Goal: Feedback & Contribution: Submit feedback/report problem

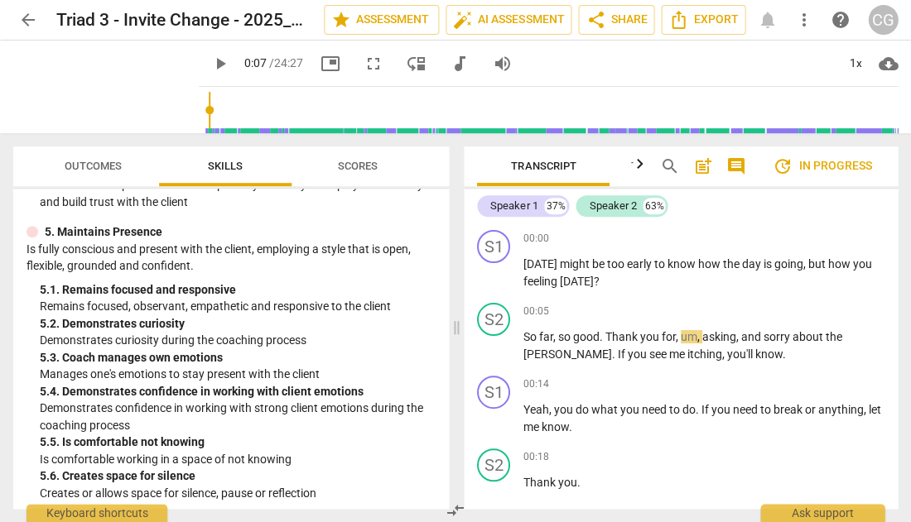
click at [89, 166] on span "Outcomes" at bounding box center [93, 166] width 57 height 12
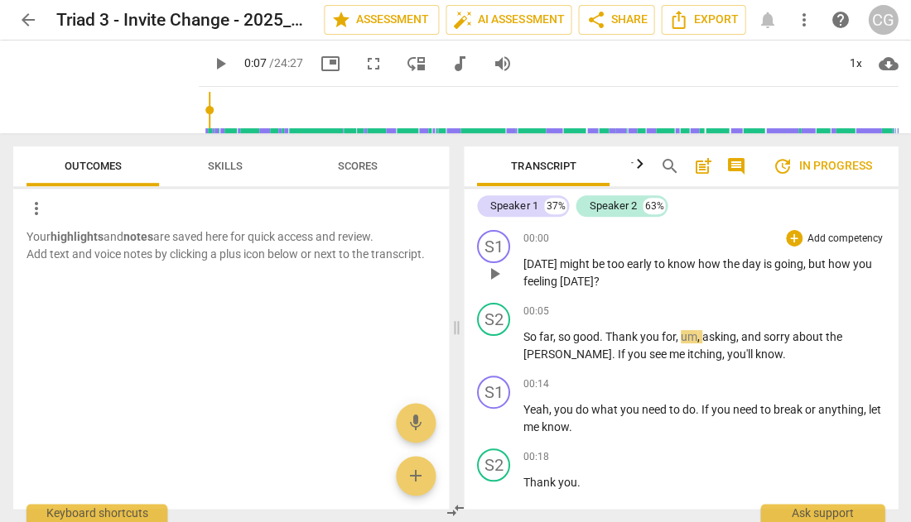
click at [491, 271] on span "play_arrow" at bounding box center [494, 274] width 20 height 20
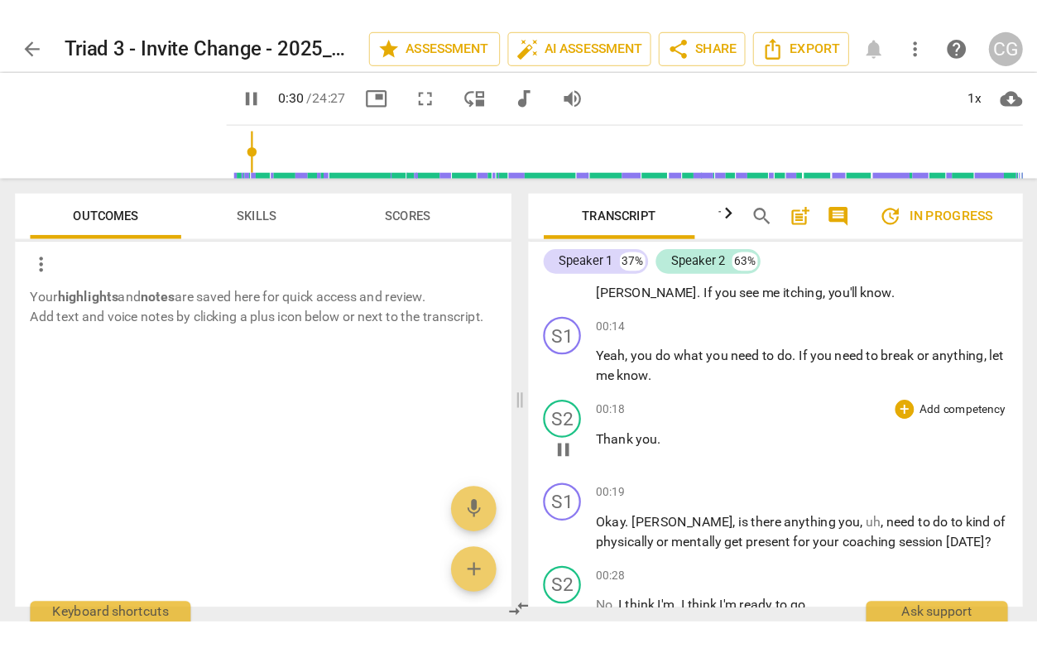
scroll to position [469, 0]
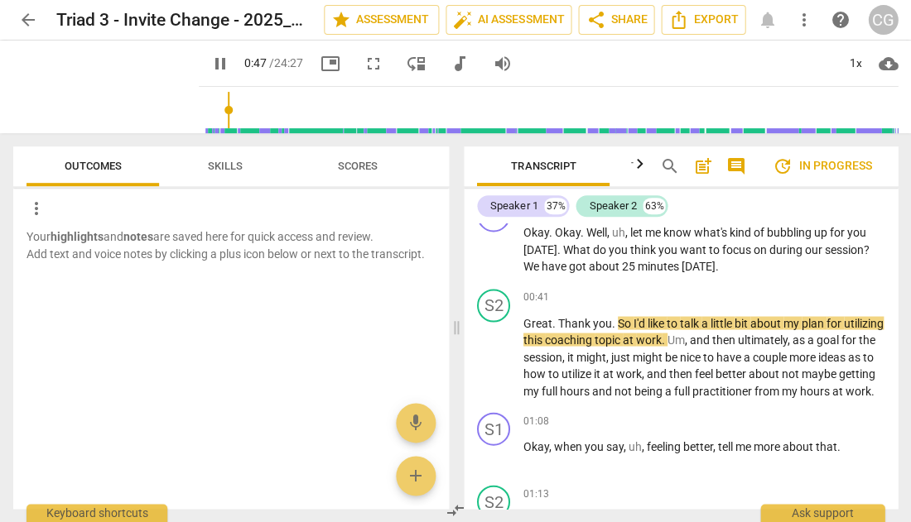
click at [363, 60] on span "fullscreen" at bounding box center [373, 64] width 20 height 20
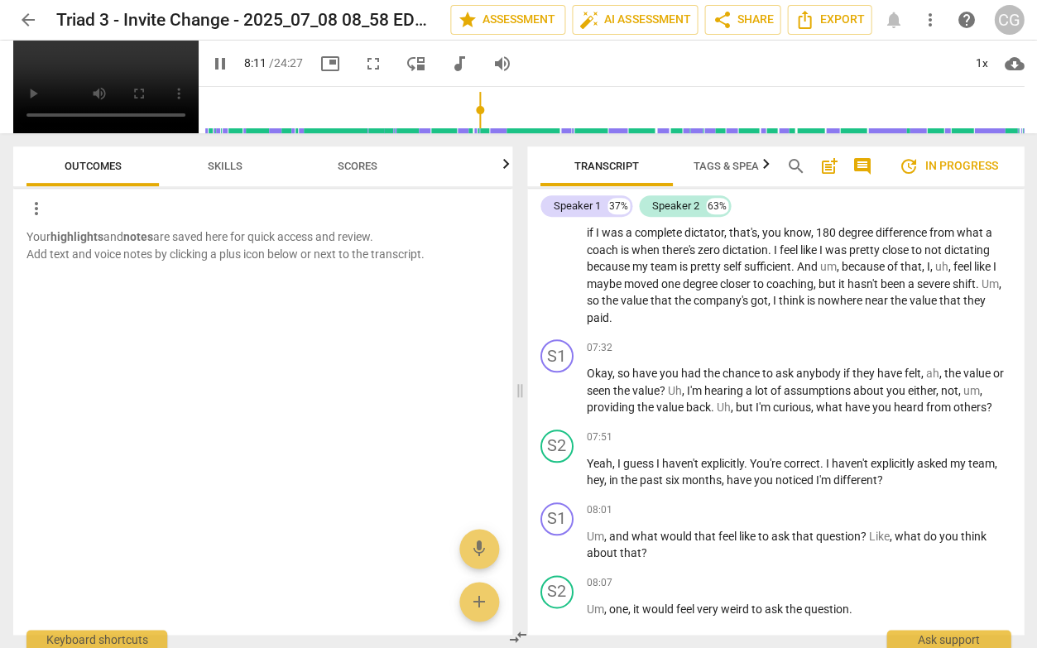
scroll to position [3079, 0]
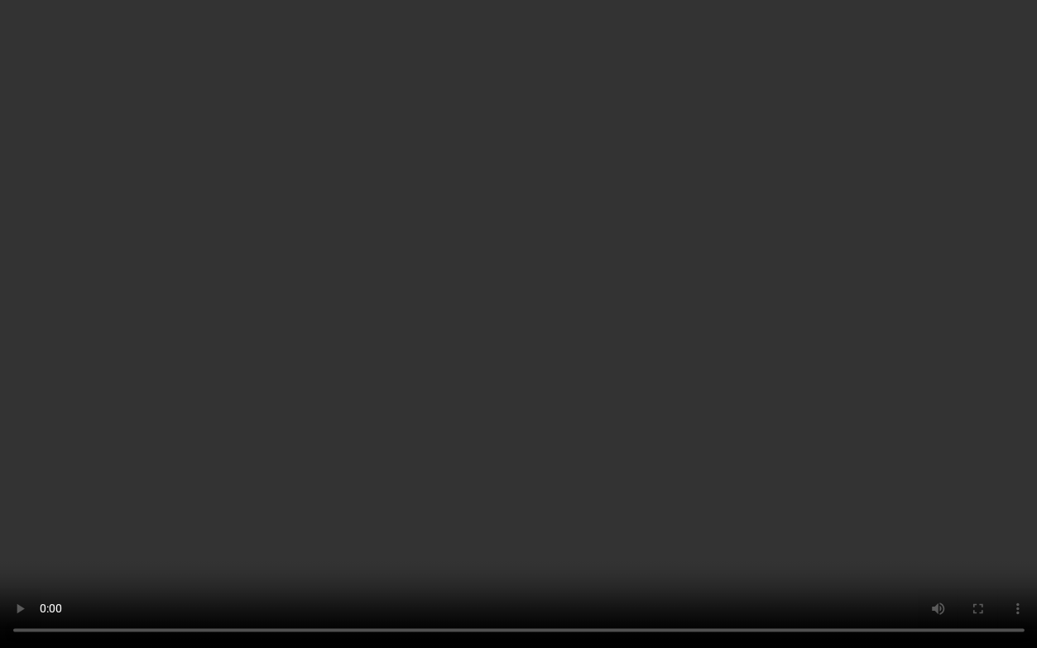
click at [515, 522] on video at bounding box center [518, 324] width 1037 height 648
click at [518, 522] on video at bounding box center [518, 324] width 1037 height 648
type input "526"
click at [470, 522] on video at bounding box center [518, 324] width 1037 height 648
click at [300, 522] on video at bounding box center [518, 324] width 1037 height 648
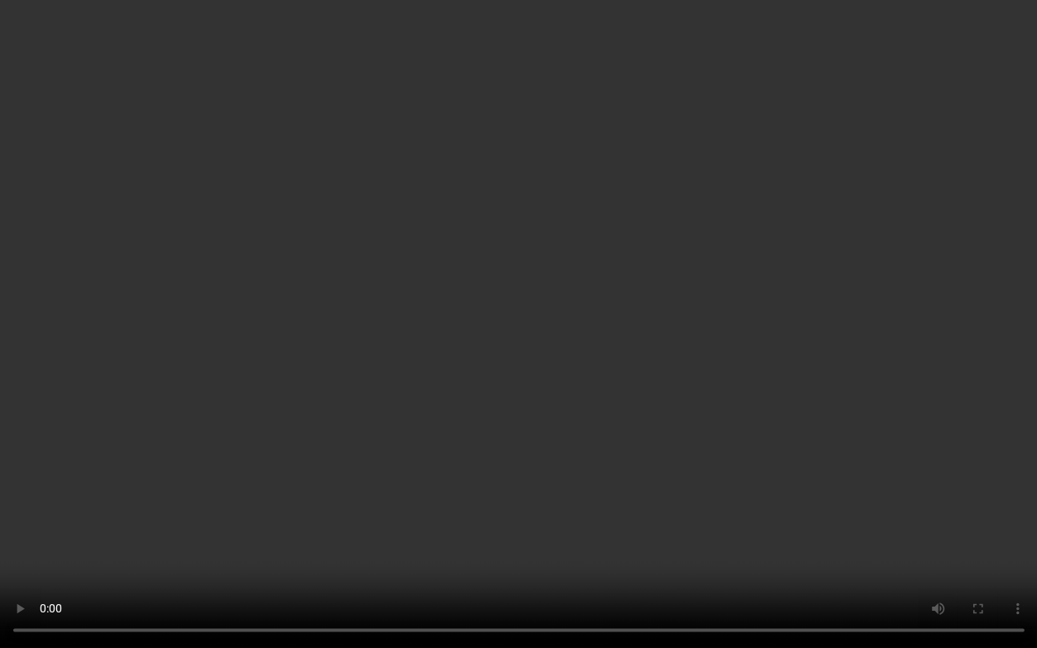
click at [520, 522] on video at bounding box center [518, 324] width 1037 height 648
click at [512, 522] on video at bounding box center [518, 324] width 1037 height 648
click at [514, 522] on video at bounding box center [518, 324] width 1037 height 648
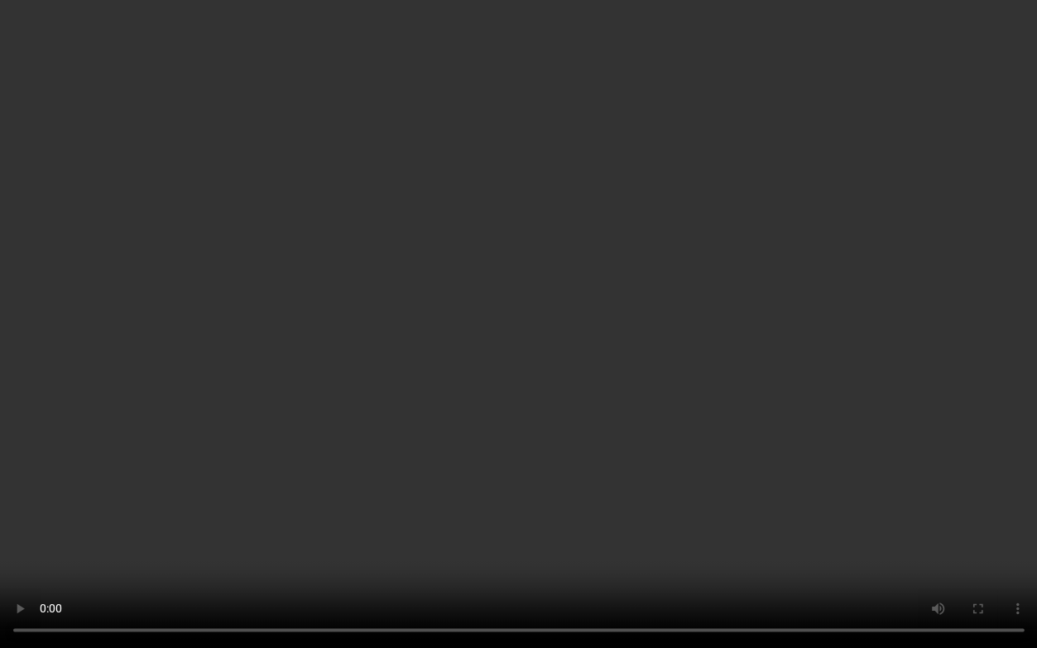
click at [532, 522] on video at bounding box center [518, 324] width 1037 height 648
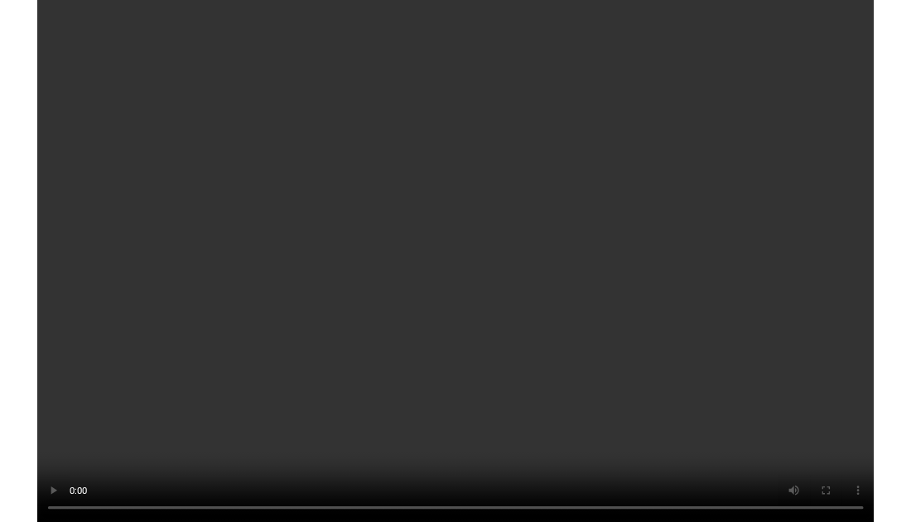
scroll to position [7391, 0]
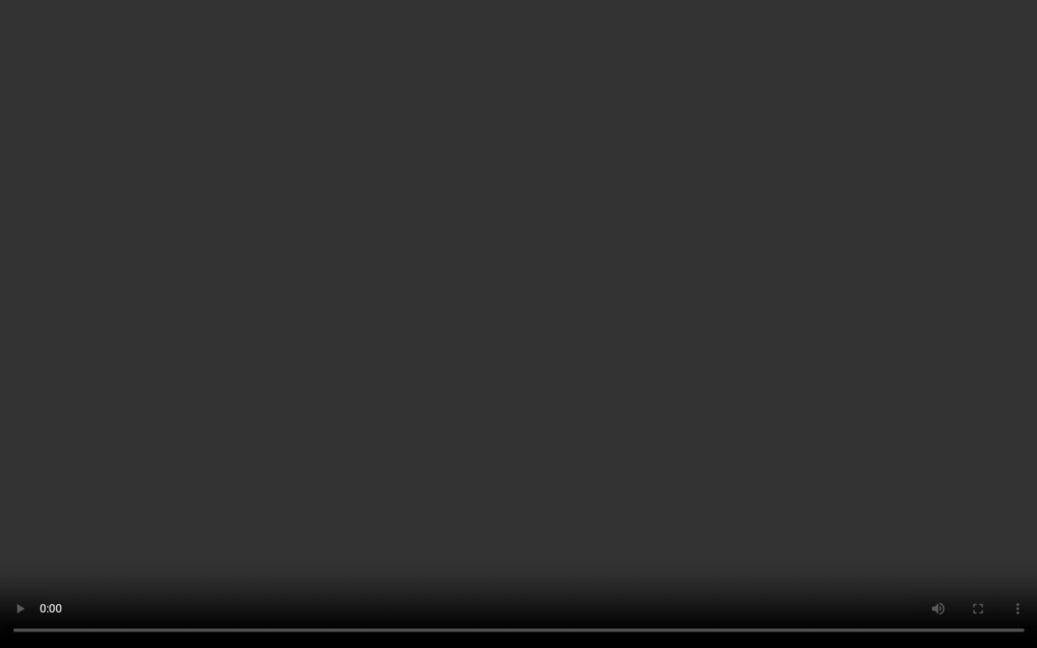
click at [520, 522] on video at bounding box center [518, 324] width 1037 height 648
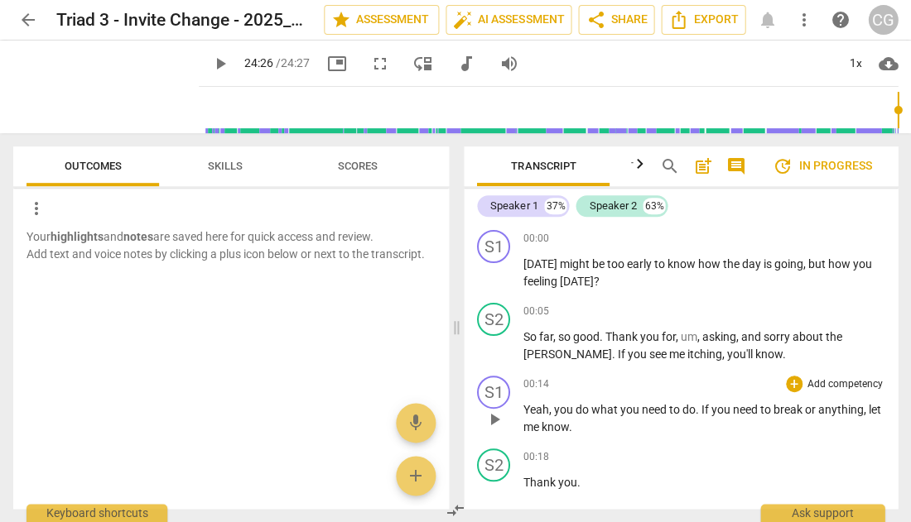
scroll to position [0, 0]
click at [498, 270] on span "play_arrow" at bounding box center [494, 274] width 20 height 20
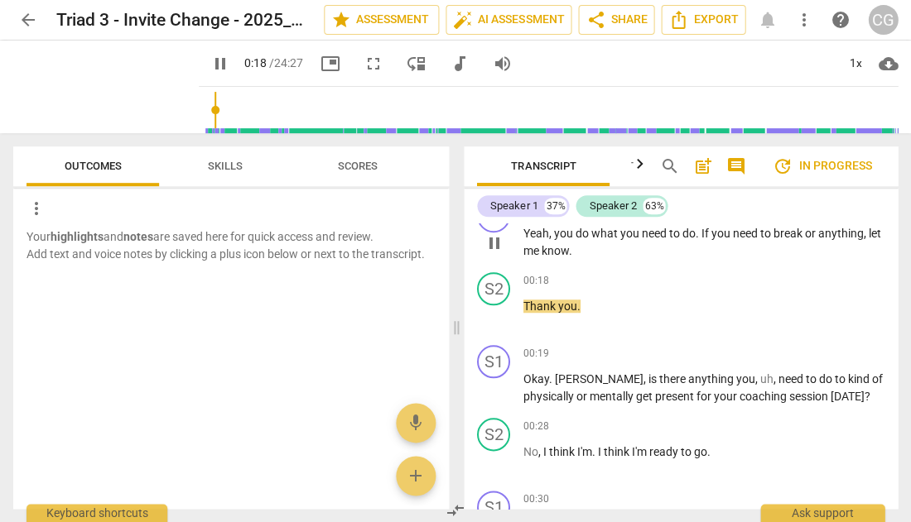
scroll to position [177, 0]
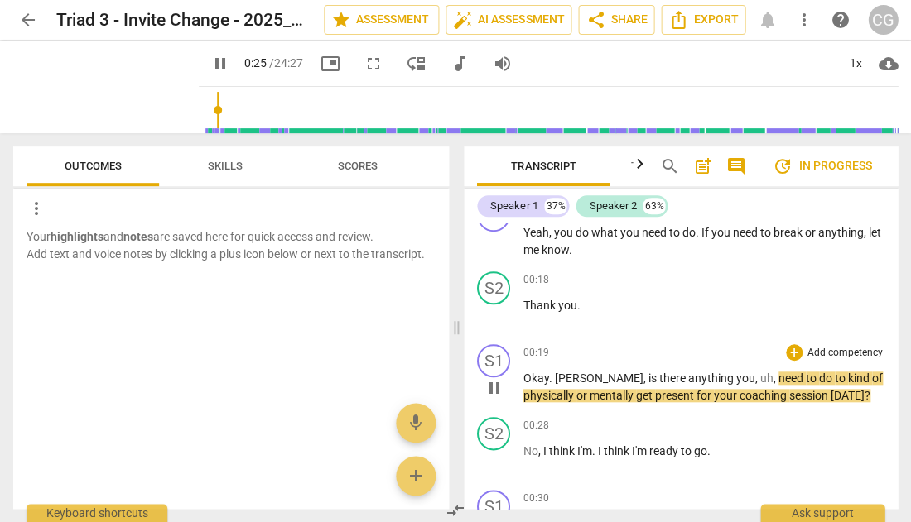
click at [491, 390] on span "pause" at bounding box center [494, 388] width 20 height 20
type input "26"
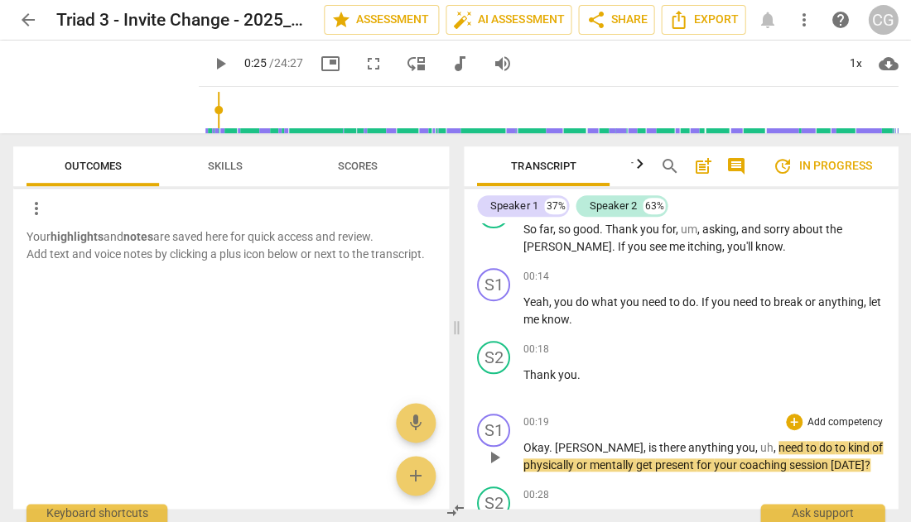
scroll to position [81, 0]
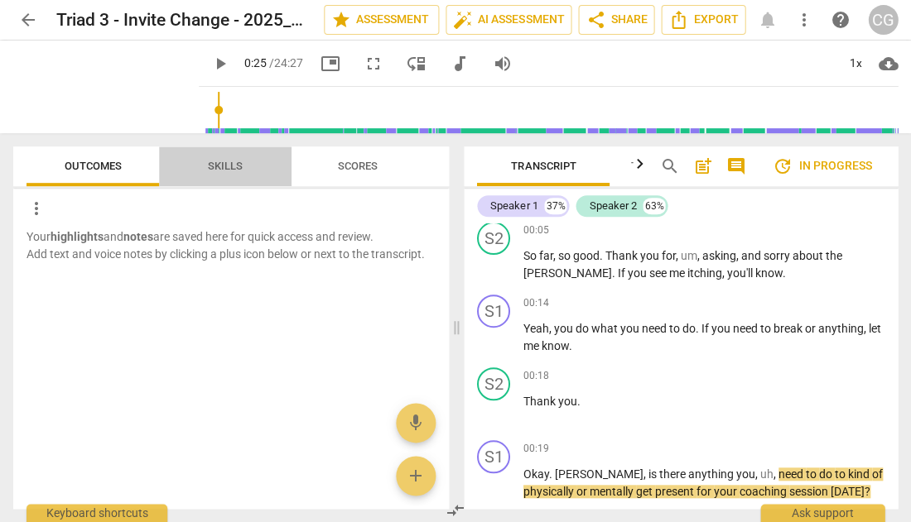
click at [237, 156] on span "Skills" at bounding box center [225, 167] width 75 height 22
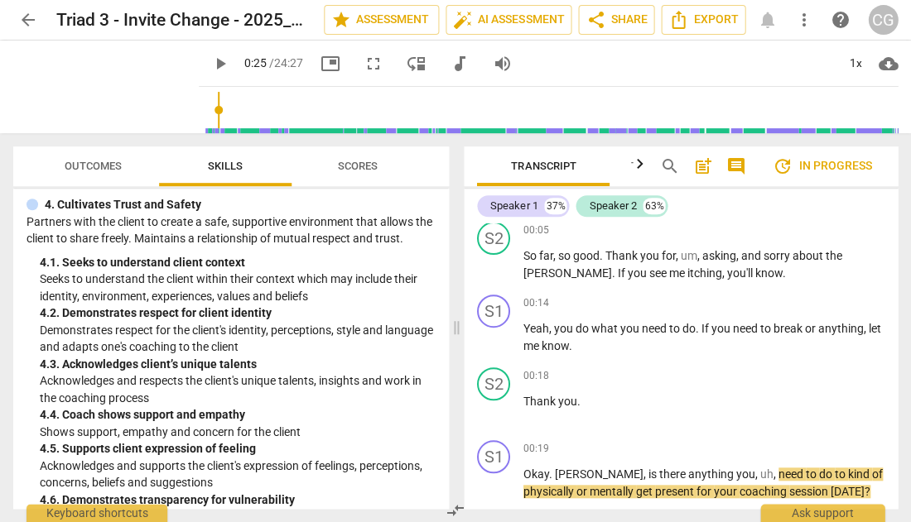
scroll to position [1468, 0]
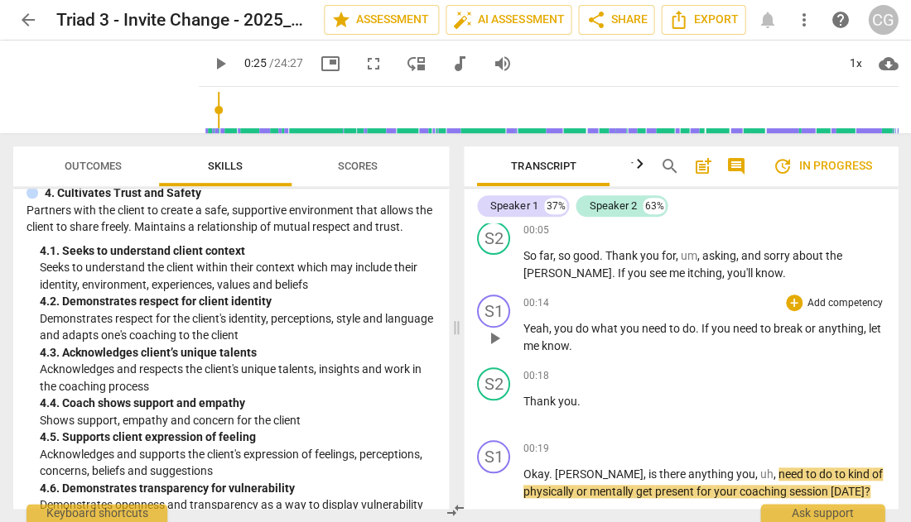
click at [833, 303] on p "Add competency" at bounding box center [845, 303] width 79 height 15
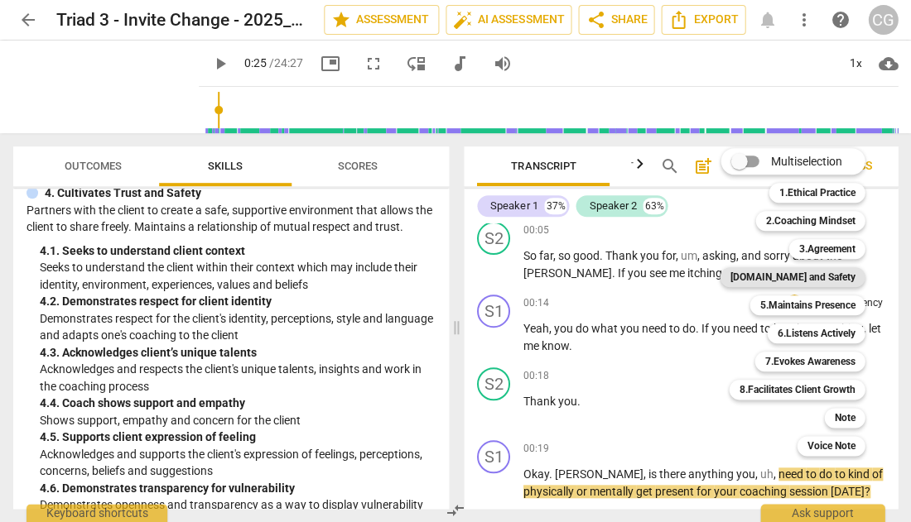
click at [820, 277] on b "[DOMAIN_NAME] and Safety" at bounding box center [791, 277] width 125 height 20
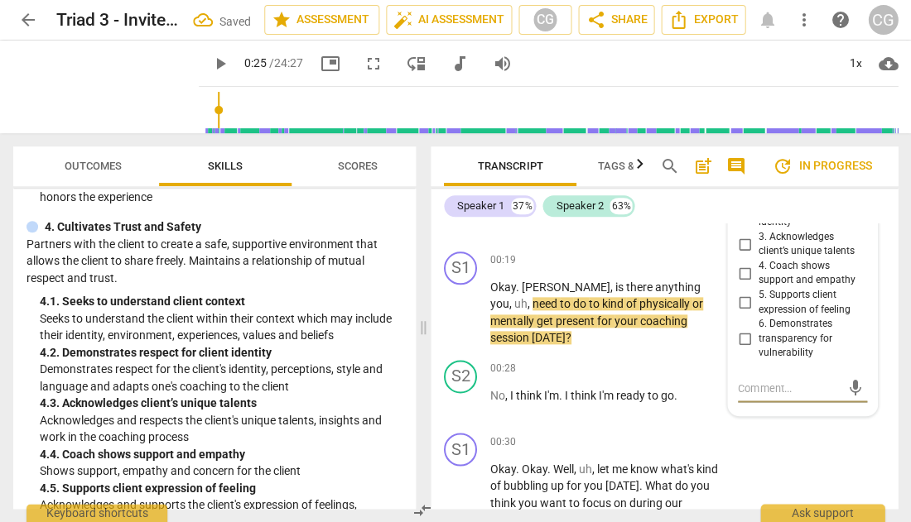
scroll to position [307, 0]
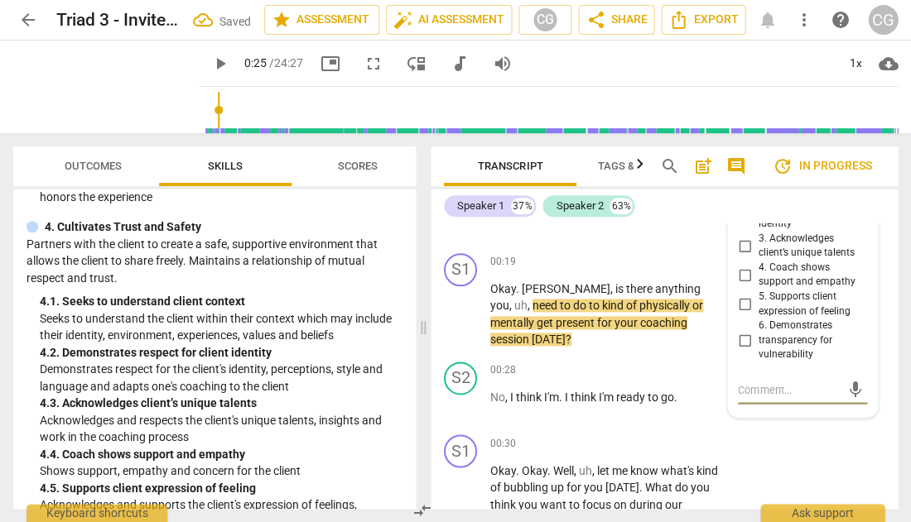
click at [739, 285] on input "4. Coach shows support and empathy" at bounding box center [744, 275] width 26 height 20
checkbox input "true"
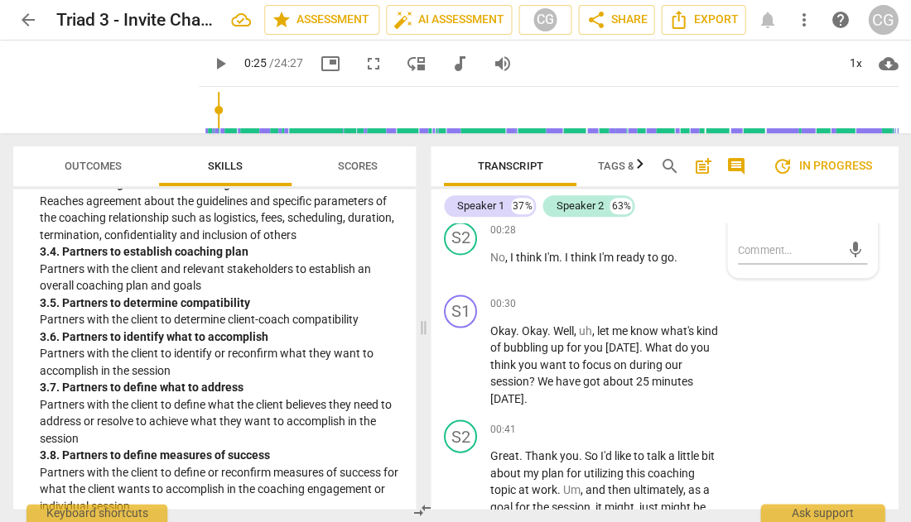
scroll to position [1008, 0]
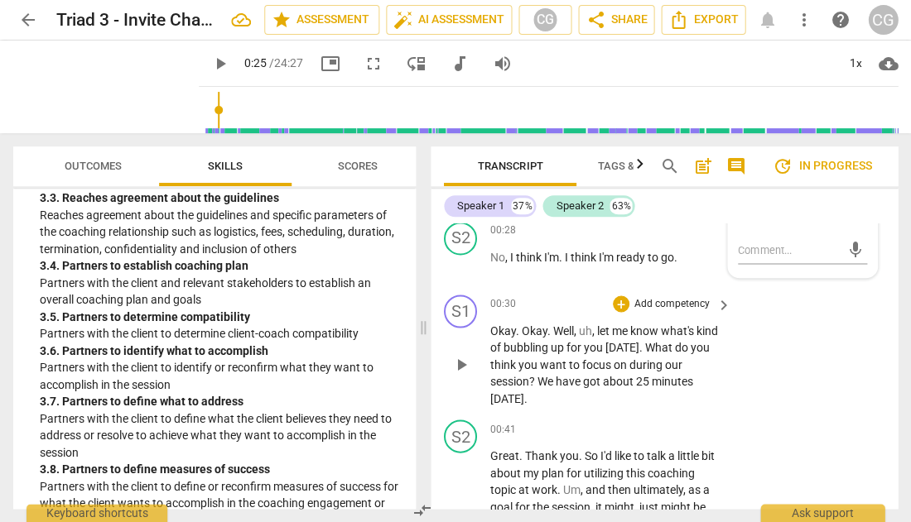
click at [643, 296] on p "Add competency" at bounding box center [672, 303] width 79 height 15
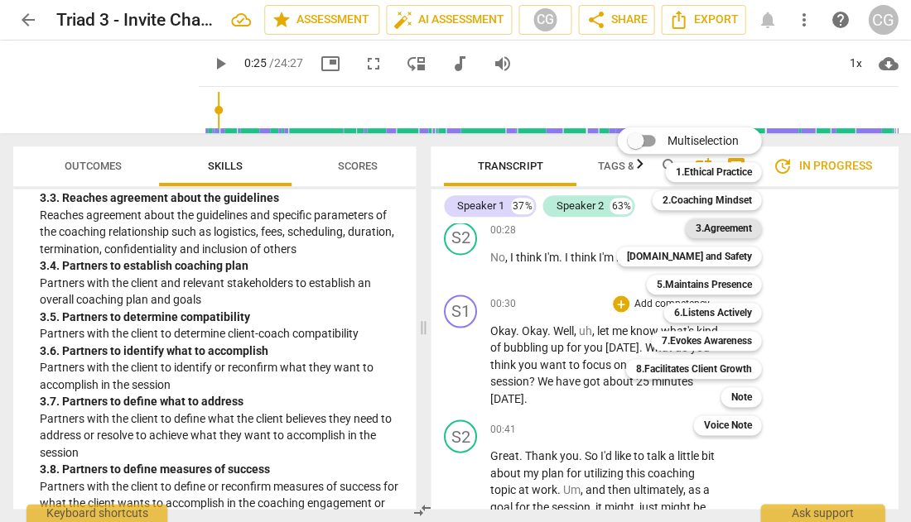
click at [724, 229] on b "3.Agreement" at bounding box center [723, 229] width 56 height 20
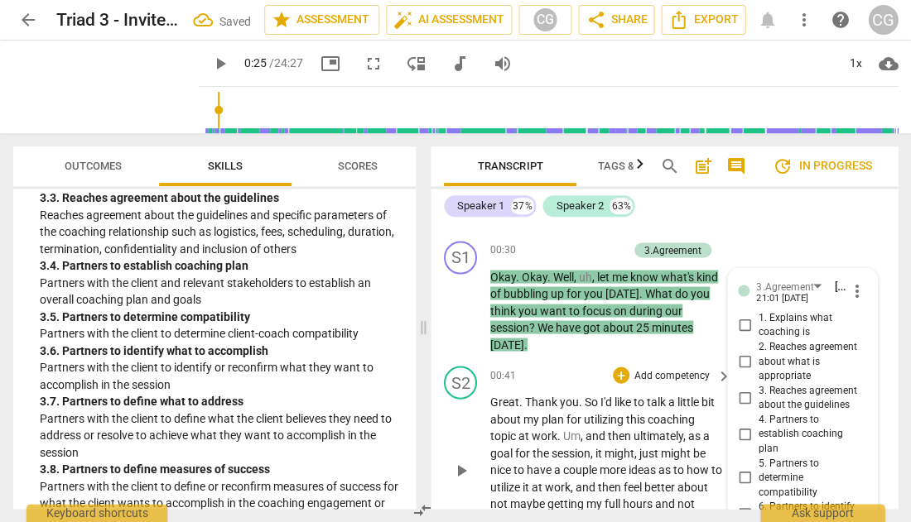
scroll to position [498, 0]
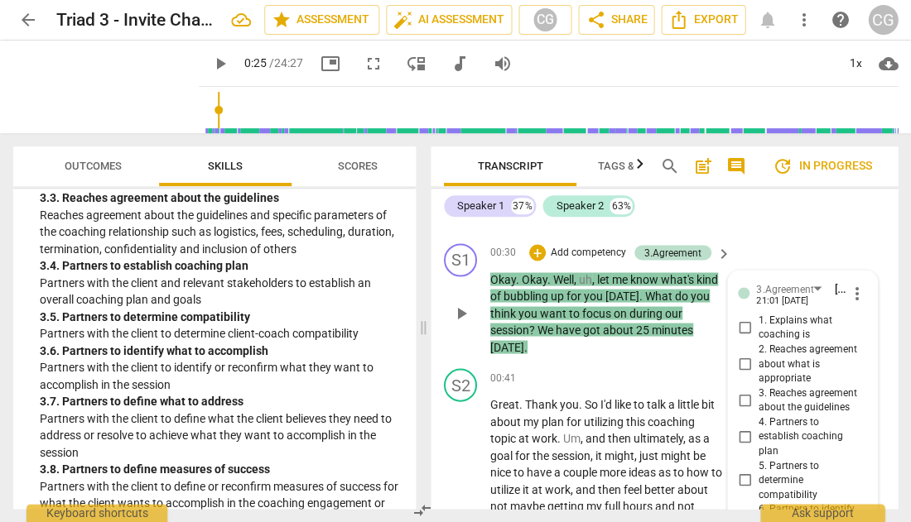
click at [738, 426] on input "4. Partners to establish coaching plan" at bounding box center [744, 436] width 26 height 20
checkbox input "true"
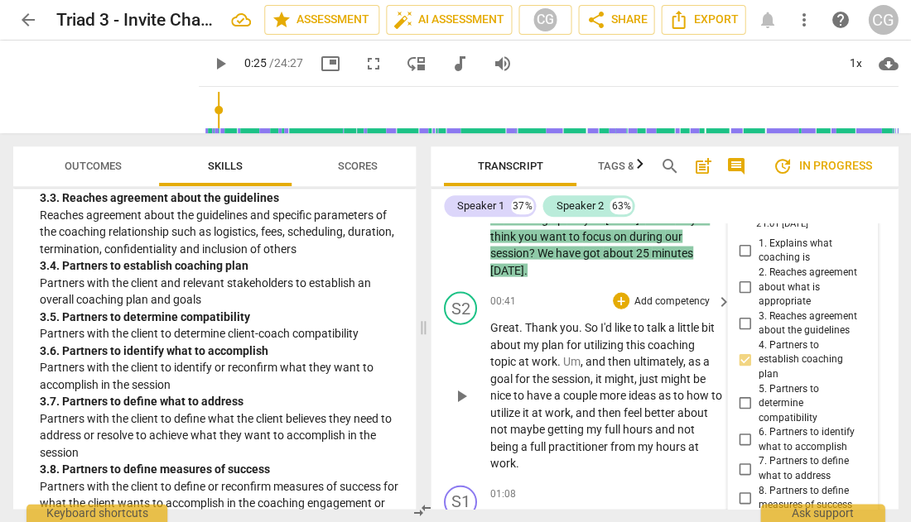
scroll to position [580, 0]
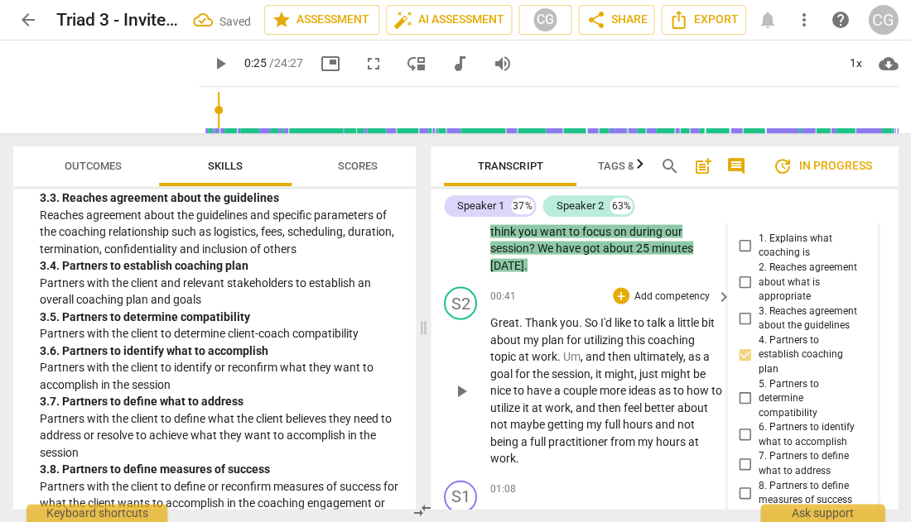
click at [458, 381] on span "play_arrow" at bounding box center [461, 391] width 20 height 20
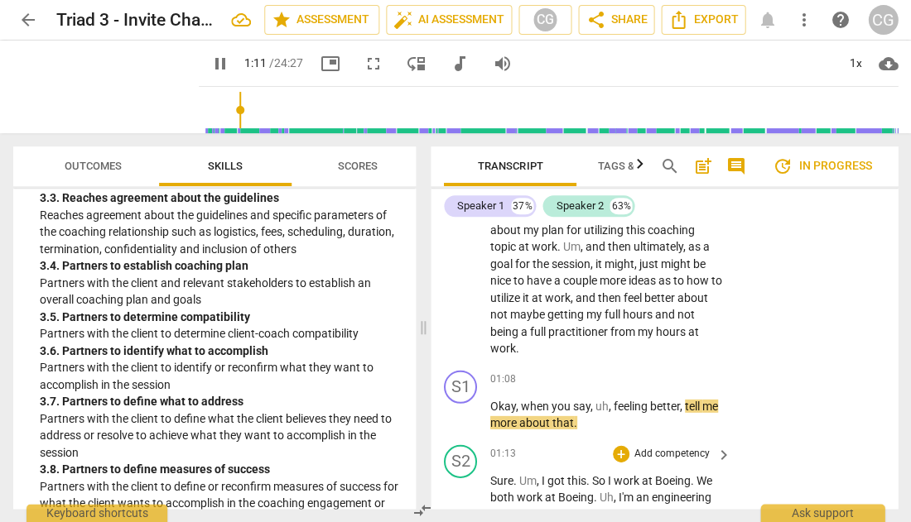
scroll to position [729, 0]
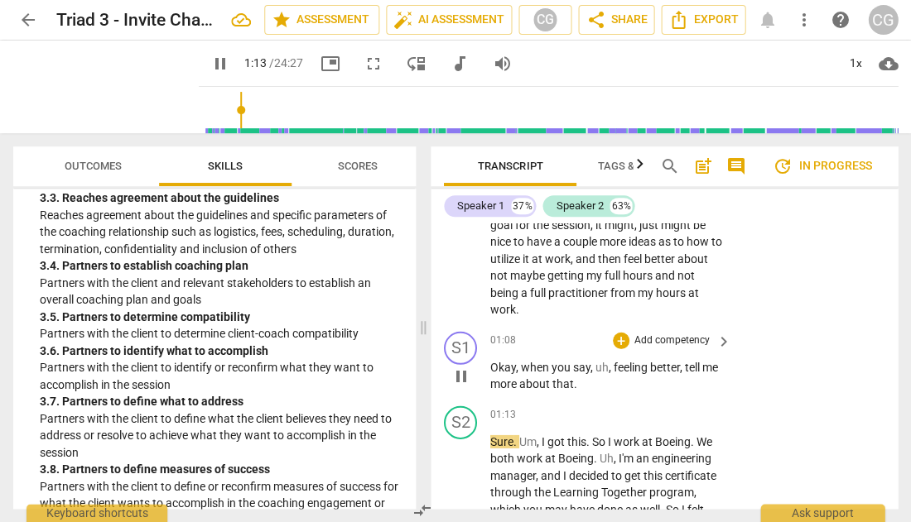
click at [464, 366] on span "pause" at bounding box center [461, 376] width 20 height 20
type input "74"
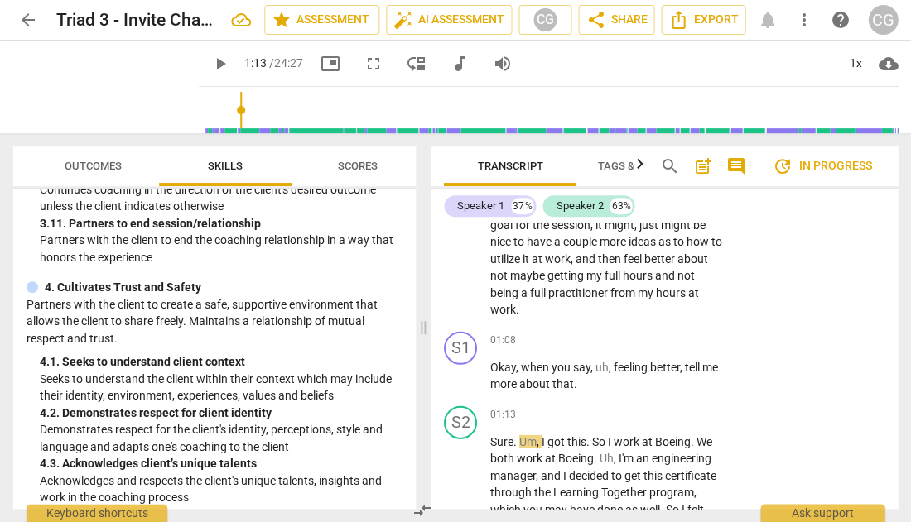
scroll to position [1414, 0]
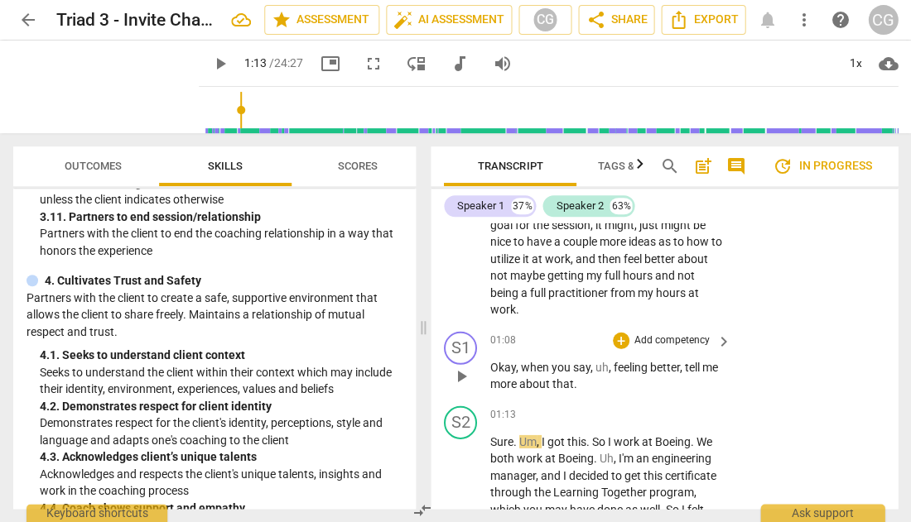
click at [676, 333] on p "Add competency" at bounding box center [672, 340] width 79 height 15
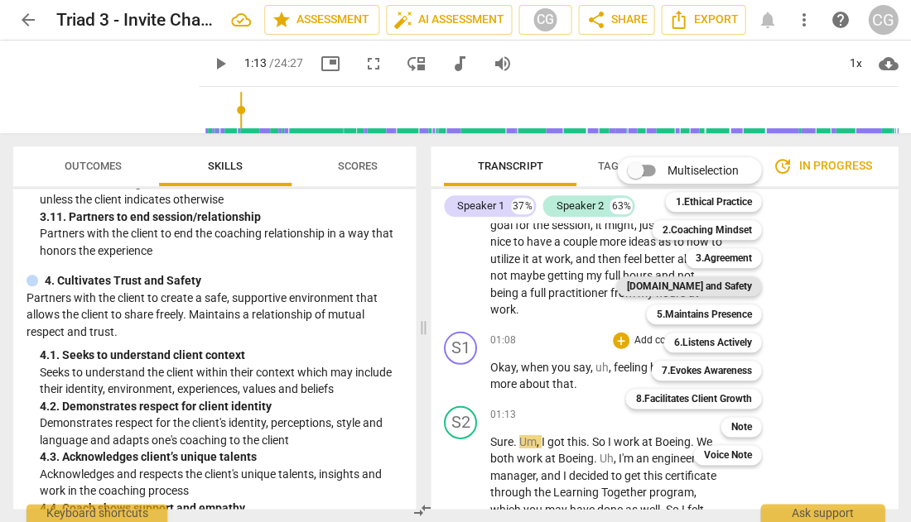
click at [721, 291] on b "[DOMAIN_NAME] and Safety" at bounding box center [688, 287] width 125 height 20
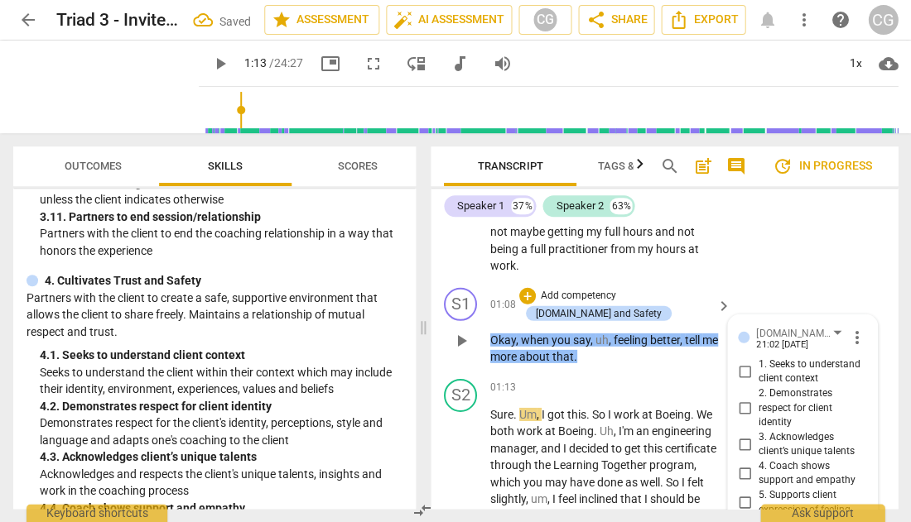
scroll to position [770, 0]
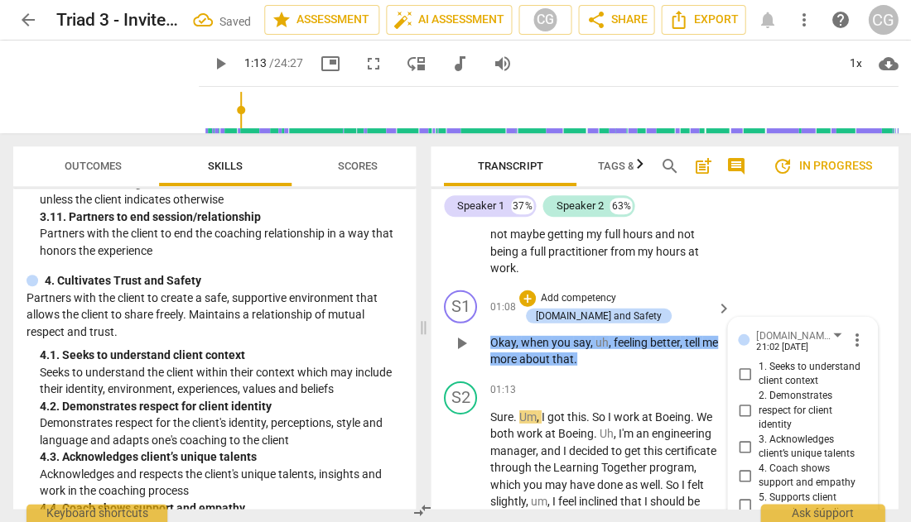
click at [739, 364] on input "1. Seeks to understand client context" at bounding box center [744, 374] width 26 height 20
checkbox input "true"
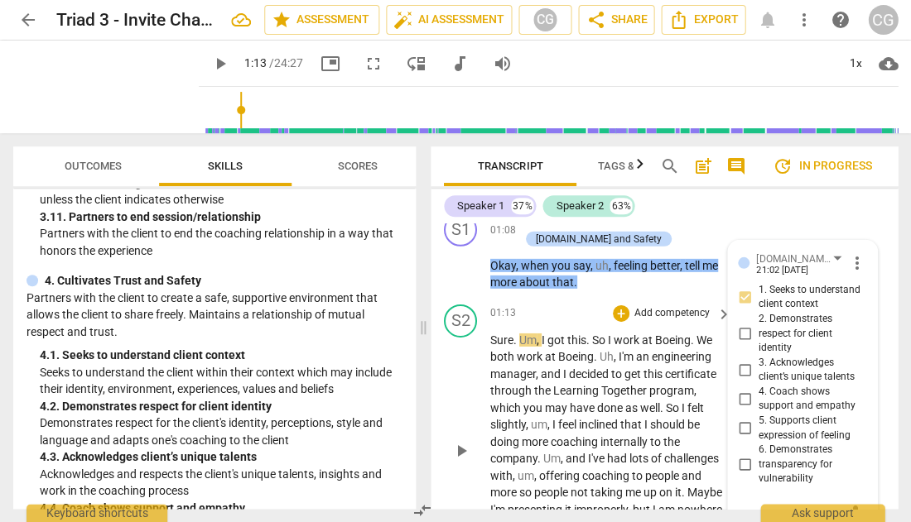
scroll to position [862, 0]
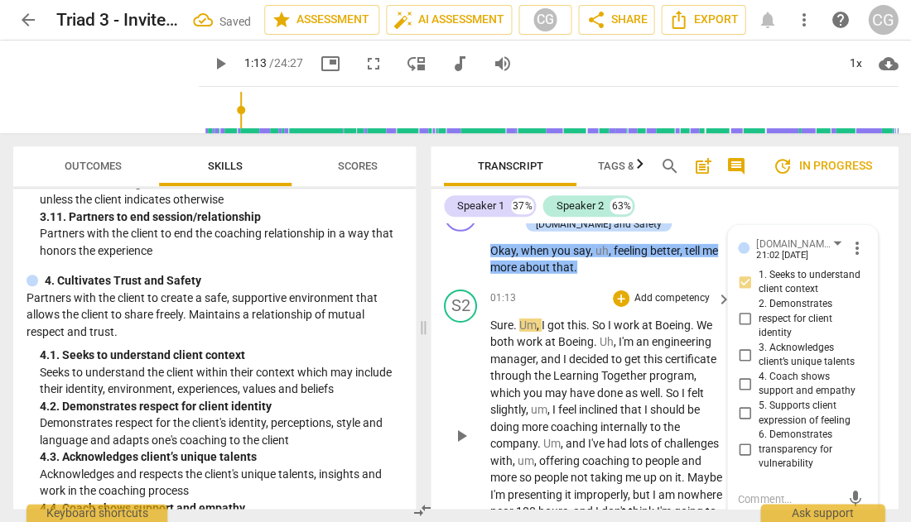
click at [466, 426] on span "play_arrow" at bounding box center [461, 436] width 20 height 20
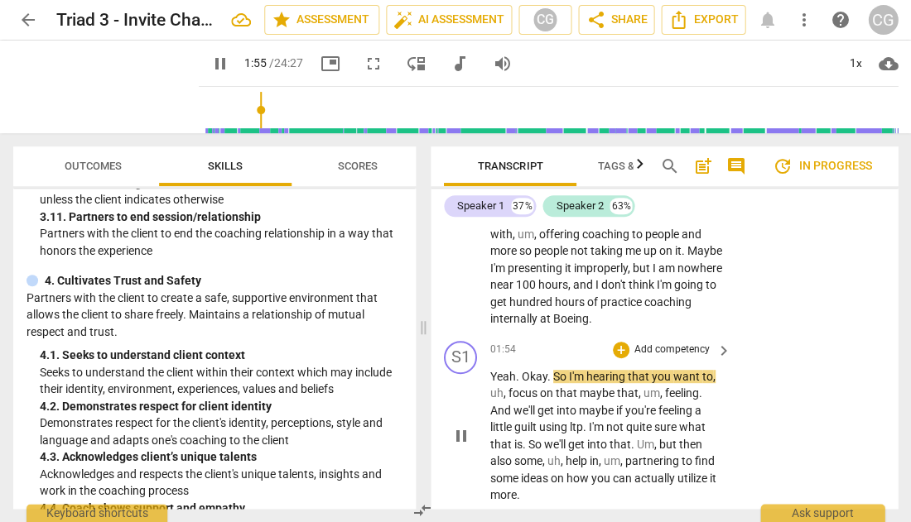
scroll to position [1094, 0]
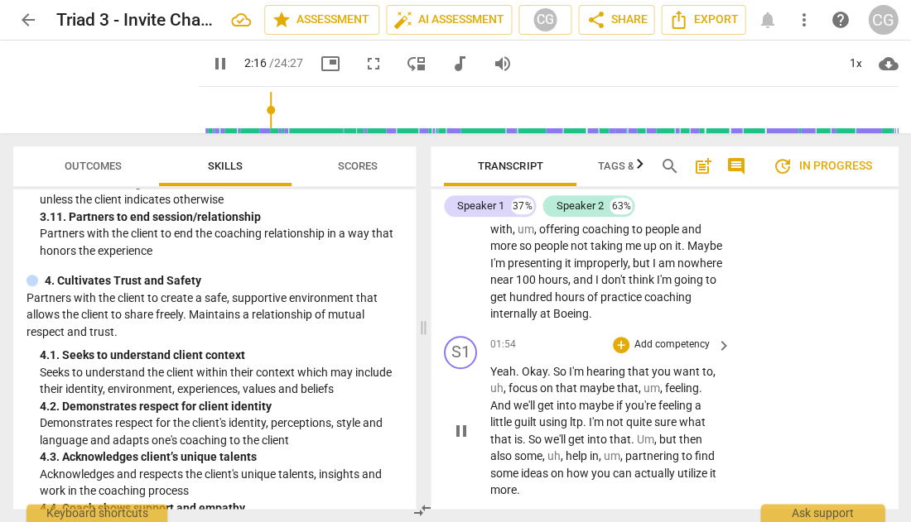
click at [461, 421] on span "pause" at bounding box center [461, 431] width 20 height 20
type input "137"
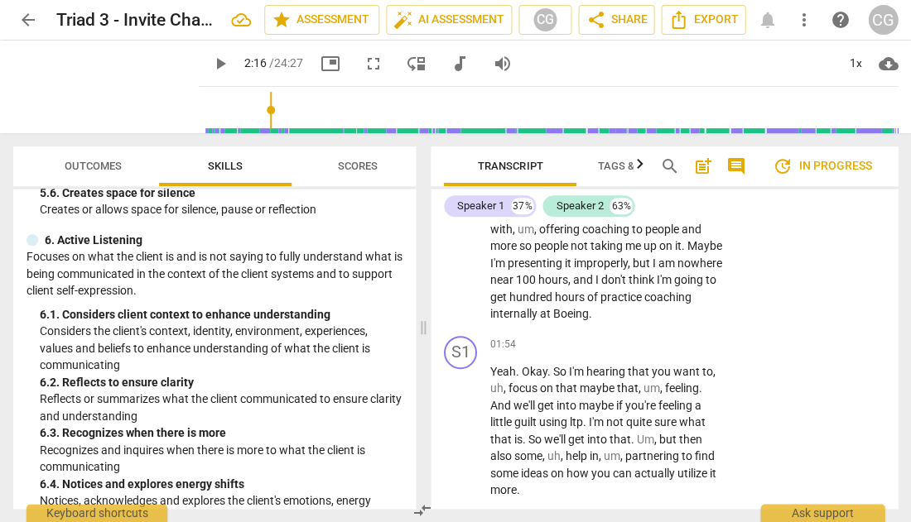
scroll to position [2124, 0]
click at [690, 338] on p "Add competency" at bounding box center [672, 345] width 79 height 15
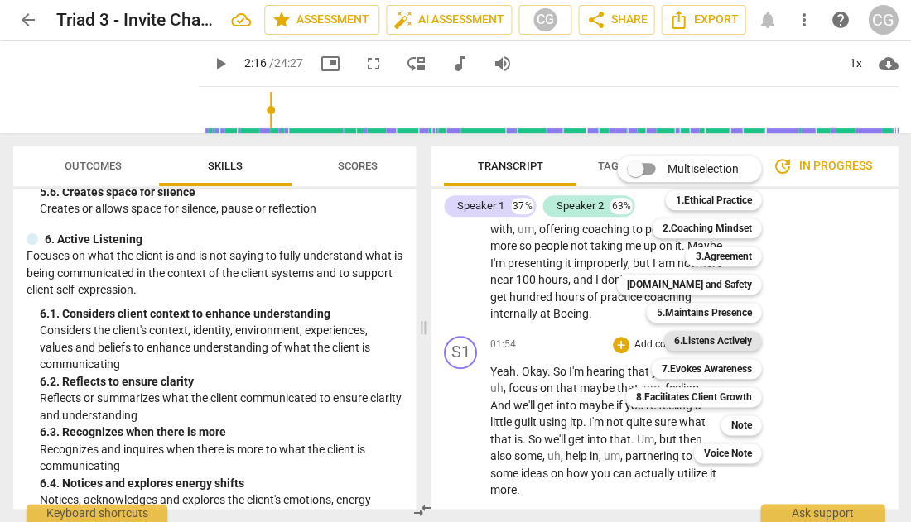
click at [699, 344] on b "6.Listens Actively" at bounding box center [712, 341] width 78 height 20
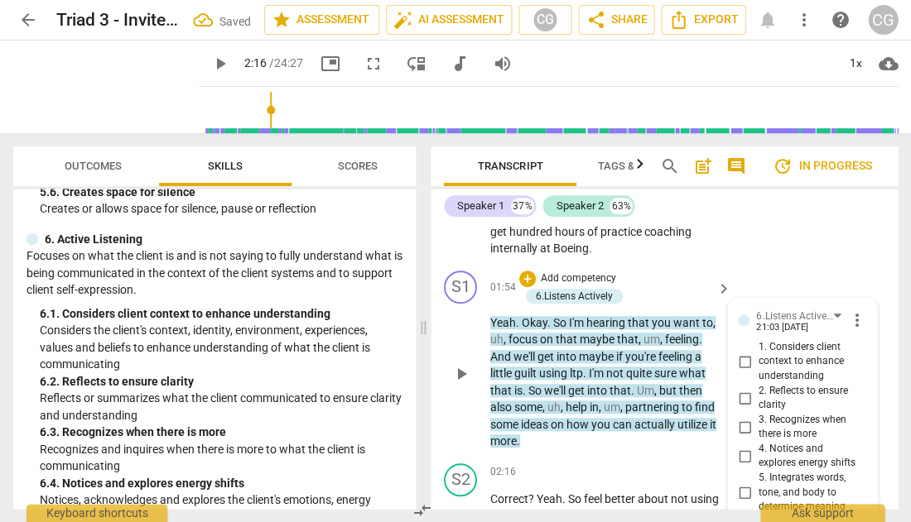
scroll to position [1159, 0]
click at [742, 352] on input "1. Considers client context to enhance understanding" at bounding box center [744, 362] width 26 height 20
checkbox input "true"
click at [739, 388] on input "2. Reflects to ensure clarity" at bounding box center [744, 398] width 26 height 20
checkbox input "true"
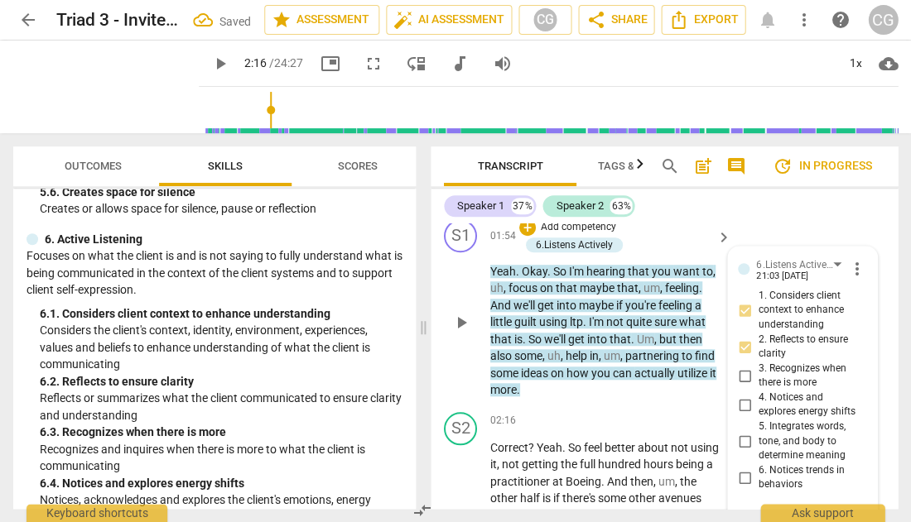
scroll to position [1218, 0]
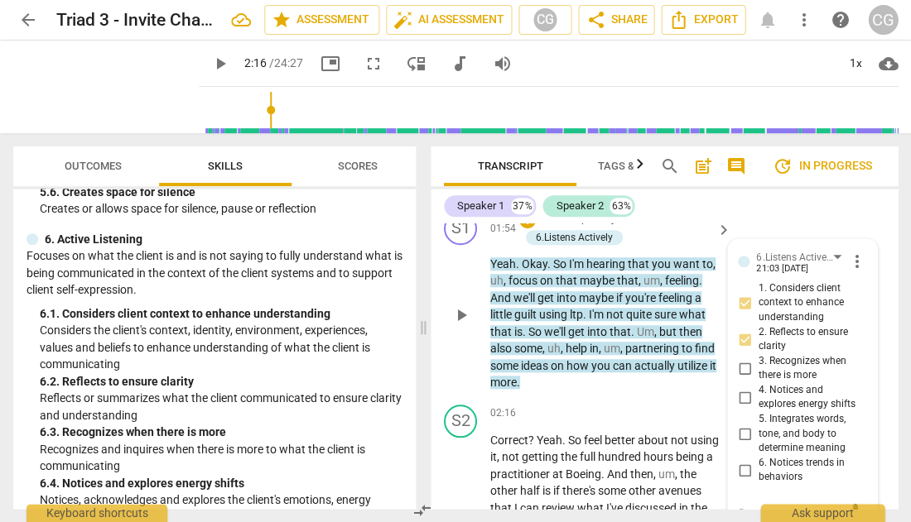
click at [744, 505] on textarea at bounding box center [789, 513] width 103 height 16
type textarea "T"
type textarea "Th"
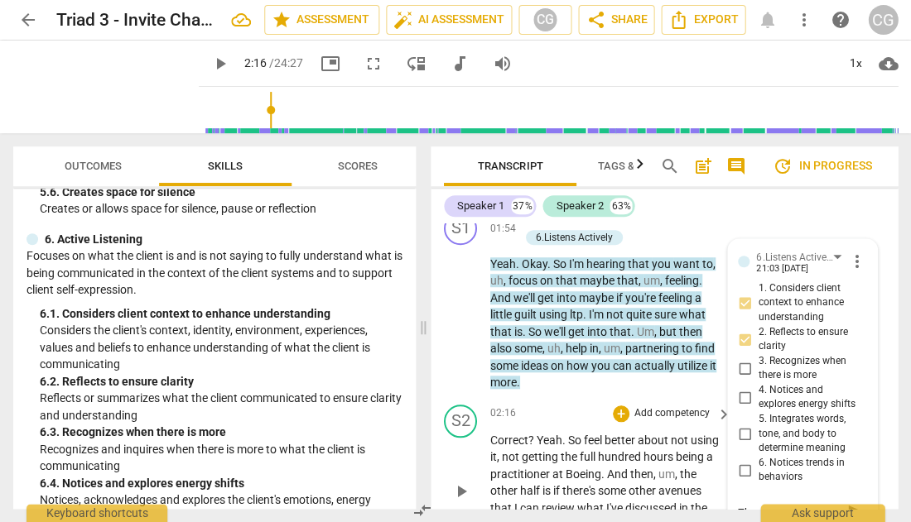
type textarea "The"
type textarea "Ther"
type textarea "There"
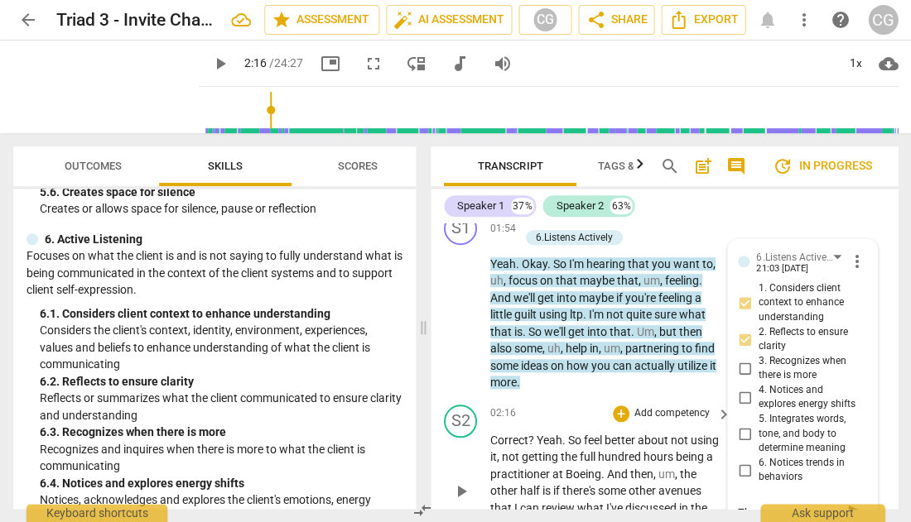
type textarea "There"
type textarea "There i"
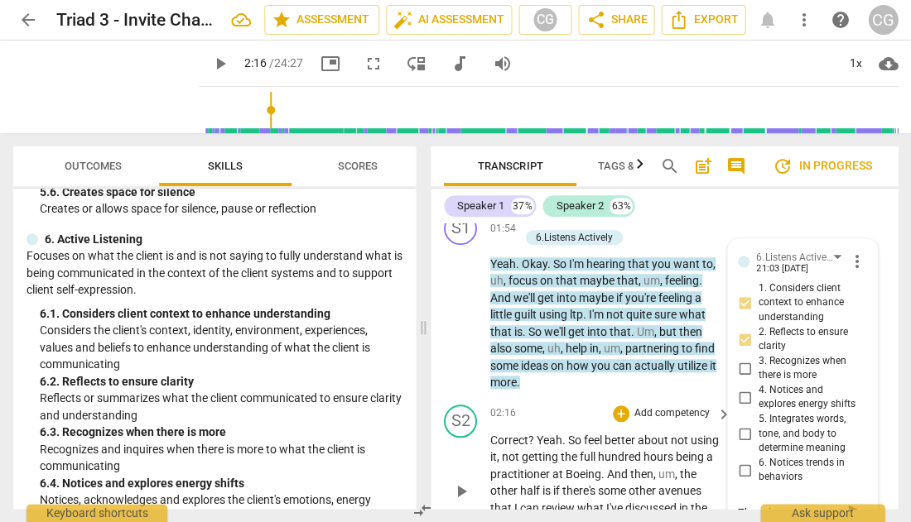
type textarea "There is"
type textarea "There is i"
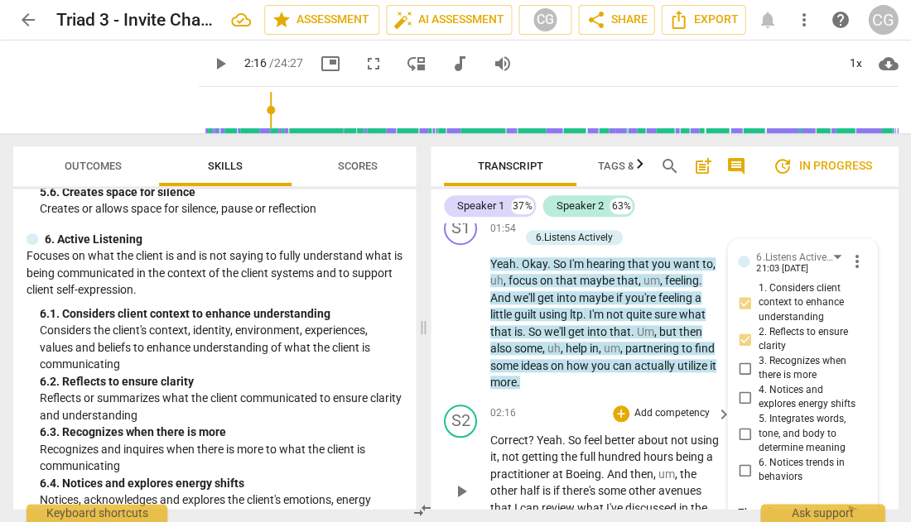
type textarea "There is i"
type textarea "There is in"
type textarea "There is int"
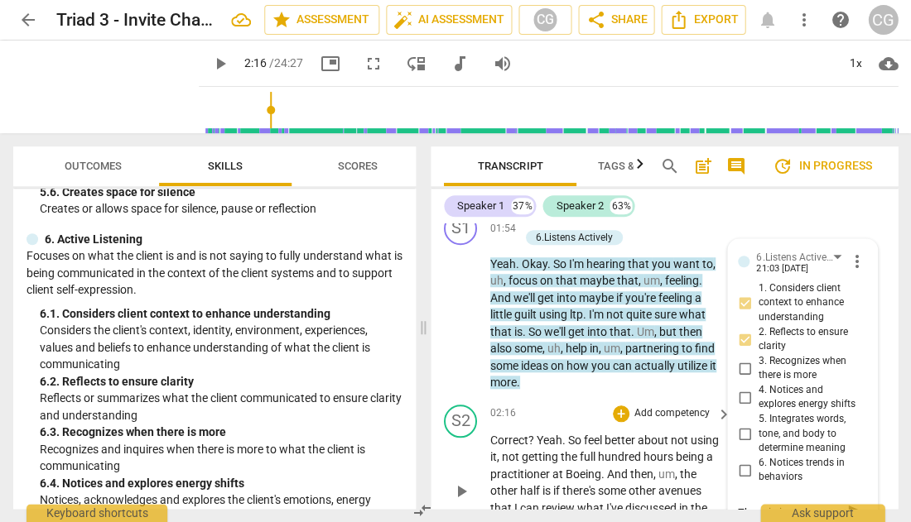
type textarea "There is intu"
type textarea "There is intui"
type textarea "There is intuit"
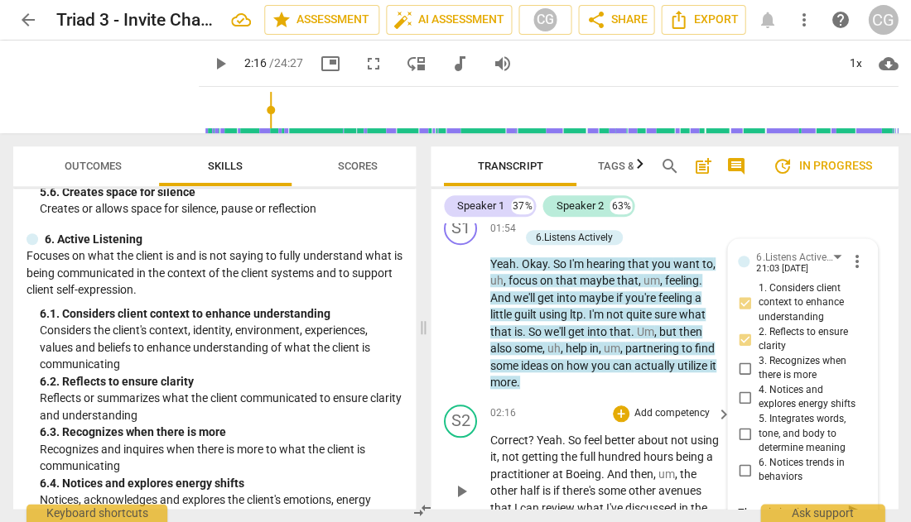
type textarea "There is intuit"
type textarea "There is intuiti"
type textarea "There is intuitio"
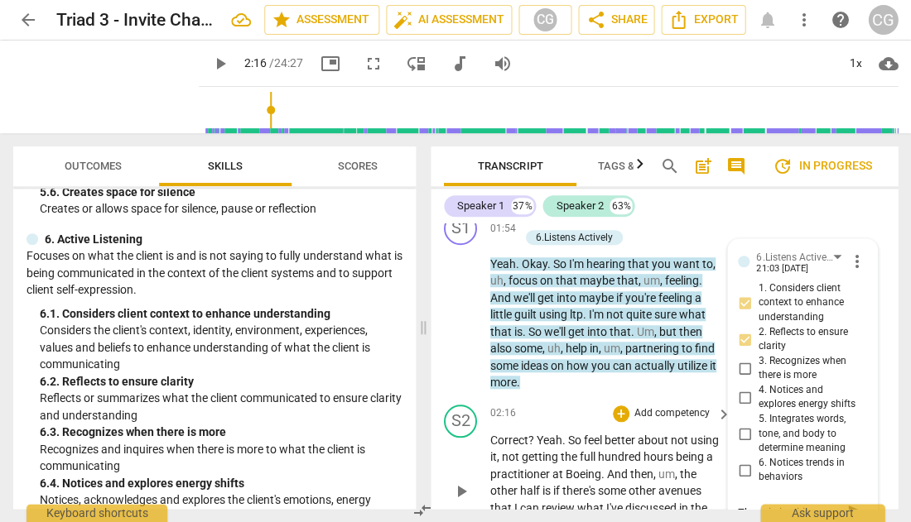
type textarea "There is intuition"
type textarea "There is intuition o"
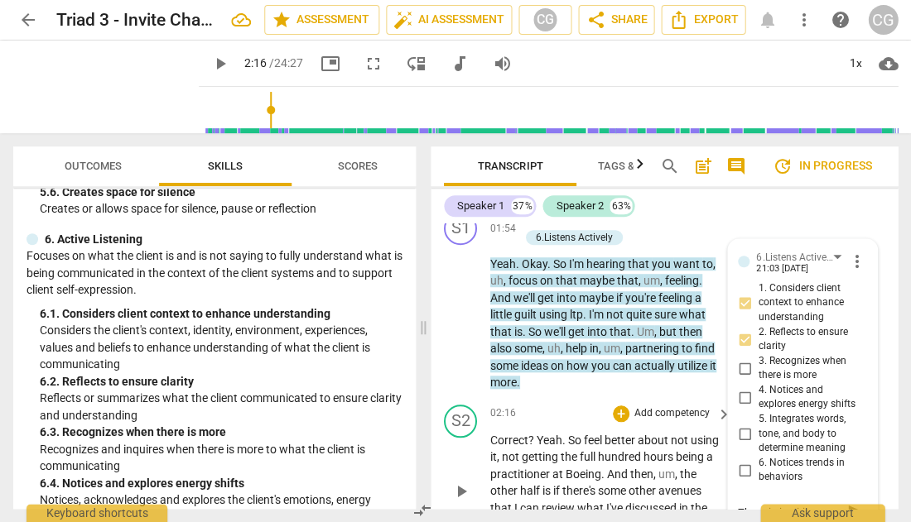
type textarea "There is intuition o"
type textarea "There is intuition or"
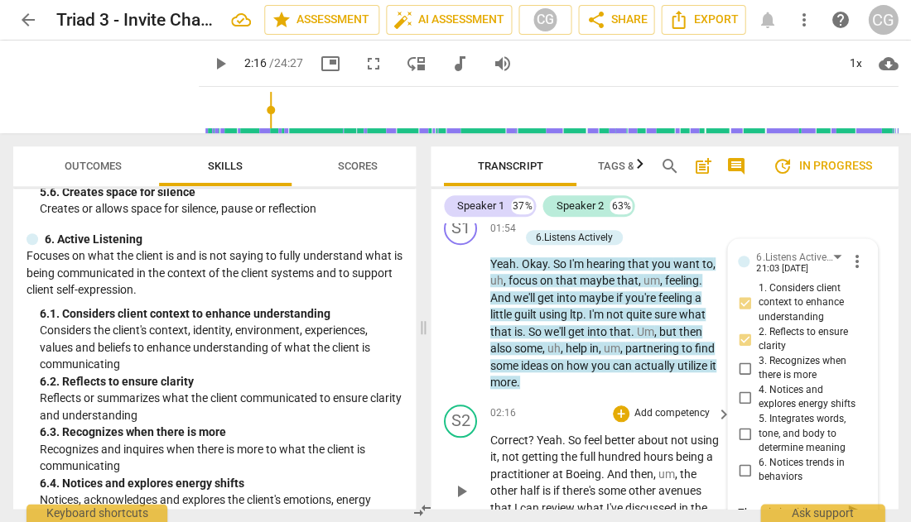
type textarea "There is intuition or i"
type textarea "There is intuition or in"
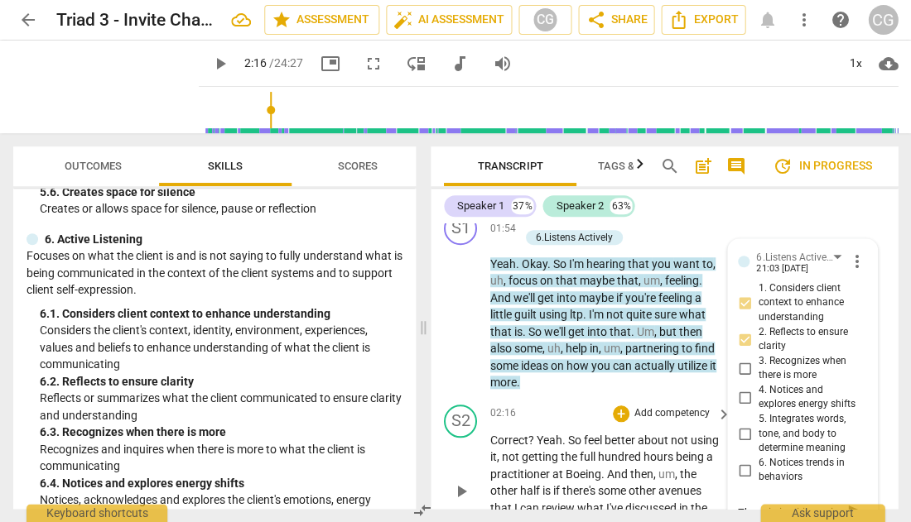
type textarea "There is intuition or i"
type textarea "There is intuition or"
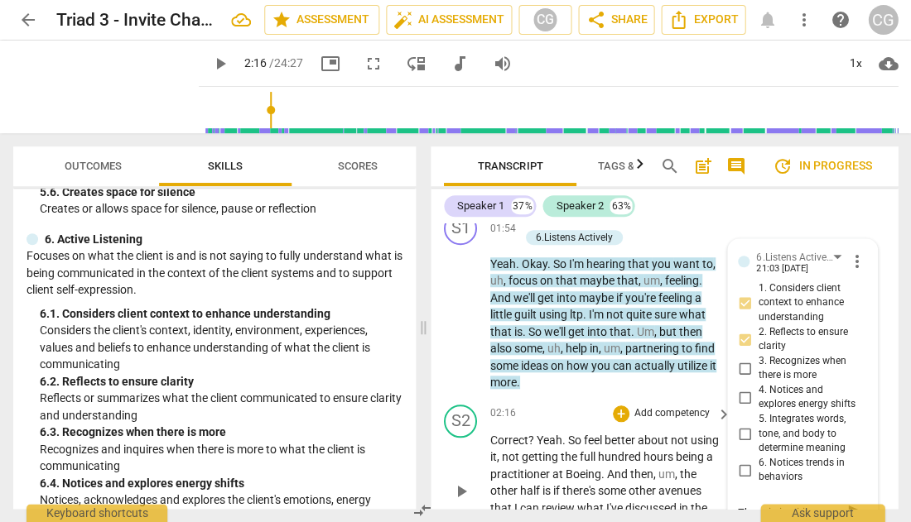
type textarea "There is intuition or"
type textarea "There is intuition o"
type textarea "There is intuition"
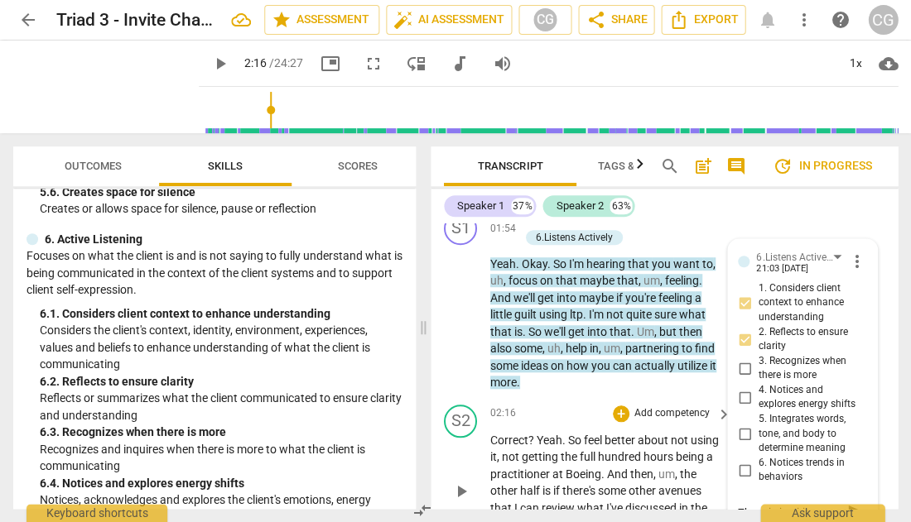
type textarea "There is intuition"
type textarea "There is intuition t"
type textarea "There is intuition to"
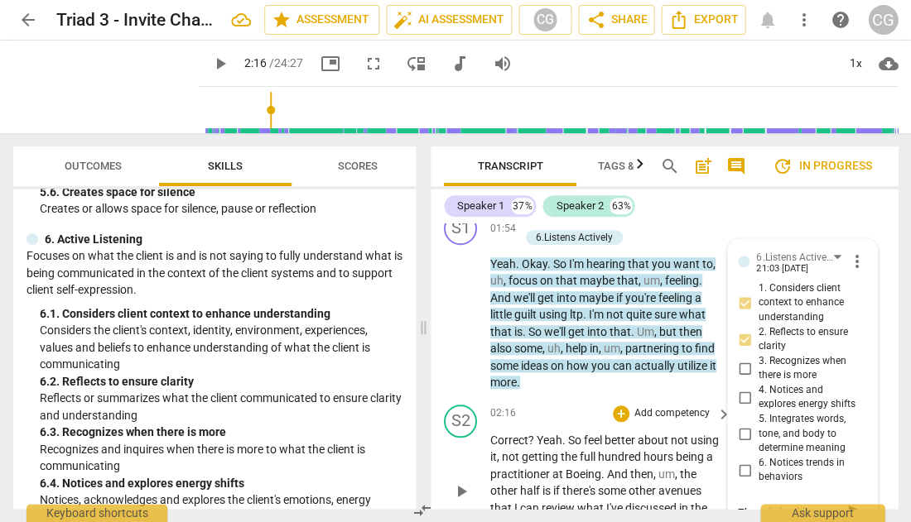
type textarea "There is intuition to"
type textarea "There is intuition to j"
type textarea "There is intuition to ju"
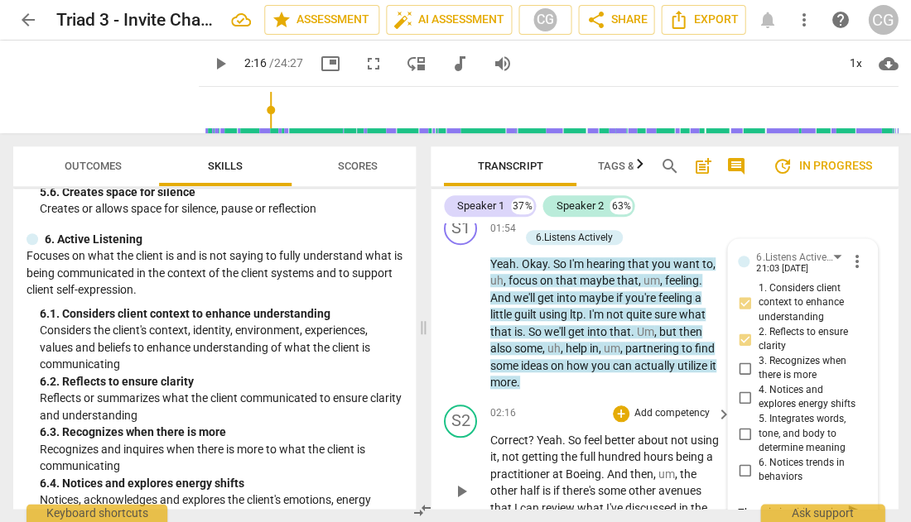
type textarea "There is intuition to ju"
type textarea "There is intuition to jus"
type textarea "There is intuition to just"
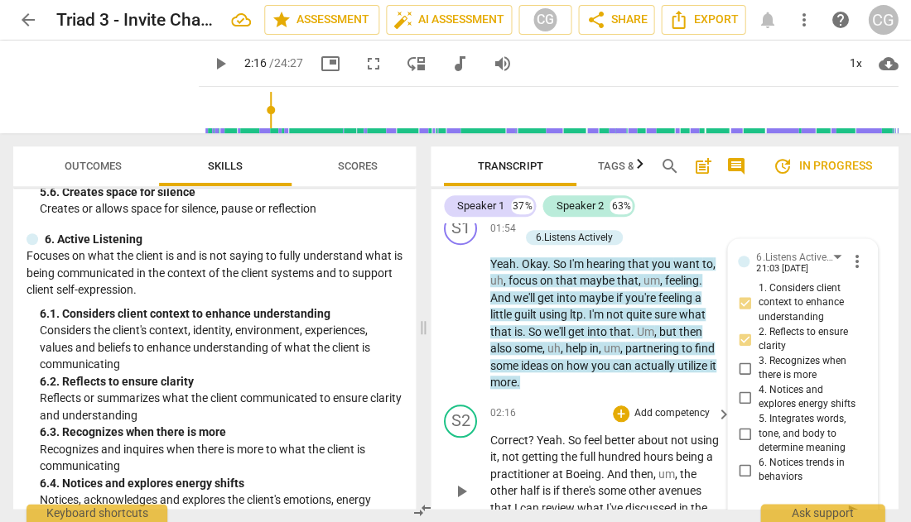
type textarea "There is intuition to just"
type textarea "There is intuition to just i"
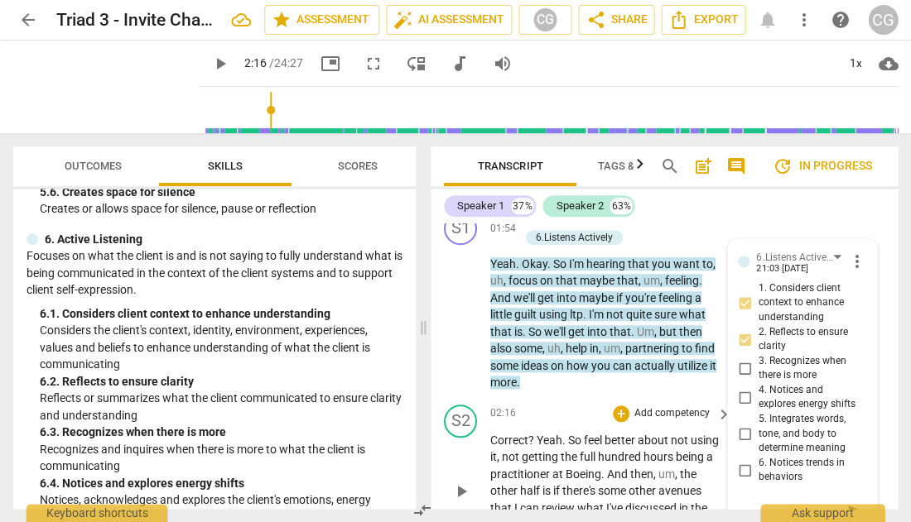
type textarea "There is intuition to just id"
type textarea "There is intuition to just ide"
type textarea "There is intuition to just iden"
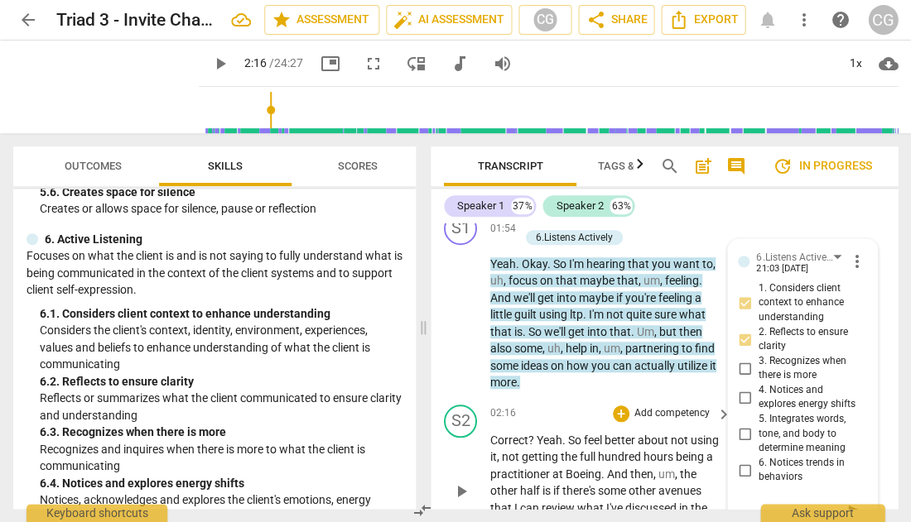
type textarea "There is intuition to just iden"
type textarea "There is intuition to just ident"
type textarea "There is intuition to just identi"
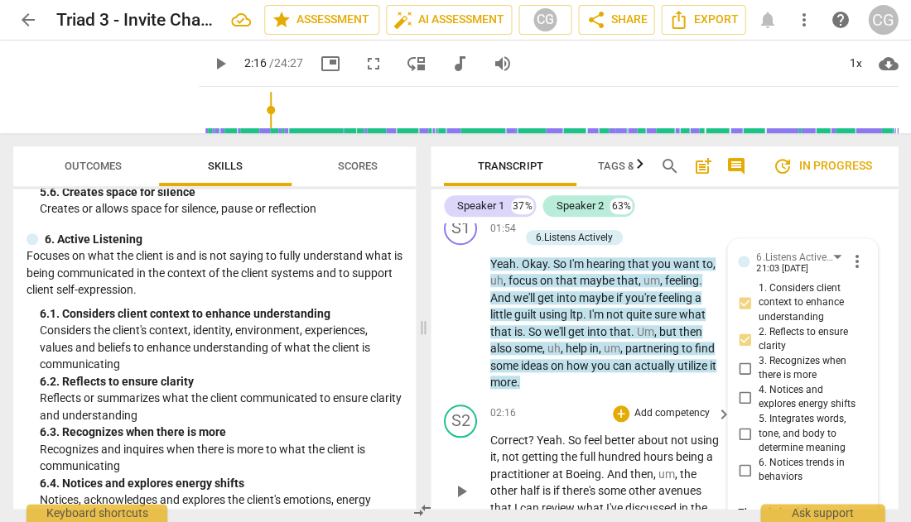
type textarea "There is intuition to just identi"
type textarea "There is intuition to just identif"
type textarea "There is intuition to just identify"
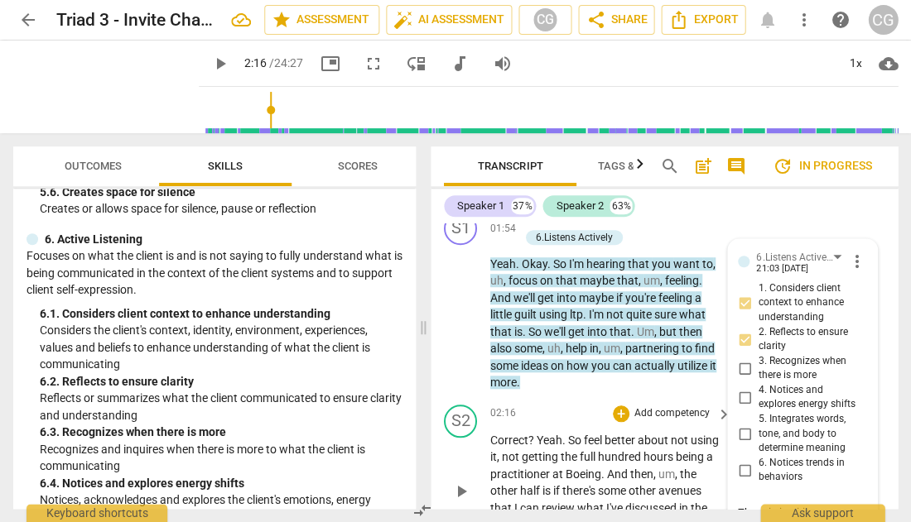
type textarea "There is intuition to just identify"
type textarea "There is intuition to just identify t"
type textarea "There is intuition to just identify th"
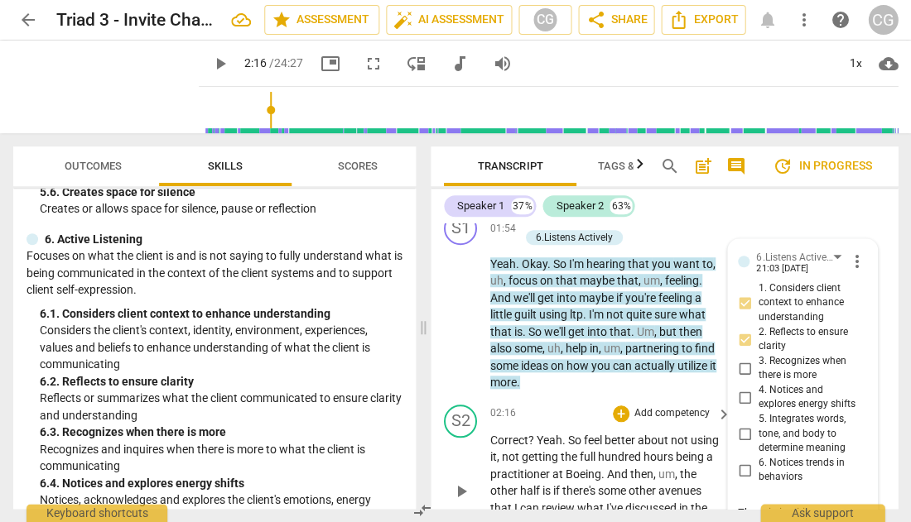
type textarea "There is intuition to just identify th"
type textarea "There is intuition to just identify the"
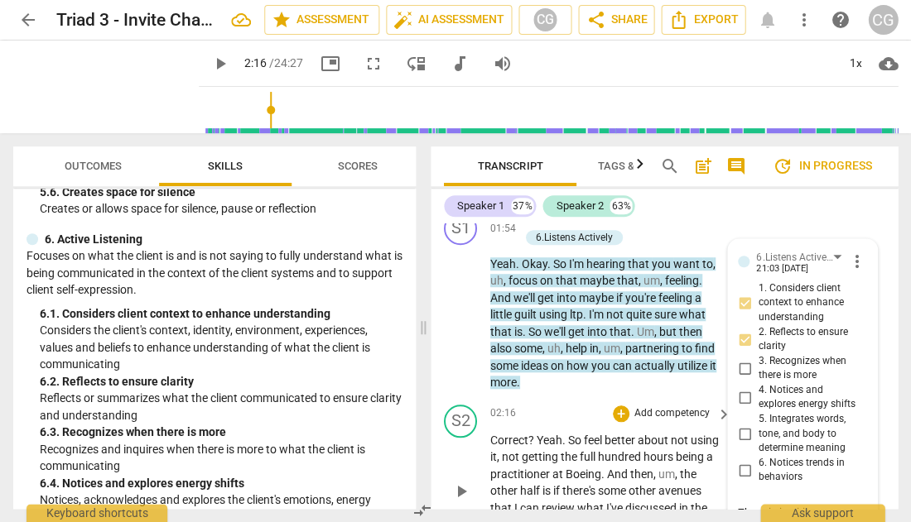
type textarea "There is intuition to just identify the e"
type textarea "There is intuition to just identify the es"
type textarea "There is intuition to just identify the ess"
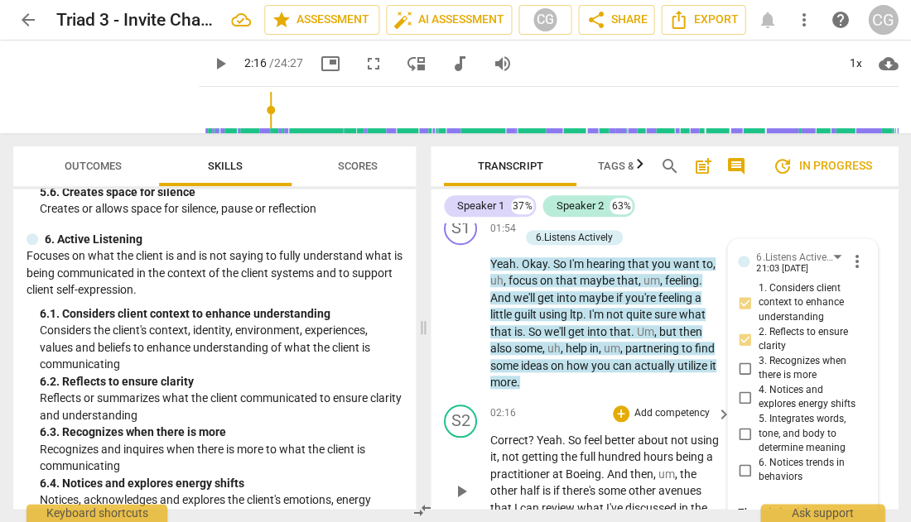
type textarea "There is intuition to just identify the ess"
type textarea "There is intuition to just identify the esse"
type textarea "There is intuition to just identify the essen"
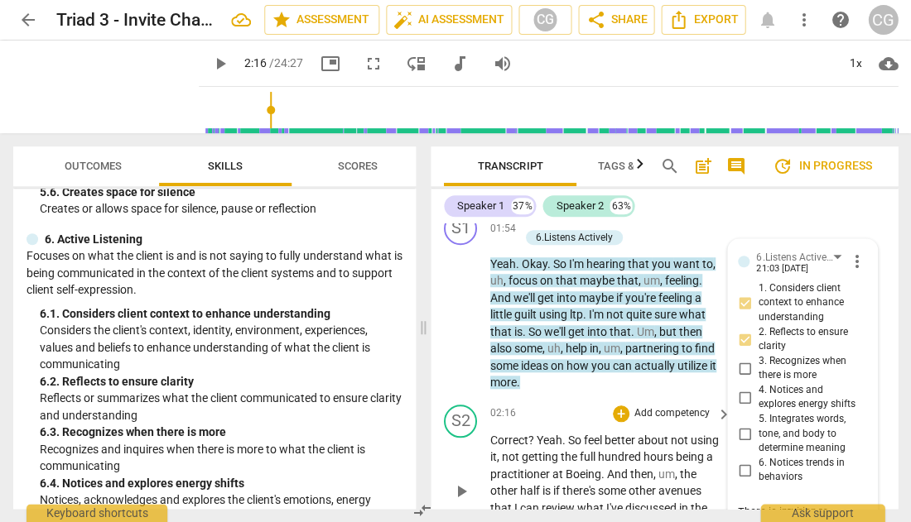
type textarea "There is intuition to just identify the essen"
type textarea "There is intuition to just identify the essenc"
type textarea "There is intuition to just identify the essence"
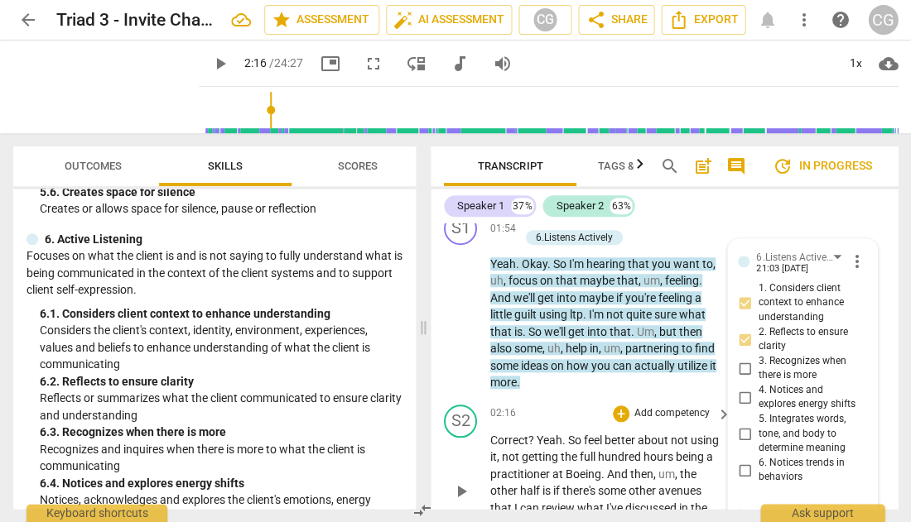
type textarea "There is intuition to just identify the essence"
type textarea "There is intuition to just identify the essence o"
type textarea "There is intuition to just identify the essence of"
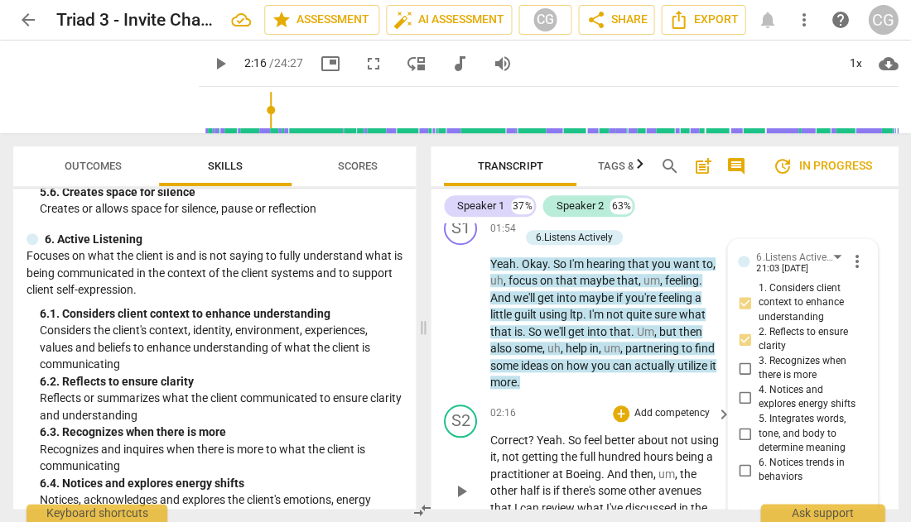
type textarea "There is intuition to just identify the essence of"
type textarea "There is intuition to just identify the essence of c"
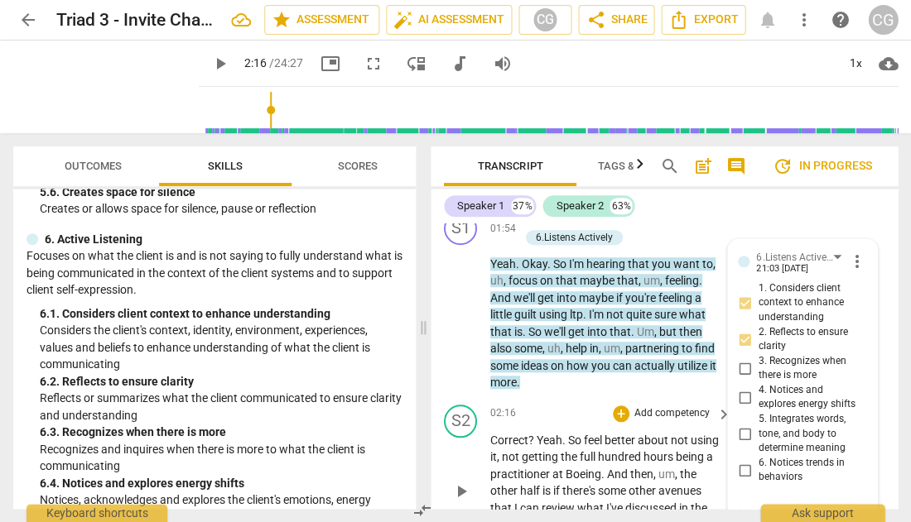
type textarea "There is intuition to just identify the essence of cl"
type textarea "There is intuition to just identify the essence of cli"
type textarea "There is intuition to just identify the essence of clie"
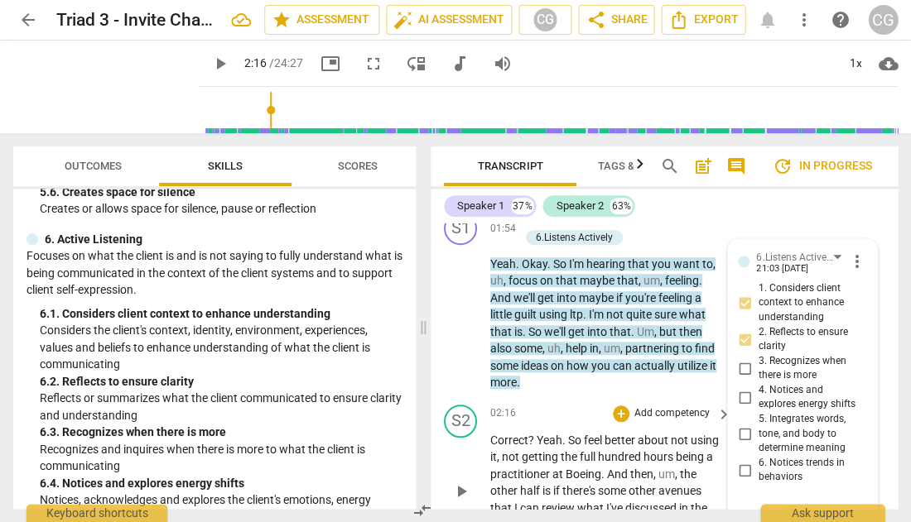
type textarea "There is intuition to just identify the essence of clie"
type textarea "There is intuition to just identify the essence of clien"
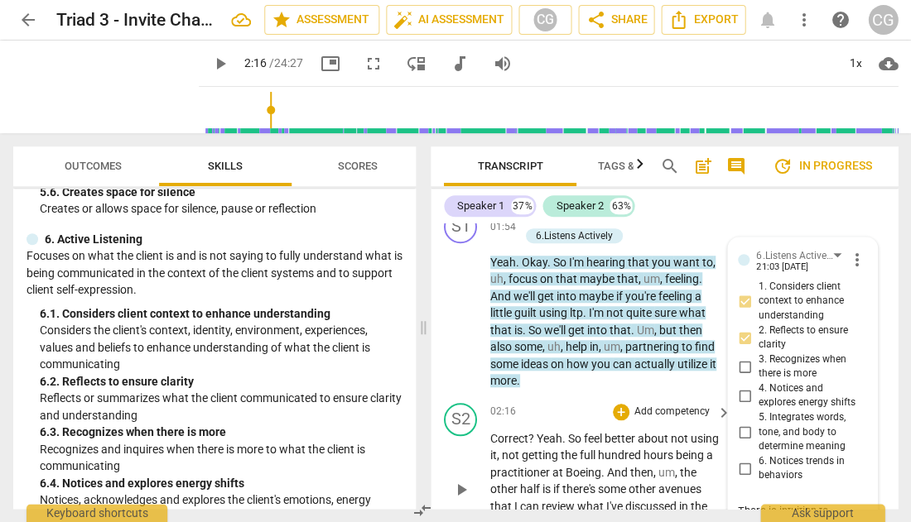
type textarea "There is intuition to just identify the essence of client"
type textarea "There is intuition to just identify the essence of client'"
type textarea "There is intuition to just identify the essence of client's"
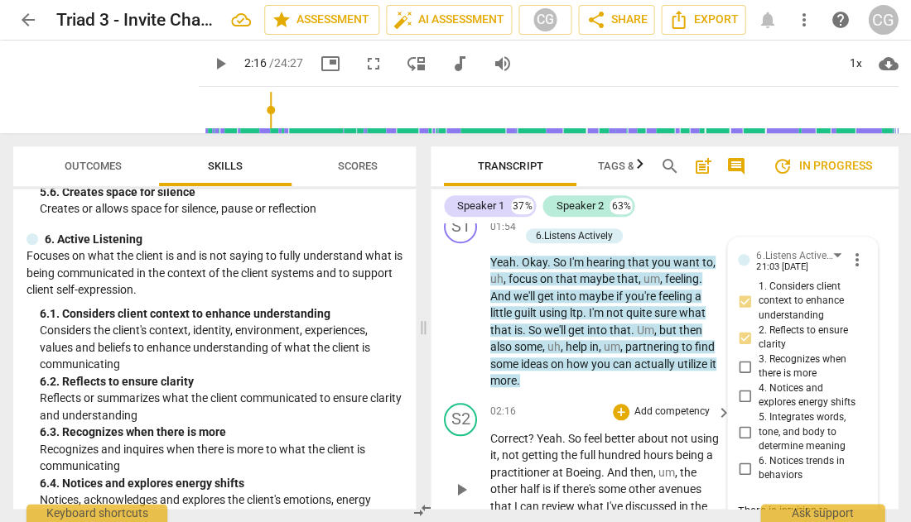
type textarea "There is intuition to just identify the essence of client's"
type textarea "There is intuition to just identify the essence of client's i"
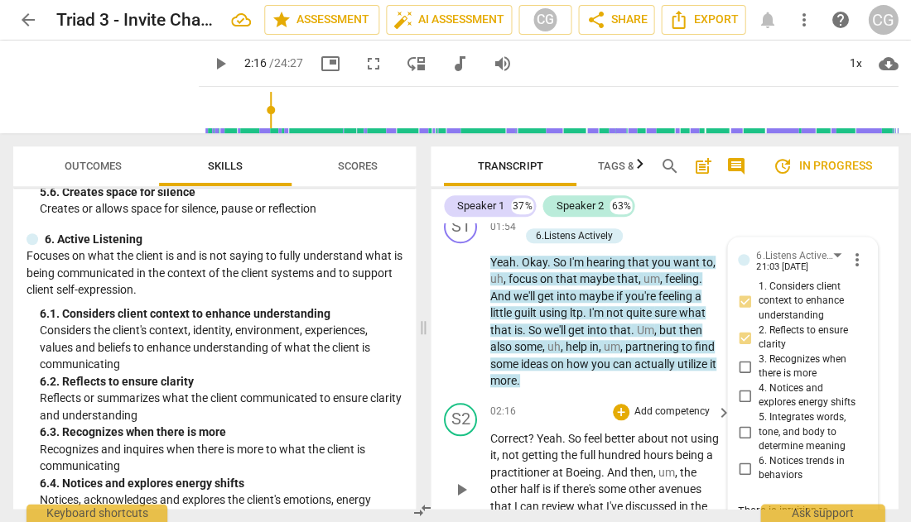
type textarea "There is intuition to just identify the essence of client's in"
type textarea "There is intuition to just identify the essence of client's inn"
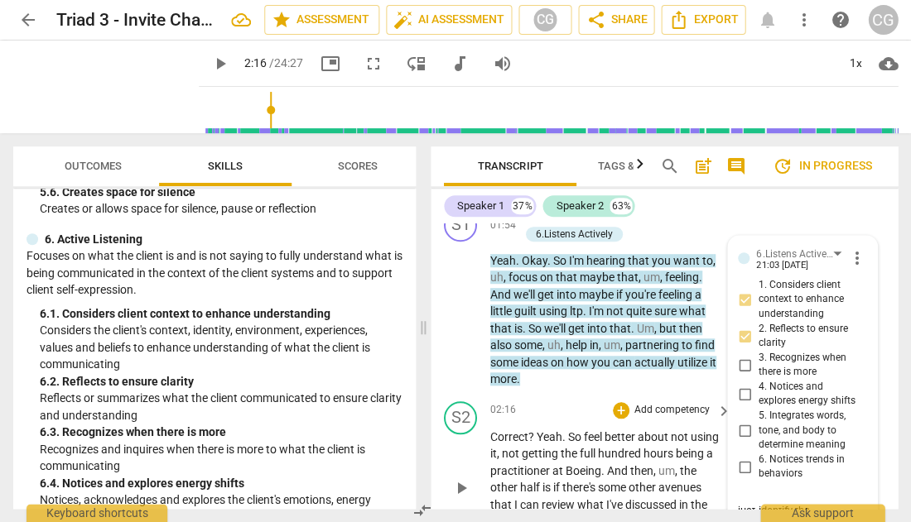
type textarea "There is intuition to just identify the essence of client's inne"
type textarea "There is intuition to just identify the essence of client's inner"
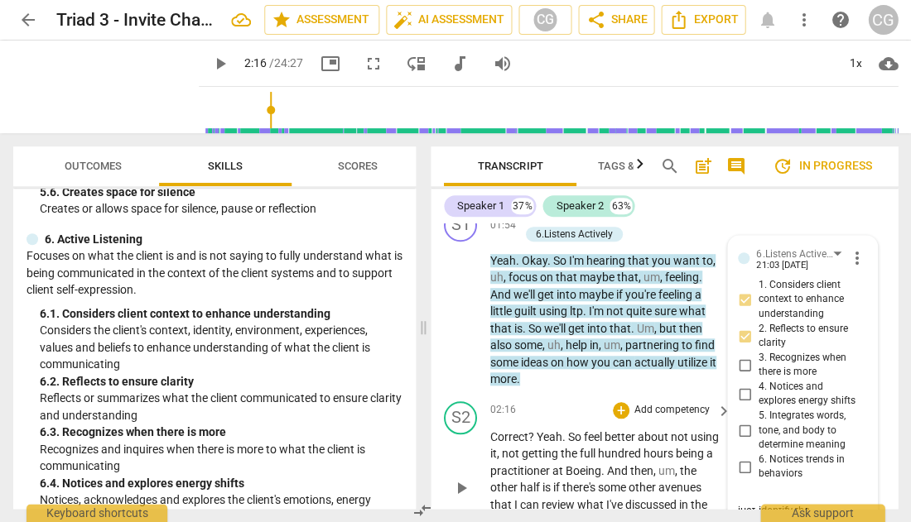
type textarea "There is intuition to just identify the essence of client's inner"
type textarea "There is intuition to just identify the essence of client's inner e"
type textarea "There is intuition to just identify the essence of client's inner em"
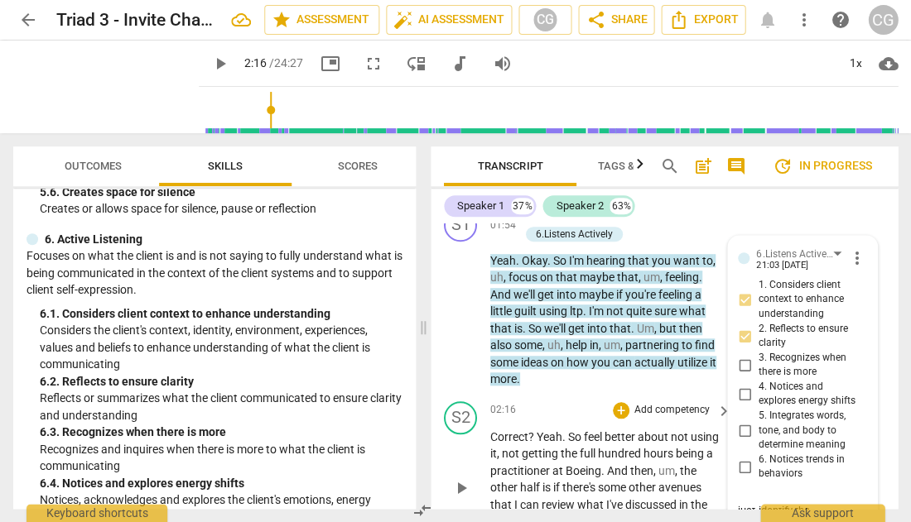
type textarea "There is intuition to just identify the essence of client's inner emo"
type textarea "There is intuition to just identify the essence of client's inner emot"
type textarea "There is intuition to just identify the essence of client's inner emoti"
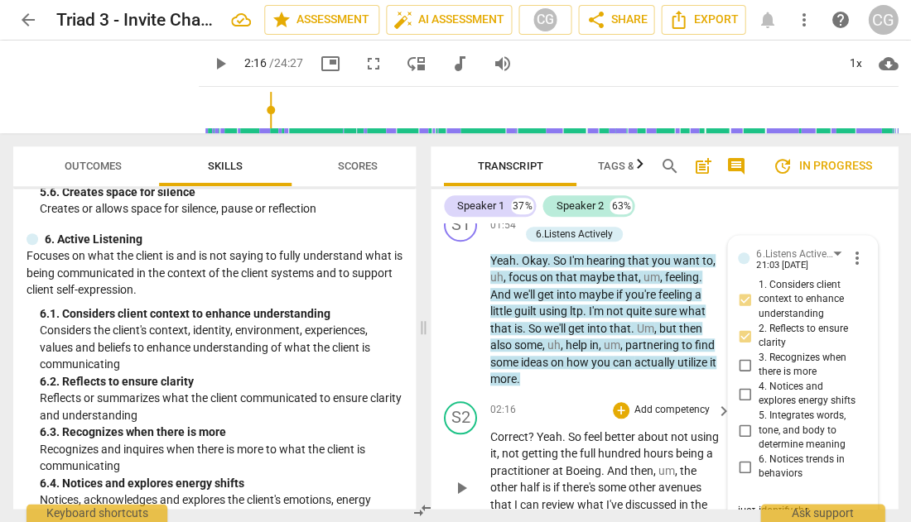
type textarea "There is intuition to just identify the essence of client's inner emoti"
type textarea "There is intuition to just identify the essence of client's inner emotio"
type textarea "There is intuition to just identify the essence of client's inner emotion"
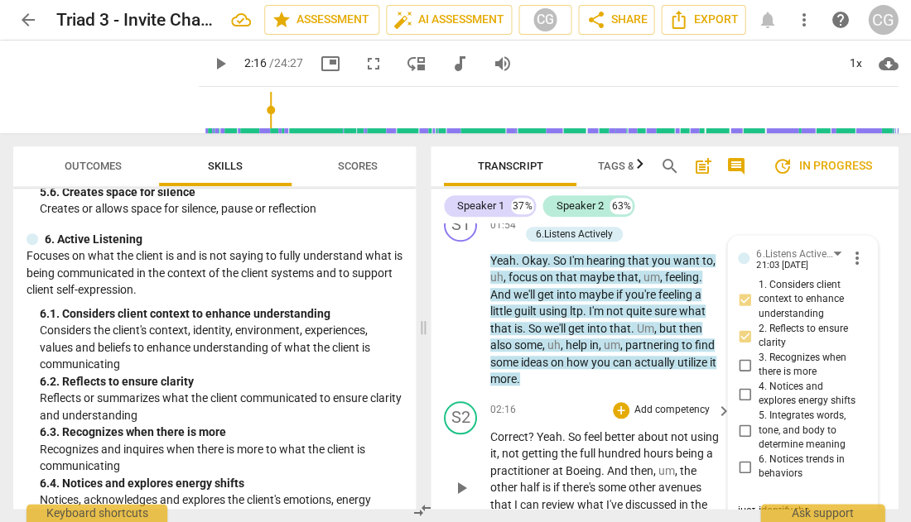
type textarea "There is intuition to just identify the essence of client's inner emotions"
type textarea "There is intuition to just identify the essence of client's inner emotions a"
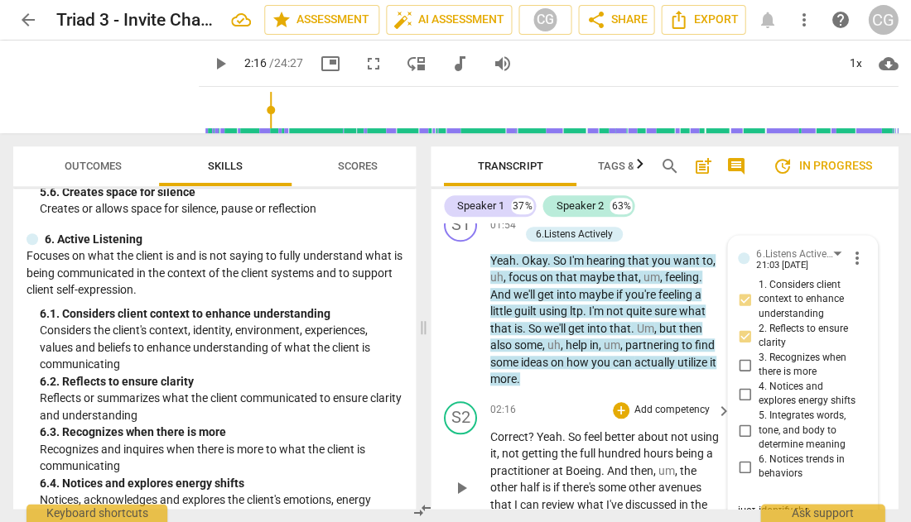
type textarea "There is intuition to just identify the essence of client's inner emotions a"
type textarea "There is intuition to just identify the essence of client's inner emotions an"
type textarea "There is intuition to just identify the essence of client's inner emotions and"
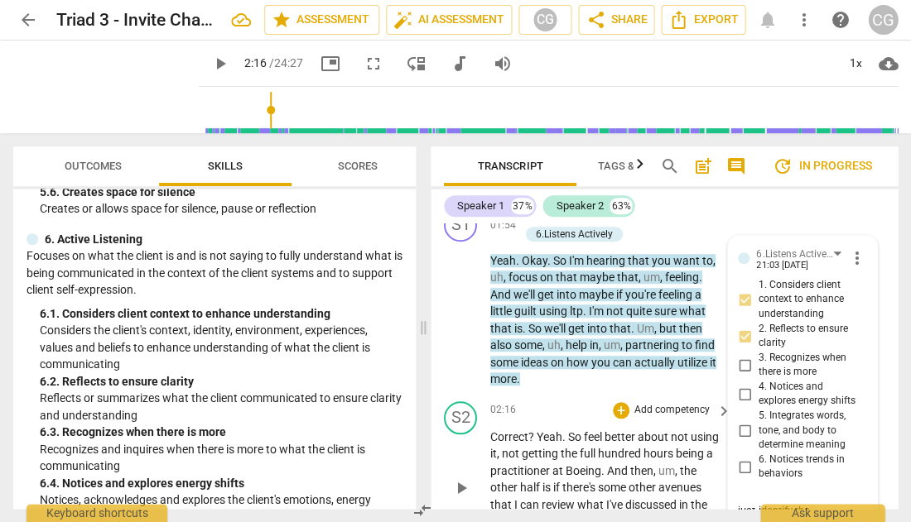
type textarea "There is intuition to just identify the essence of client's inner emotions and"
type textarea "There is intuition to just identify the essence of client's inner emotions and c"
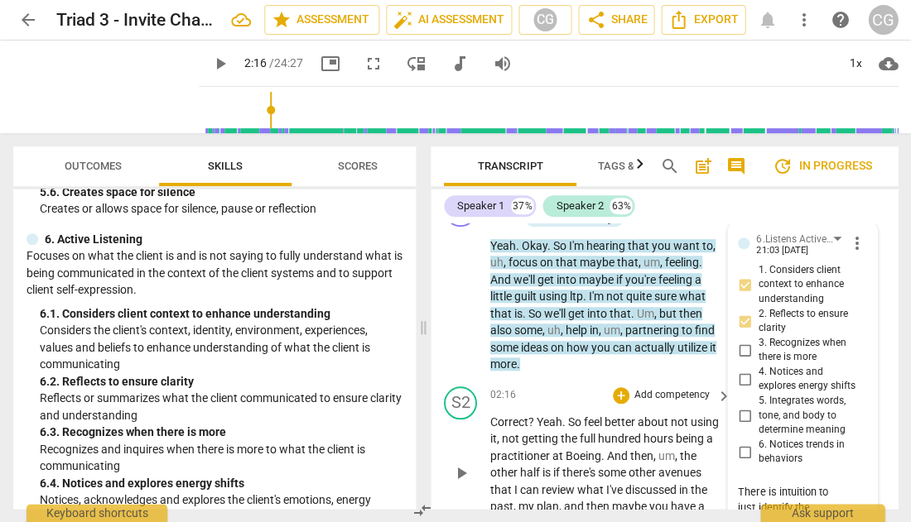
type textarea "There is intuition to just identify the essence of client's inner emotions and …"
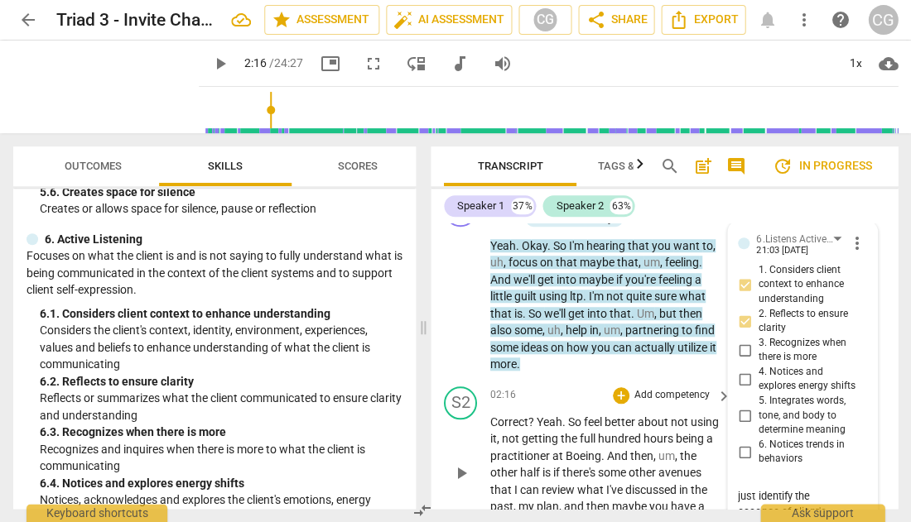
type textarea "There is intuition to just identify the essence of client's inner emotions and …"
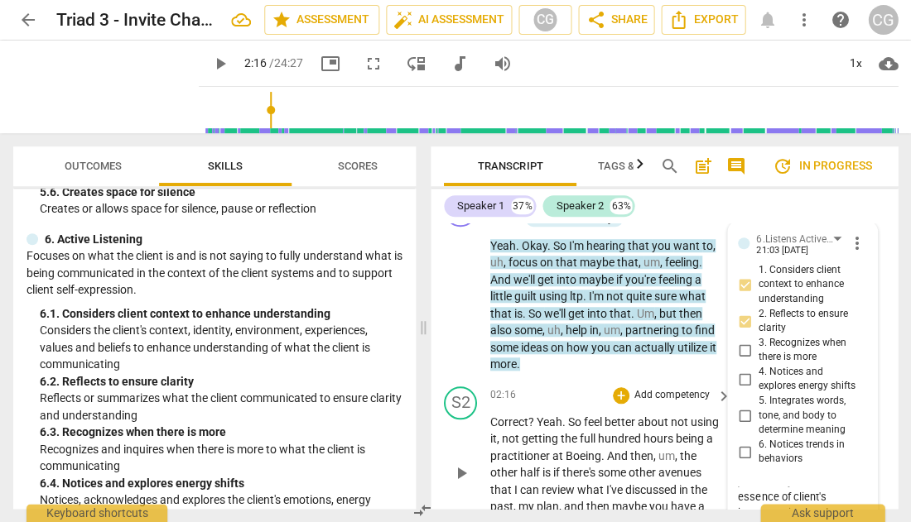
scroll to position [1251, 0]
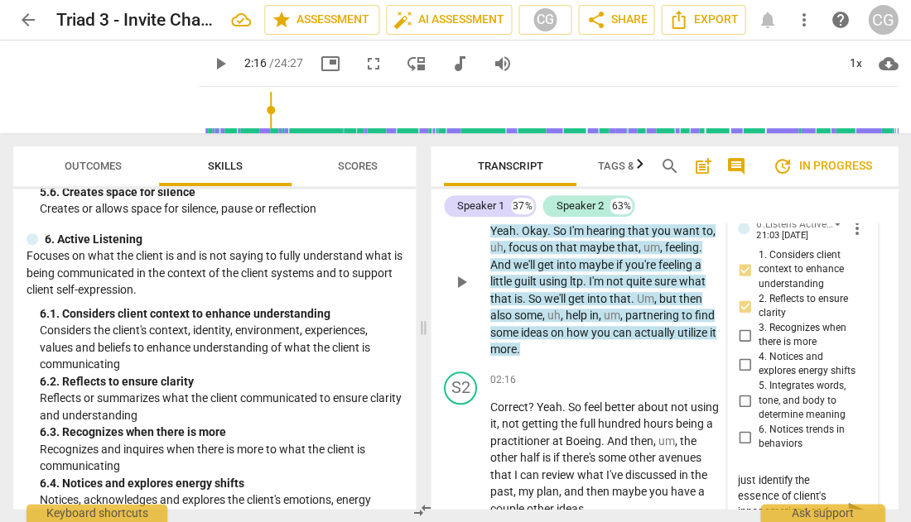
click at [846, 501] on span "send" at bounding box center [855, 510] width 18 height 18
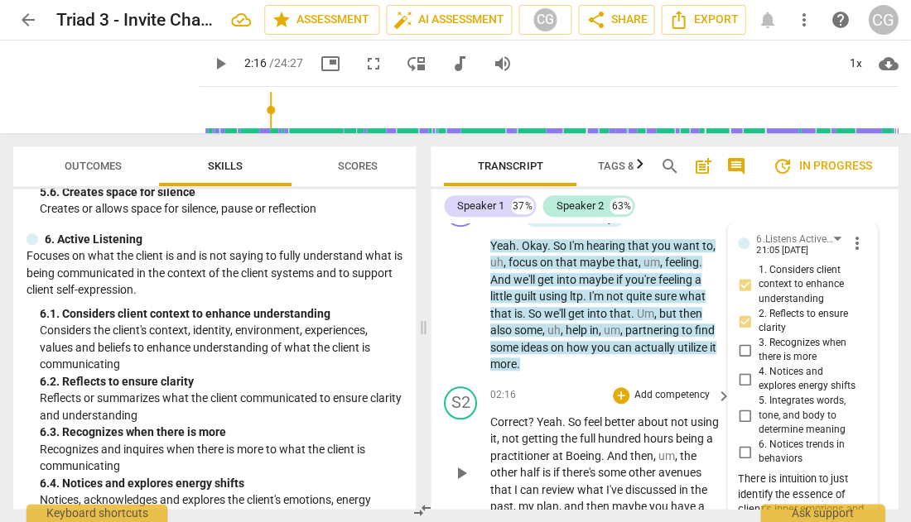
scroll to position [1257, 0]
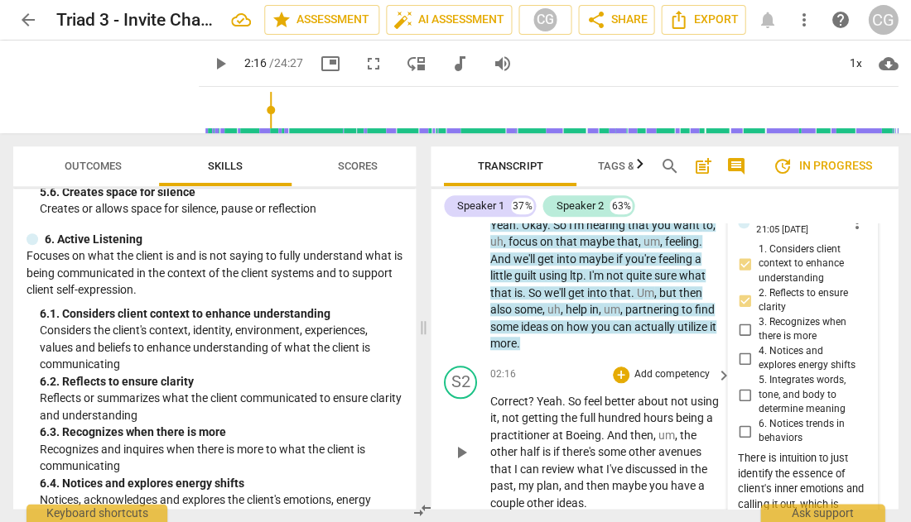
click at [459, 443] on span "play_arrow" at bounding box center [461, 453] width 20 height 20
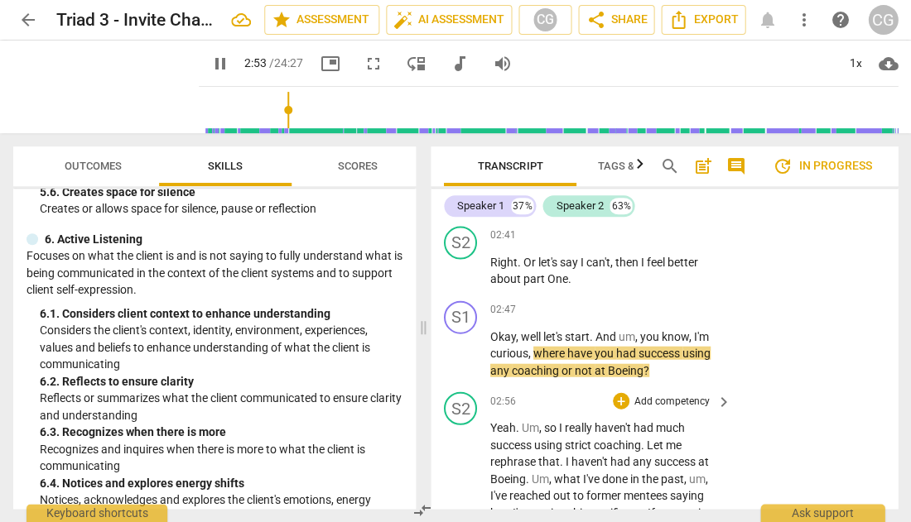
scroll to position [1650, 0]
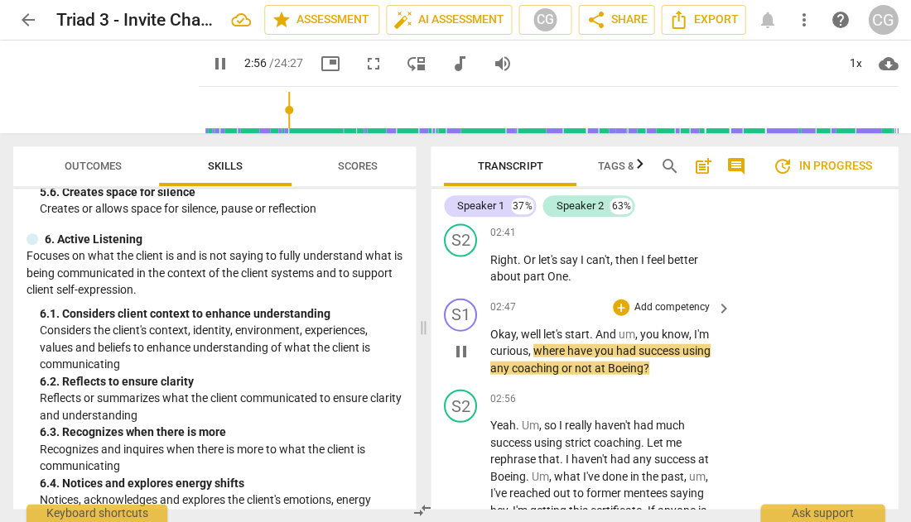
click at [458, 341] on span "pause" at bounding box center [461, 351] width 20 height 20
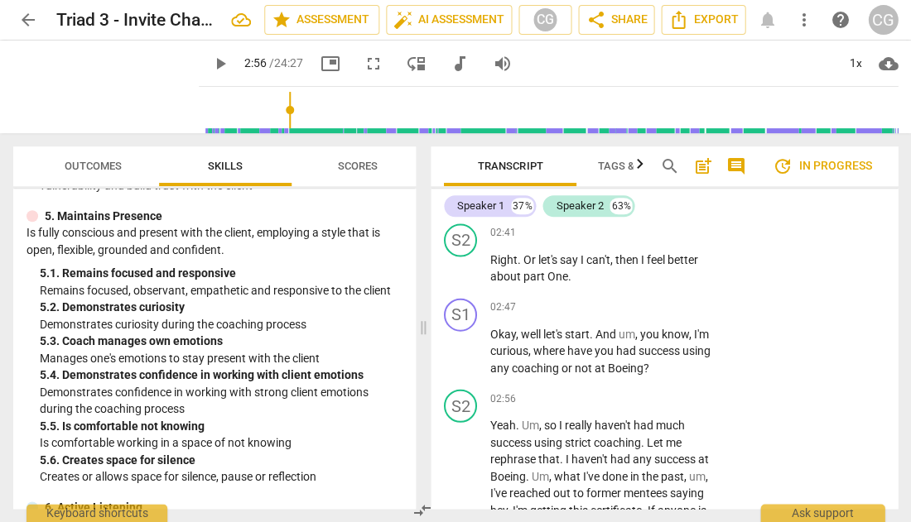
scroll to position [1815, 0]
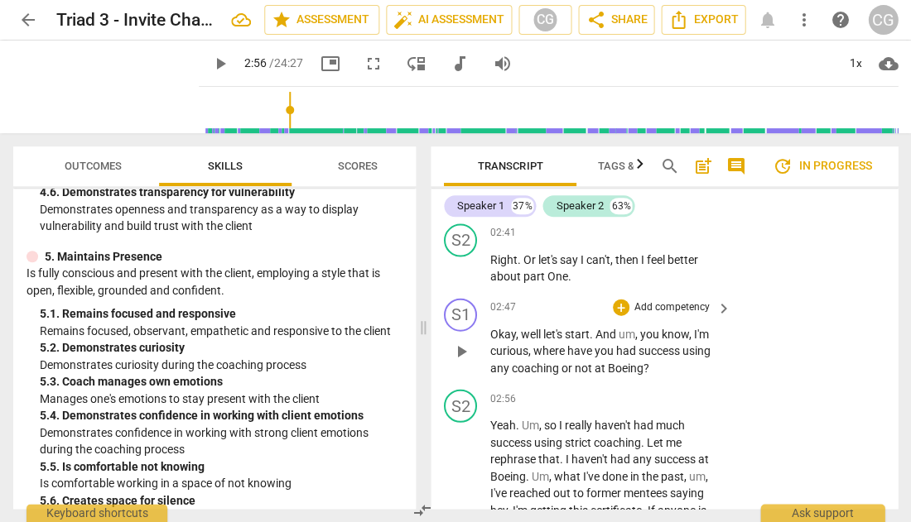
click at [685, 300] on p "Add competency" at bounding box center [672, 307] width 79 height 15
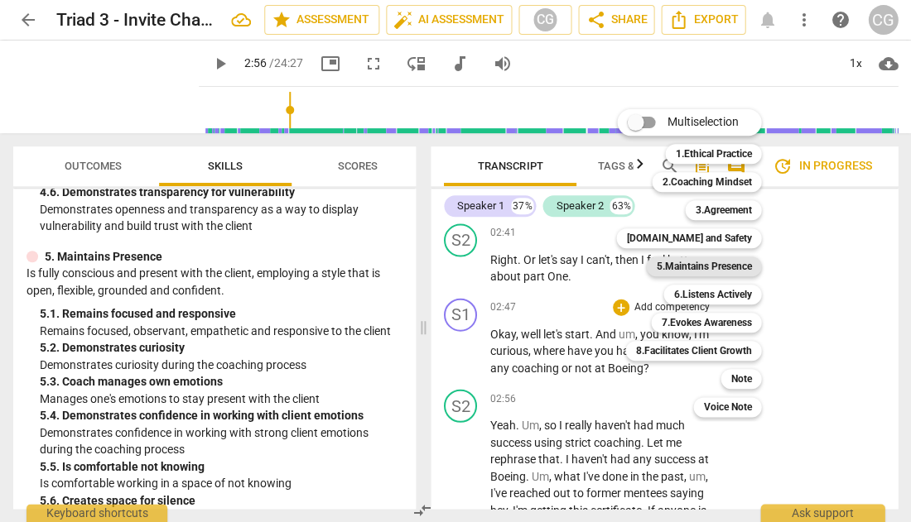
click at [722, 263] on b "5.Maintains Presence" at bounding box center [703, 267] width 95 height 20
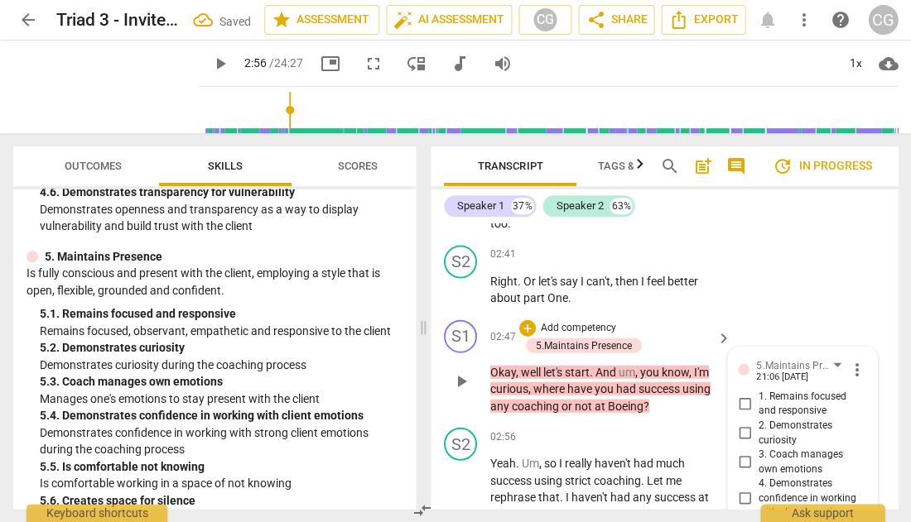
scroll to position [1623, 0]
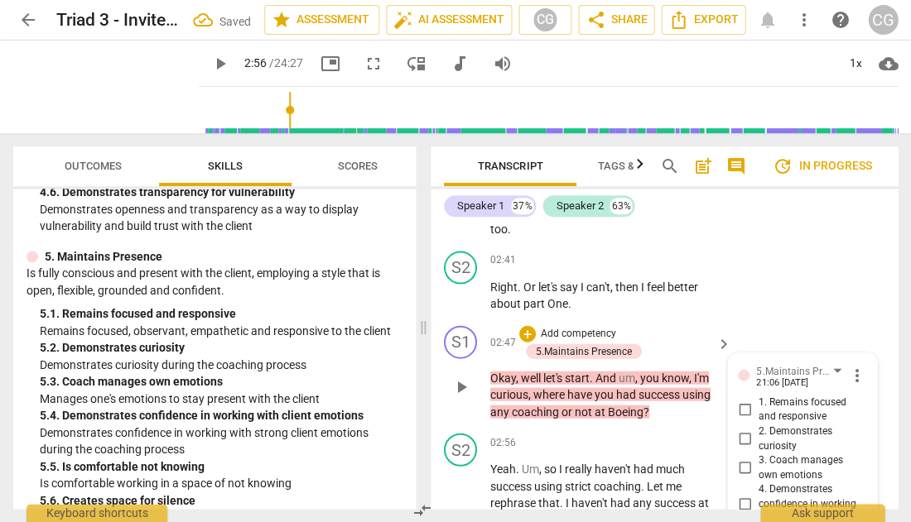
click at [742, 429] on input "2. Demonstrates curiosity" at bounding box center [744, 439] width 26 height 20
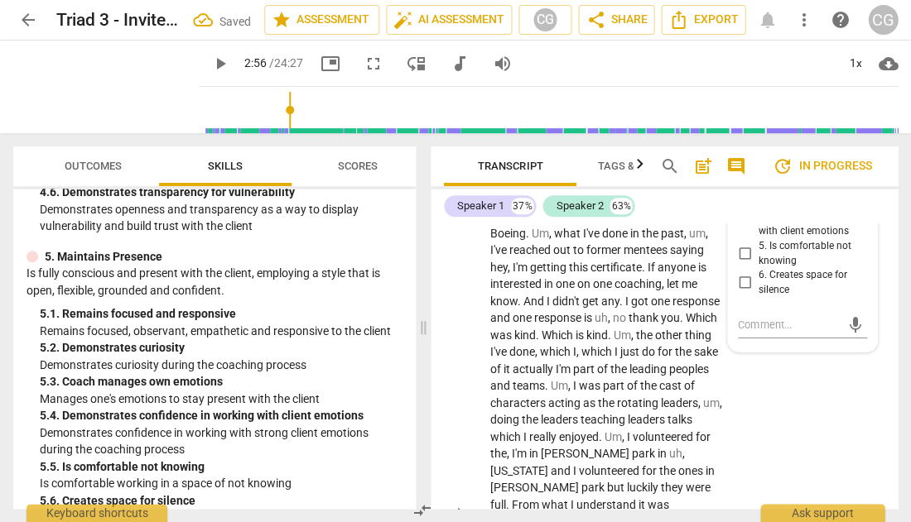
scroll to position [1910, 0]
click at [459, 503] on span "play_arrow" at bounding box center [461, 513] width 20 height 20
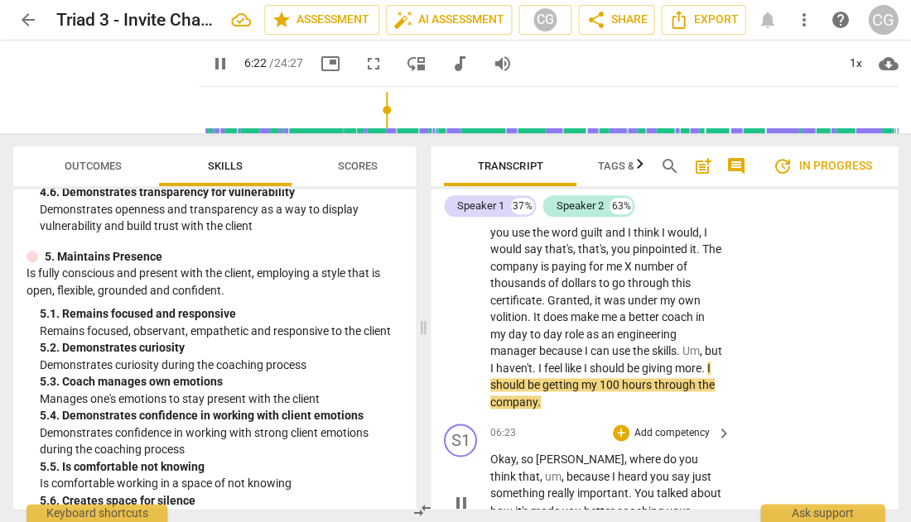
scroll to position [3463, 0]
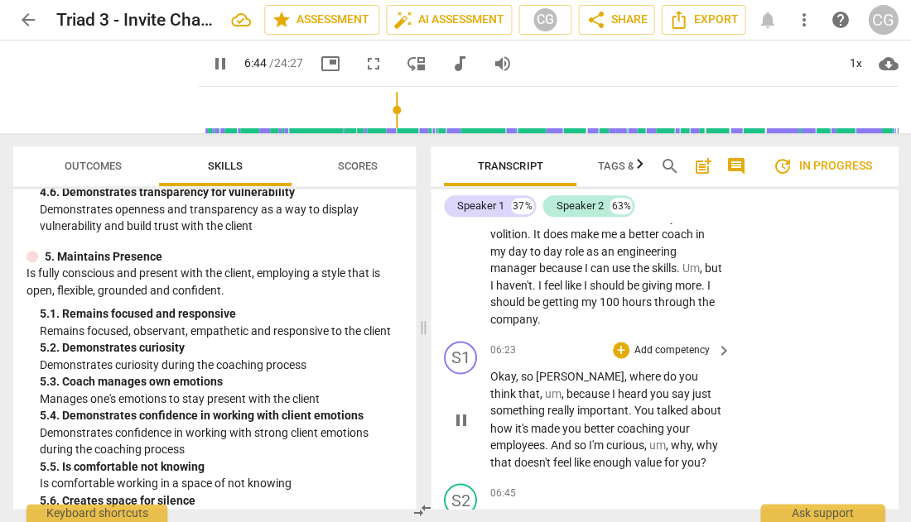
click at [461, 410] on span "pause" at bounding box center [461, 420] width 20 height 20
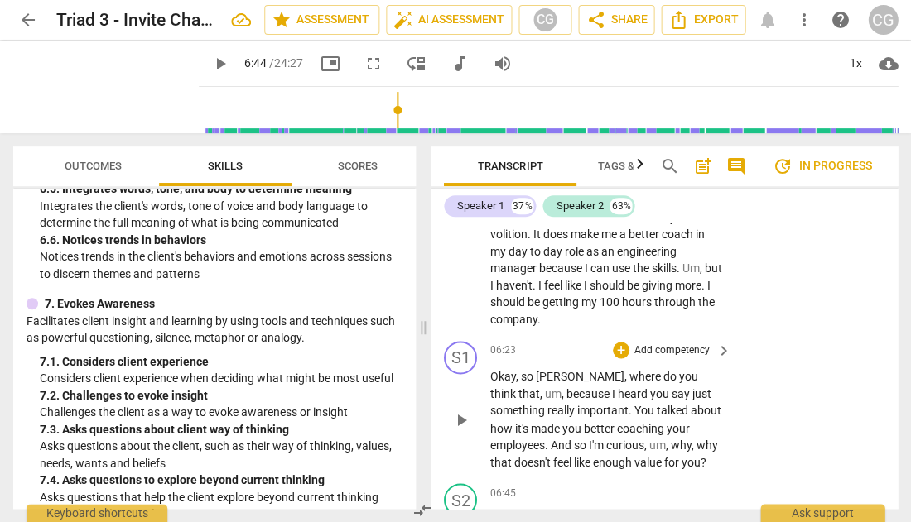
scroll to position [3432, 0]
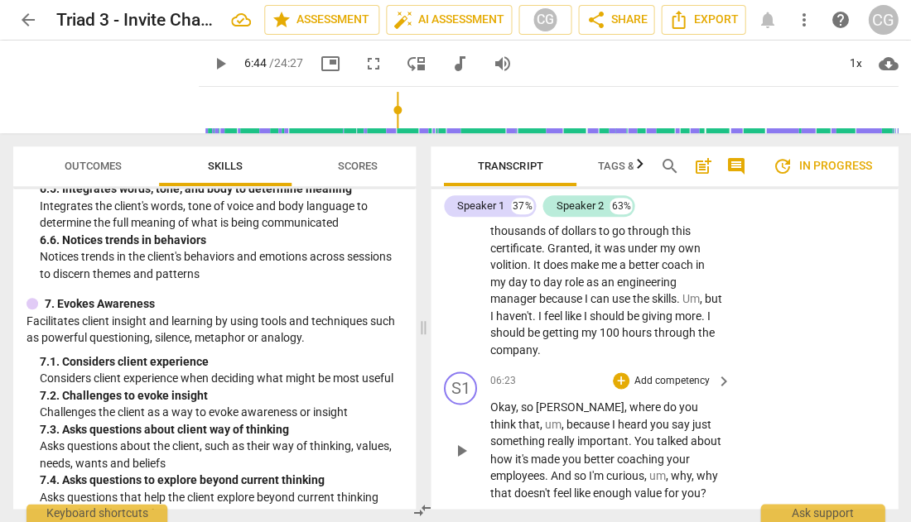
click at [672, 374] on p "Add competency" at bounding box center [672, 381] width 79 height 15
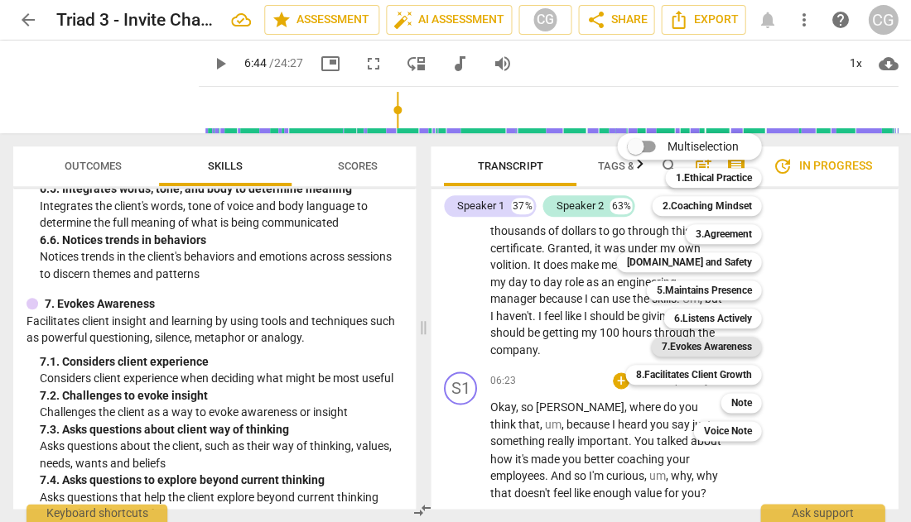
click at [719, 348] on b "7.Evokes Awareness" at bounding box center [706, 347] width 90 height 20
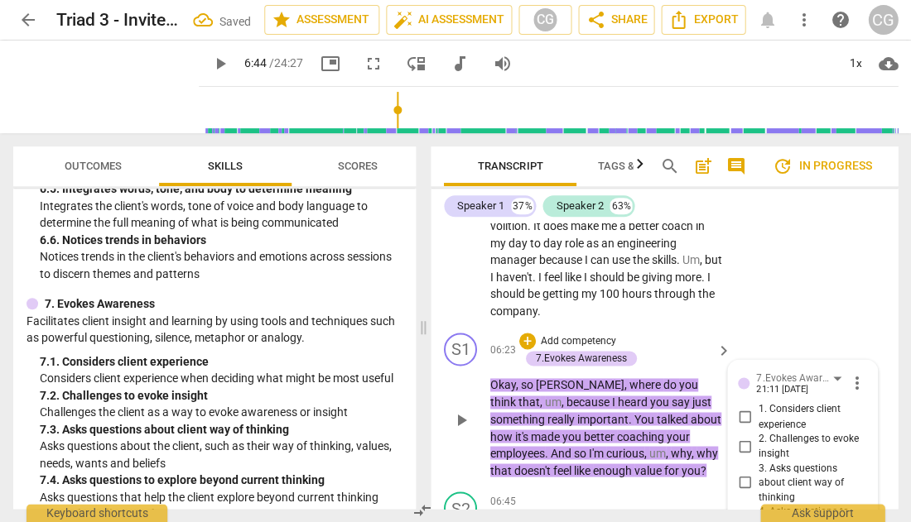
scroll to position [3471, 0]
click at [744, 407] on input "1. Considers client experience" at bounding box center [744, 417] width 26 height 20
click at [741, 436] on input "2. Challenges to evoke insight" at bounding box center [744, 446] width 26 height 20
click at [740, 473] on input "3. Asks questions about client way of thinking" at bounding box center [744, 483] width 26 height 20
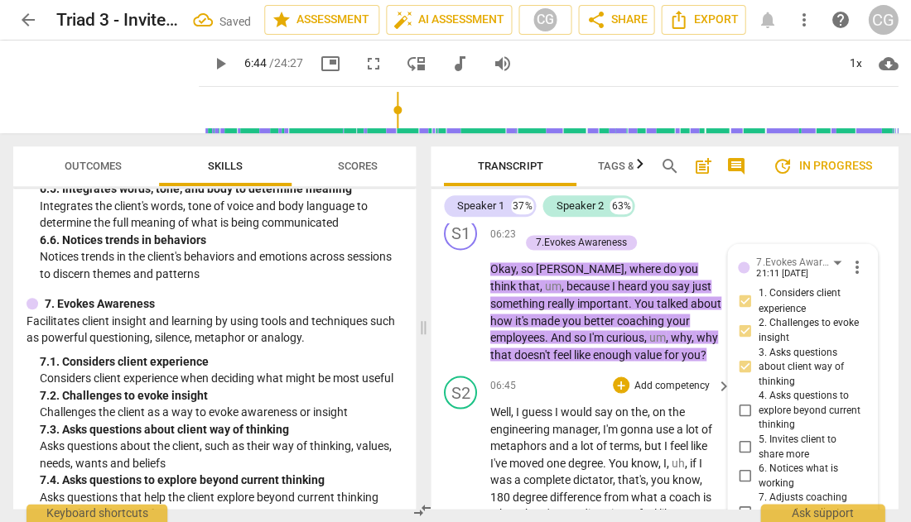
scroll to position [3590, 0]
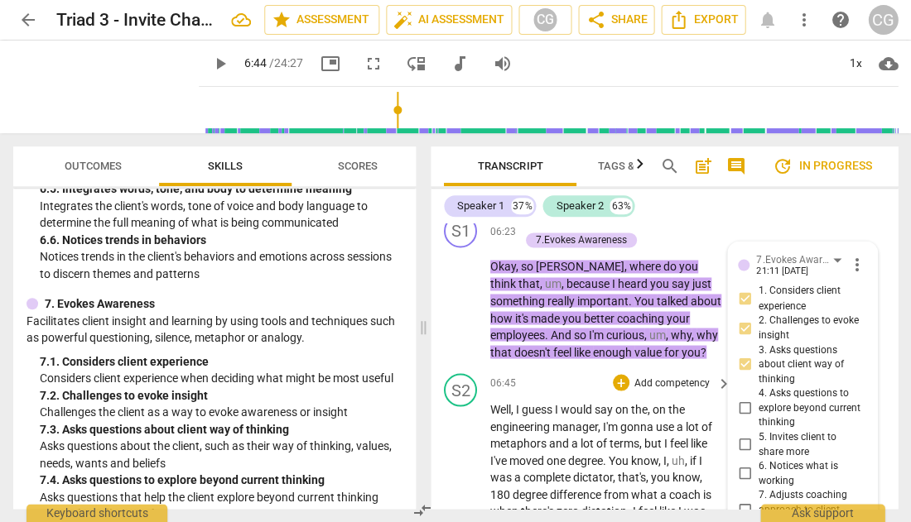
click at [464, 510] on span "play_arrow" at bounding box center [461, 520] width 20 height 20
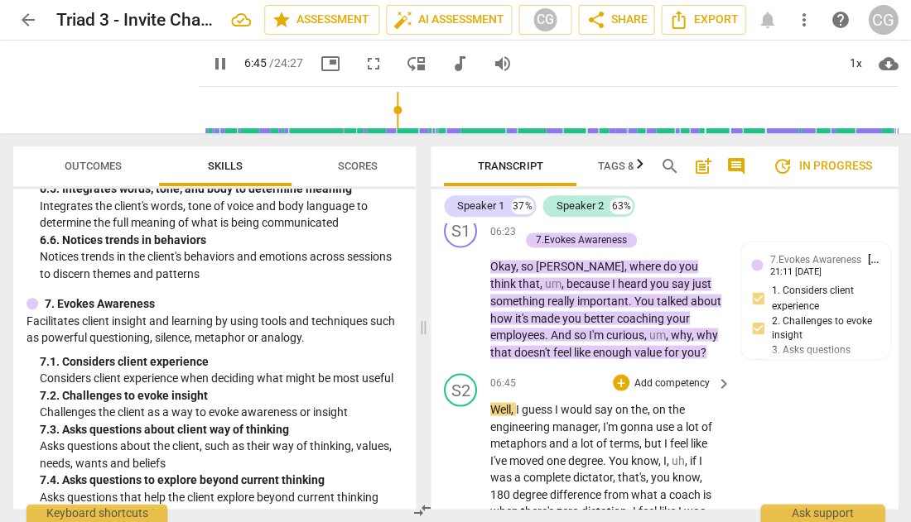
click at [460, 510] on span "pause" at bounding box center [461, 520] width 20 height 20
click at [460, 510] on span "play_arrow" at bounding box center [461, 520] width 20 height 20
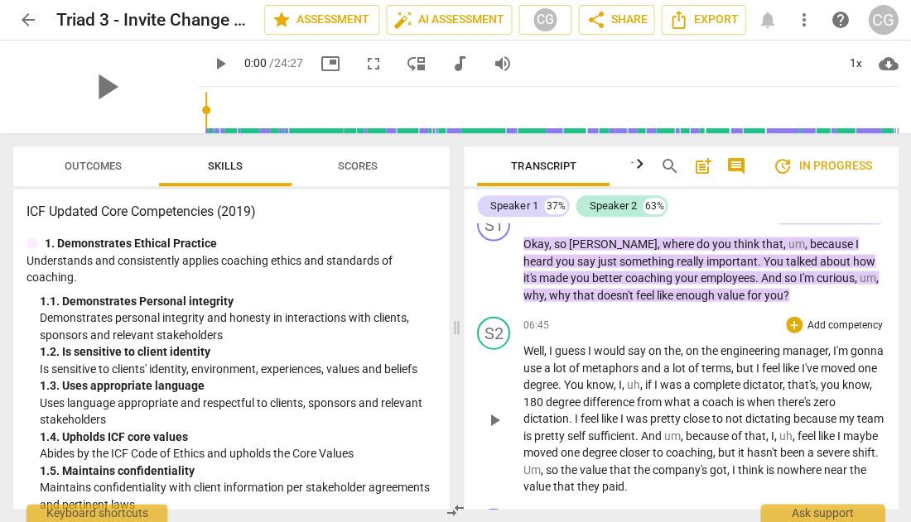
scroll to position [2696, 0]
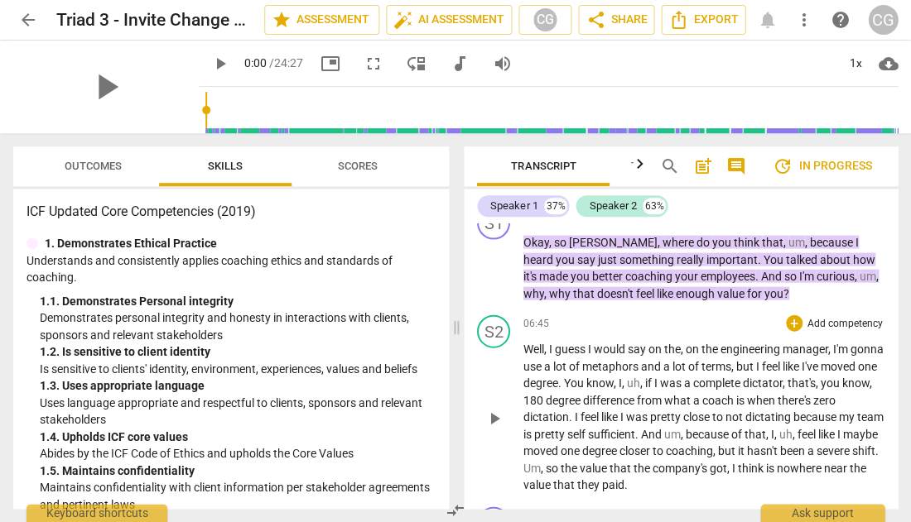
click at [502, 408] on span "play_arrow" at bounding box center [494, 418] width 20 height 20
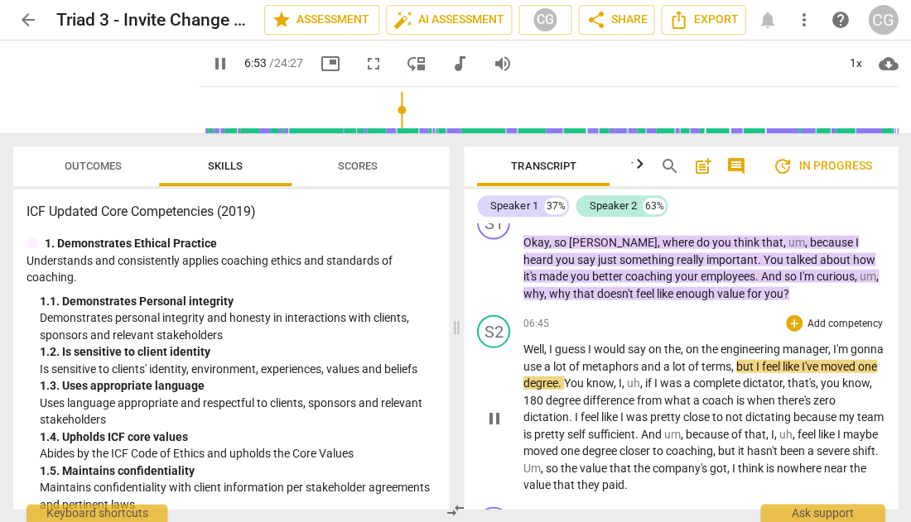
click at [490, 408] on span "pause" at bounding box center [494, 418] width 20 height 20
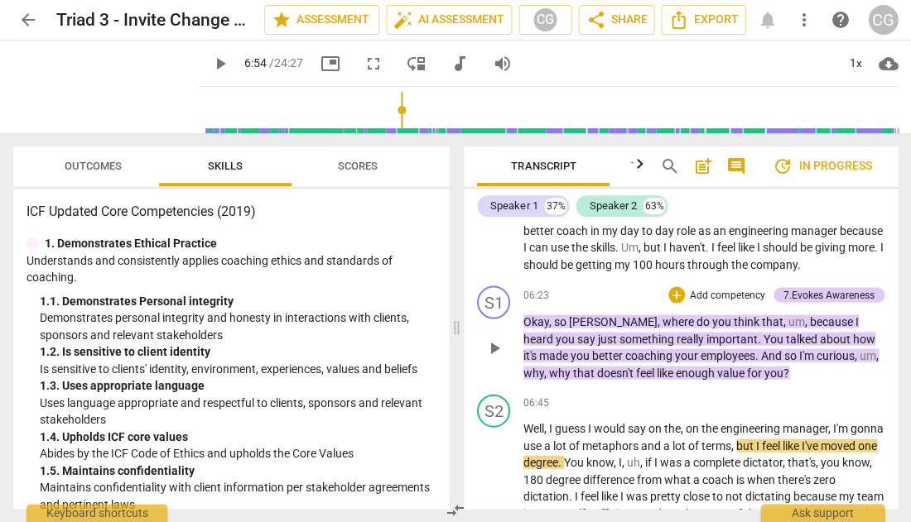
scroll to position [2590, 0]
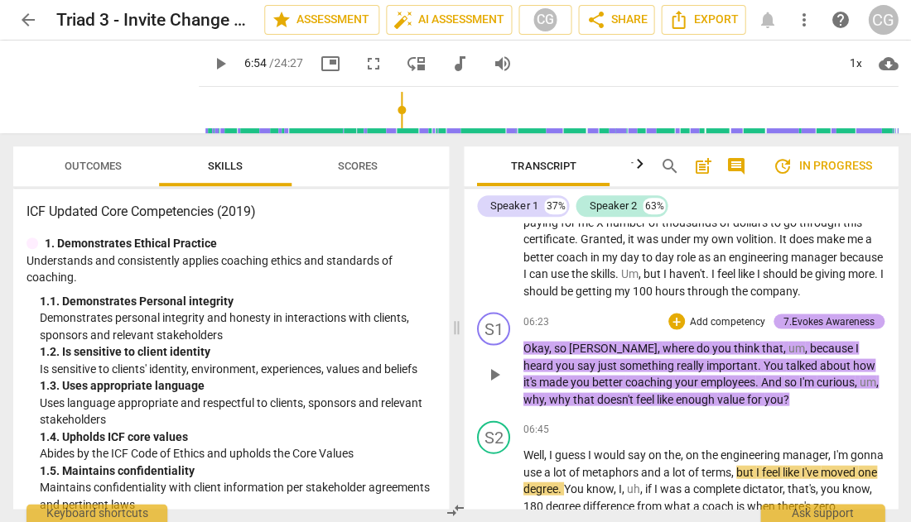
click at [822, 314] on div "7.Evokes Awareness" at bounding box center [828, 321] width 91 height 15
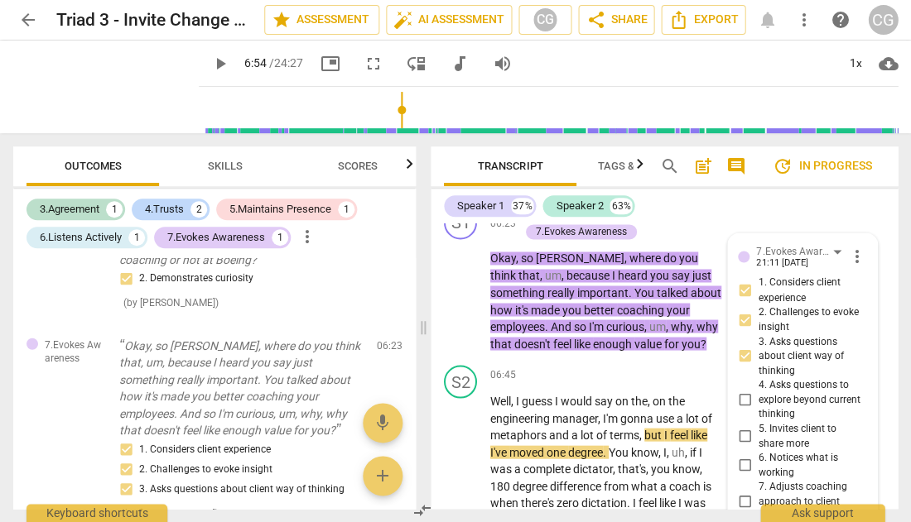
scroll to position [3631, 0]
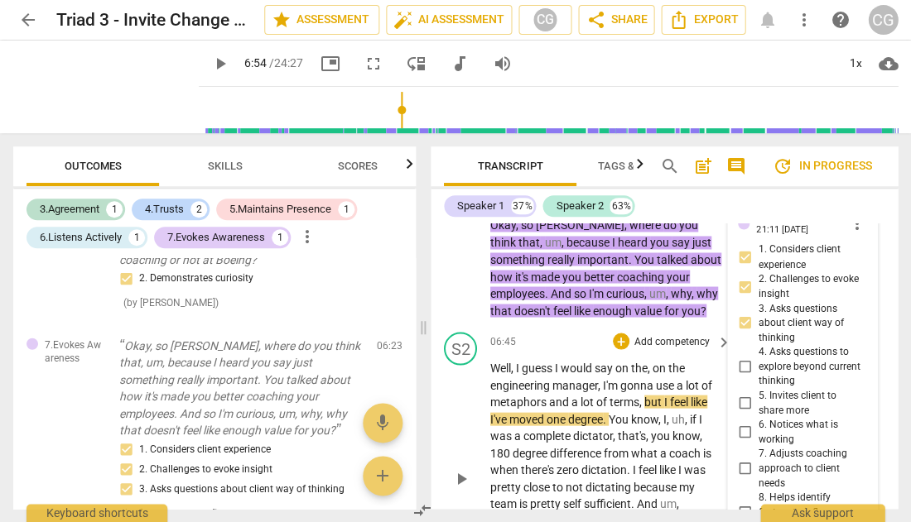
click at [462, 469] on span "play_arrow" at bounding box center [461, 479] width 20 height 20
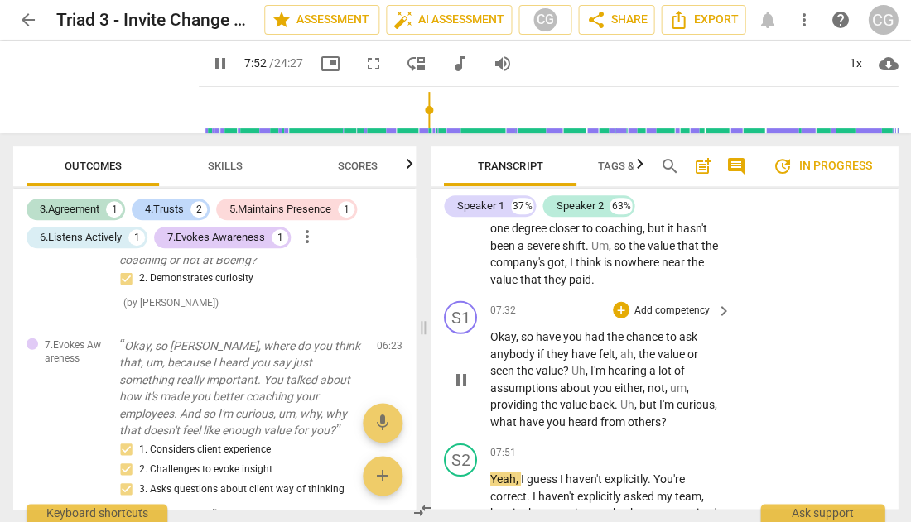
scroll to position [3942, 0]
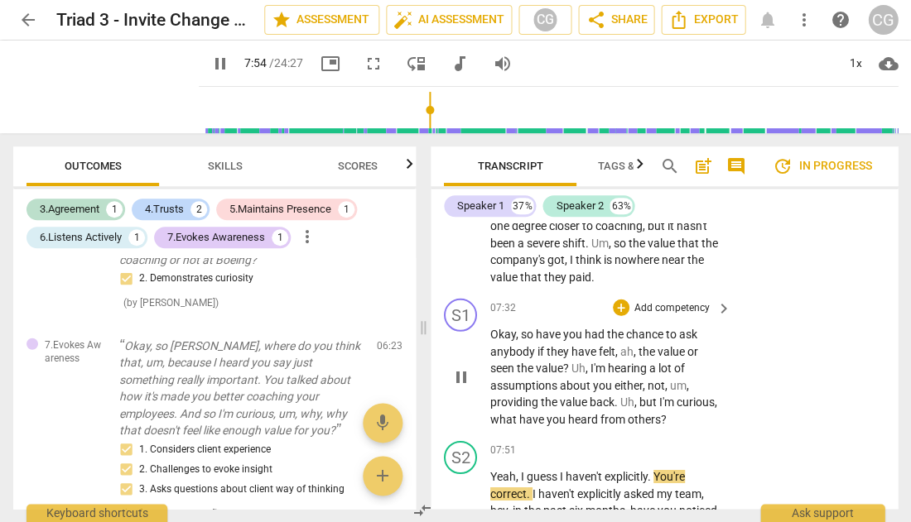
click at [456, 368] on span "pause" at bounding box center [461, 378] width 20 height 20
type input "475"
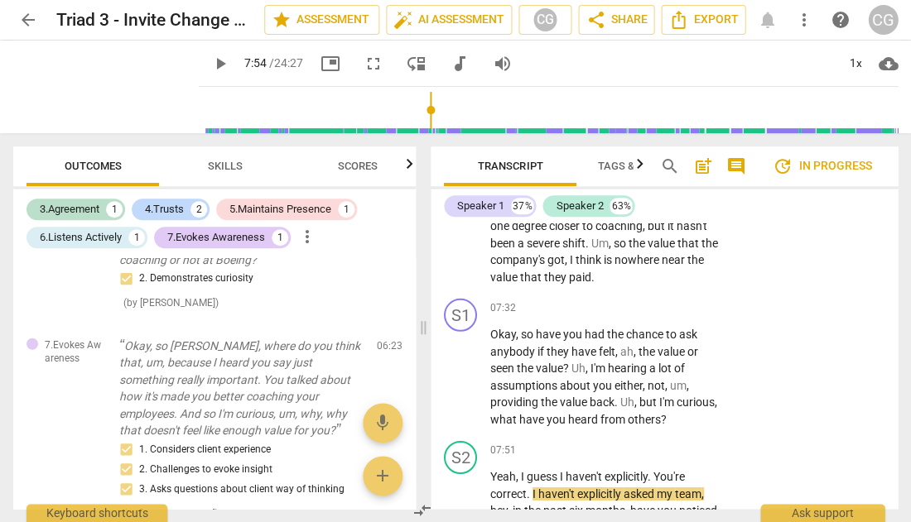
click at [222, 162] on span "Skills" at bounding box center [225, 166] width 35 height 12
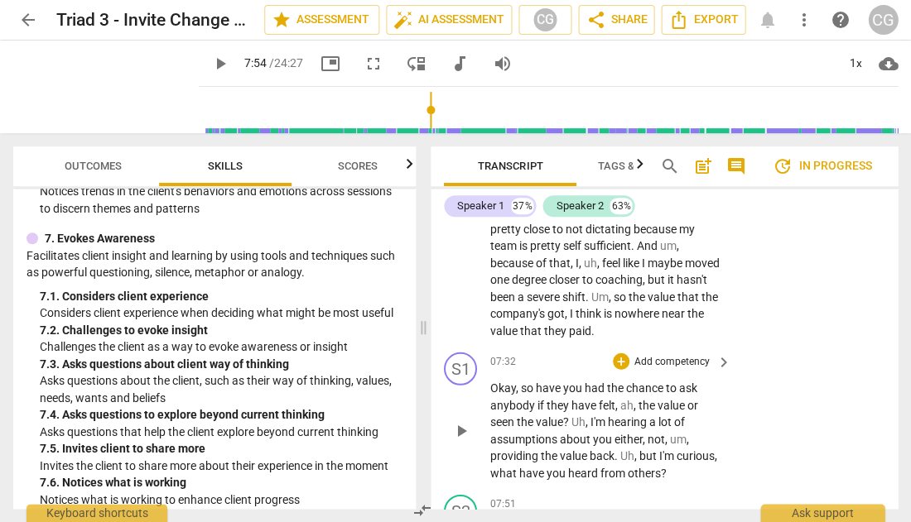
scroll to position [3884, 0]
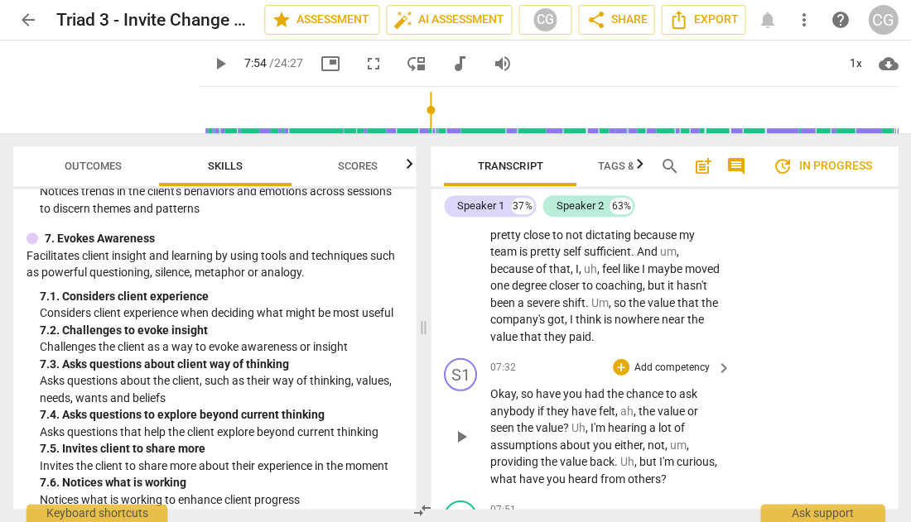
click at [669, 360] on p "Add competency" at bounding box center [672, 367] width 79 height 15
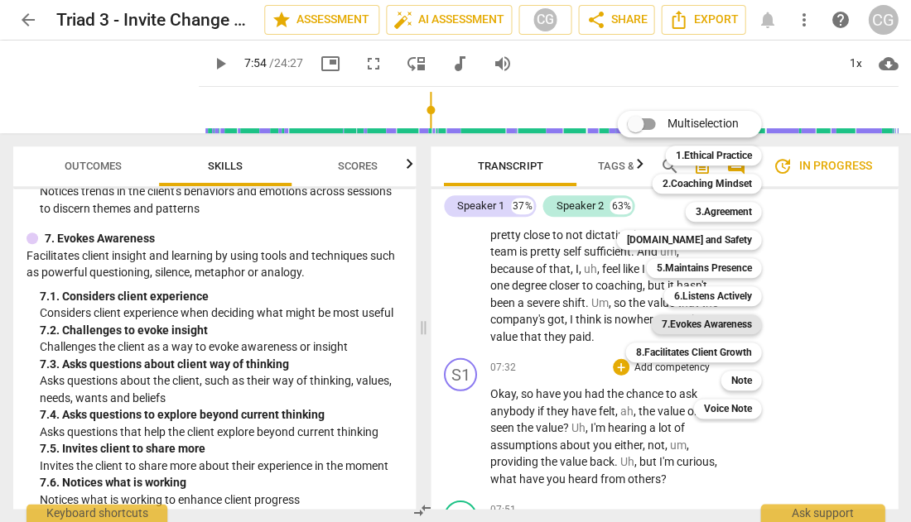
click at [688, 324] on b "7.Evokes Awareness" at bounding box center [706, 325] width 90 height 20
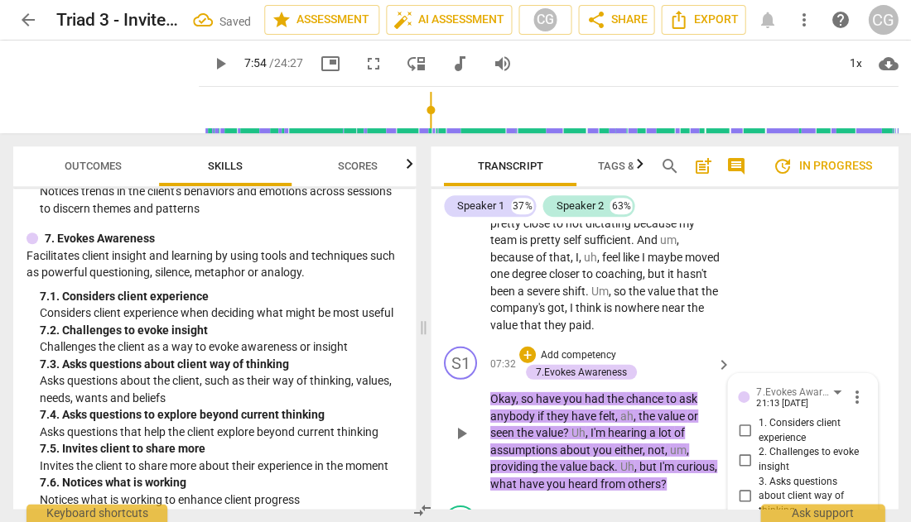
scroll to position [3893, 0]
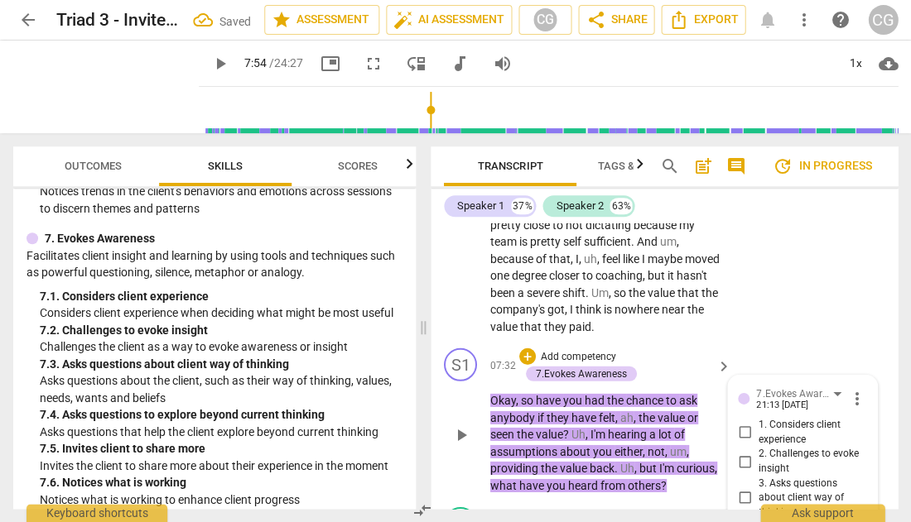
click at [738, 423] on input "1. Considers client experience" at bounding box center [744, 433] width 26 height 20
checkbox input "true"
click at [740, 452] on input "2. Challenges to evoke insight" at bounding box center [744, 462] width 26 height 20
checkbox input "true"
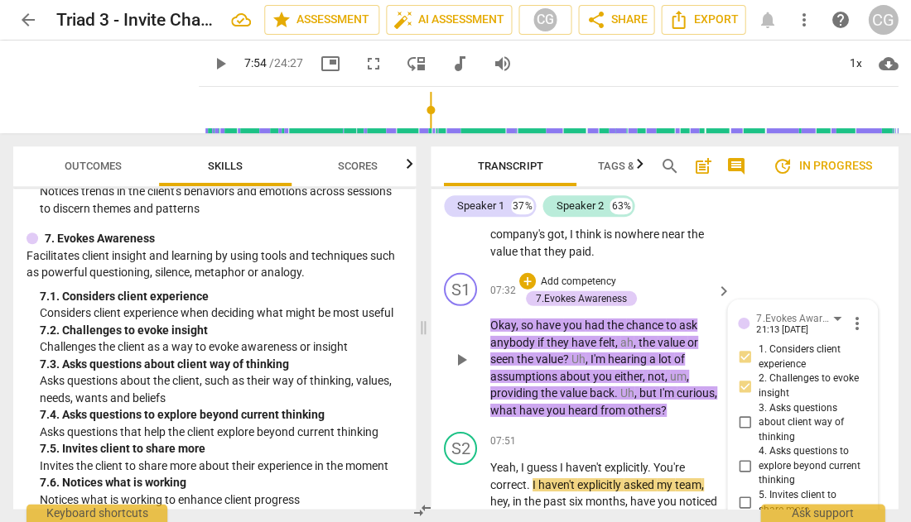
scroll to position [3971, 0]
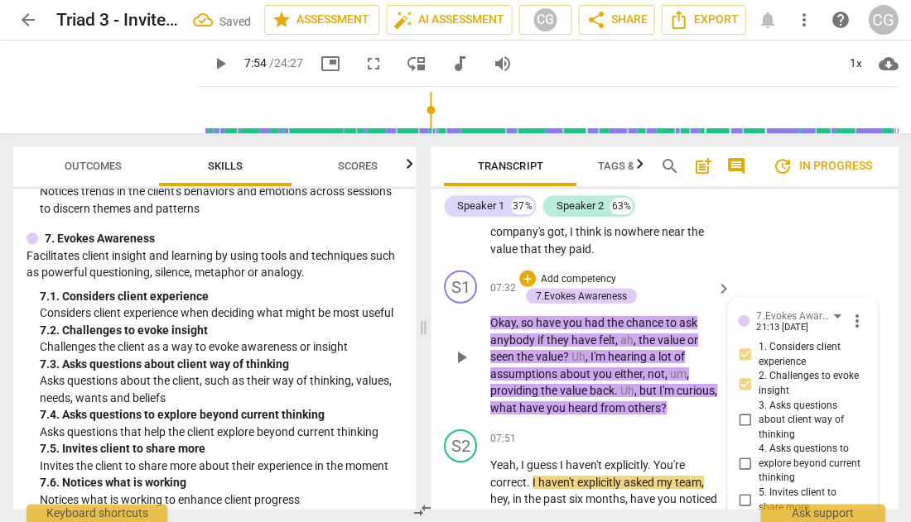
click at [741, 455] on input "4. Asks questions to explore beyond current thinking" at bounding box center [744, 465] width 26 height 20
checkbox input "true"
click at [464, 482] on span "play_arrow" at bounding box center [461, 492] width 20 height 20
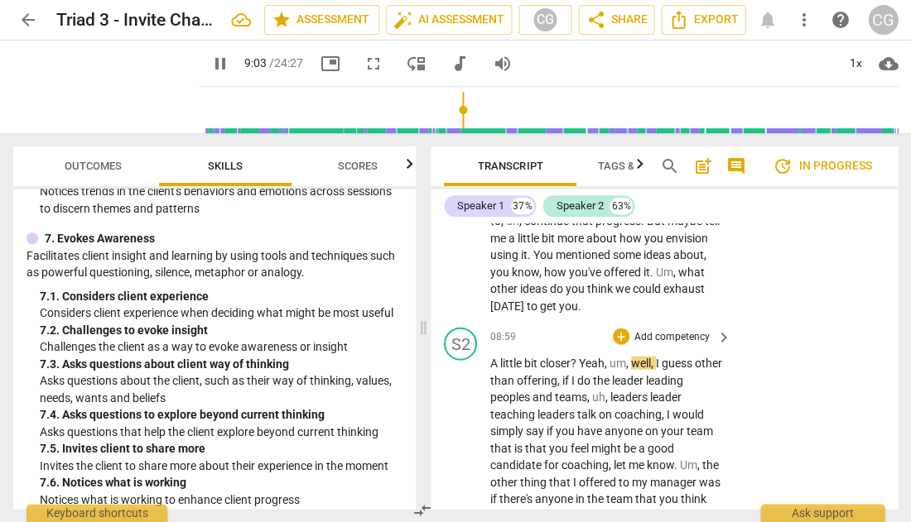
scroll to position [4778, 0]
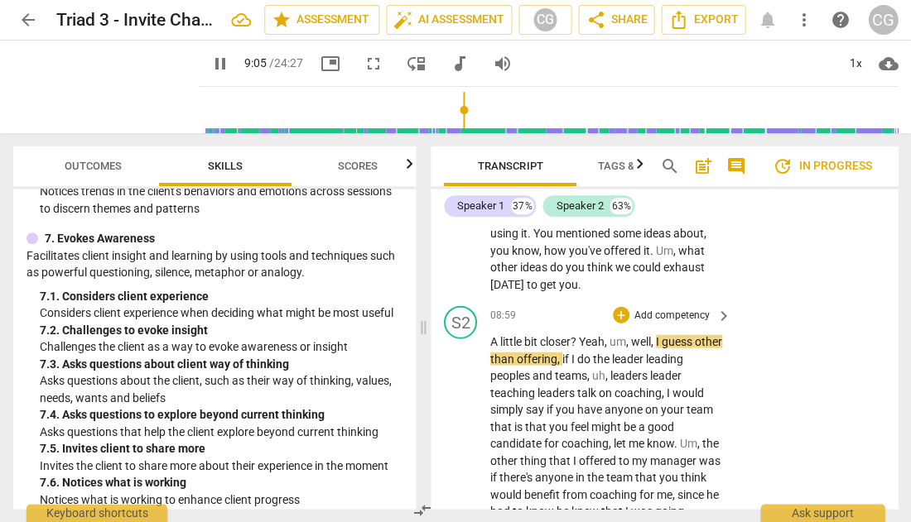
type input "546"
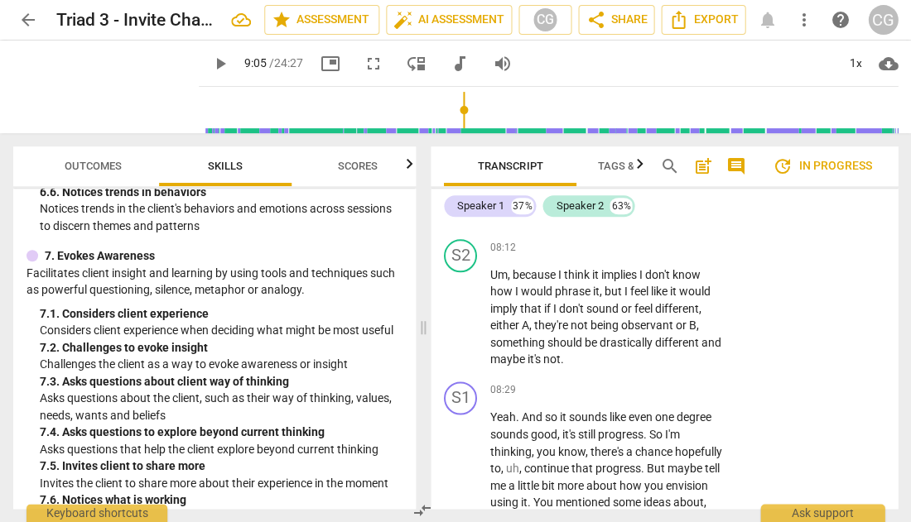
scroll to position [2518, 0]
click at [690, 383] on p "Add competency" at bounding box center [672, 390] width 79 height 15
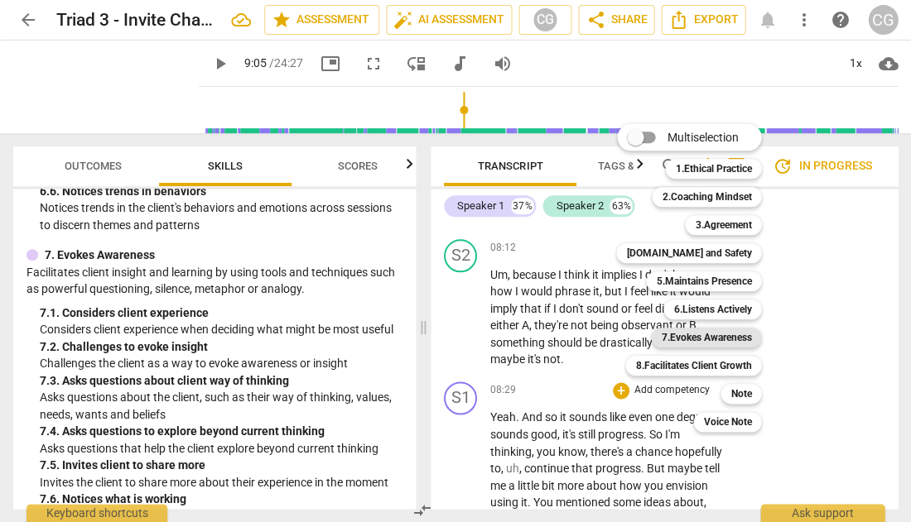
click at [690, 332] on b "7.Evokes Awareness" at bounding box center [706, 338] width 90 height 20
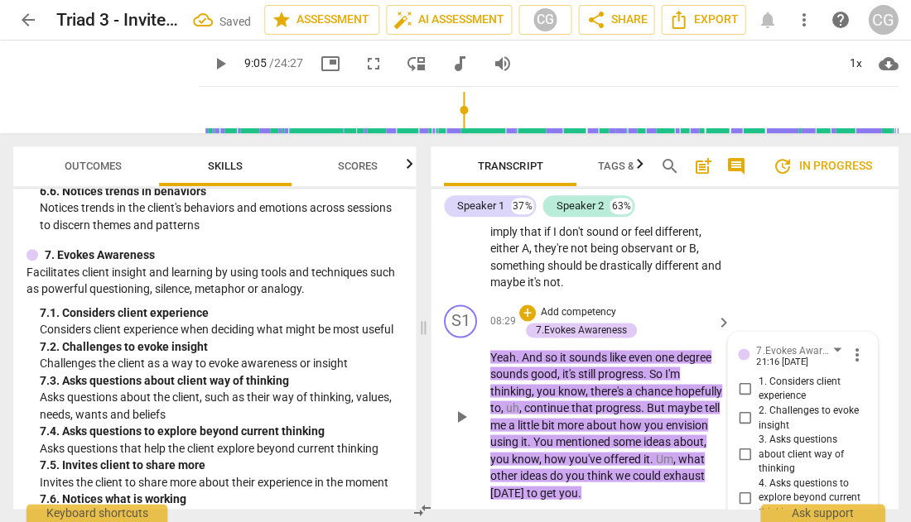
scroll to position [4583, 0]
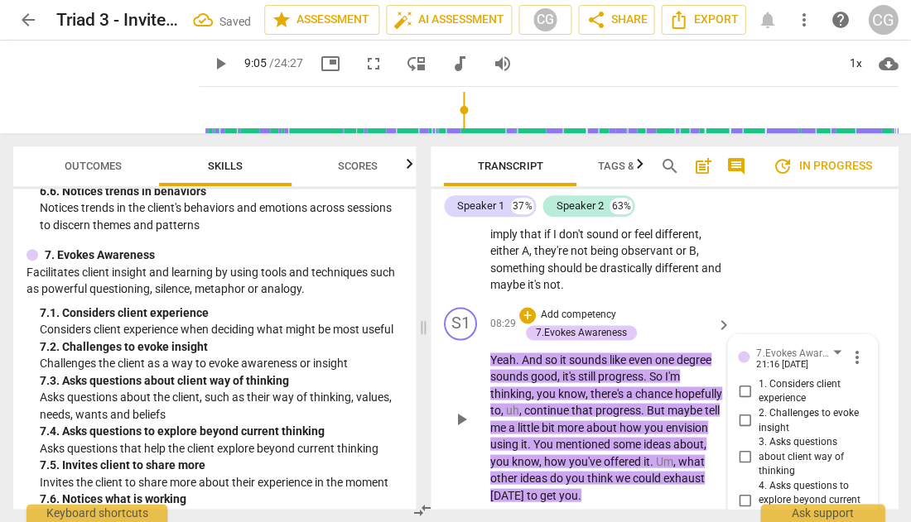
click at [739, 411] on input "2. Challenges to evoke insight" at bounding box center [744, 421] width 26 height 20
checkbox input "true"
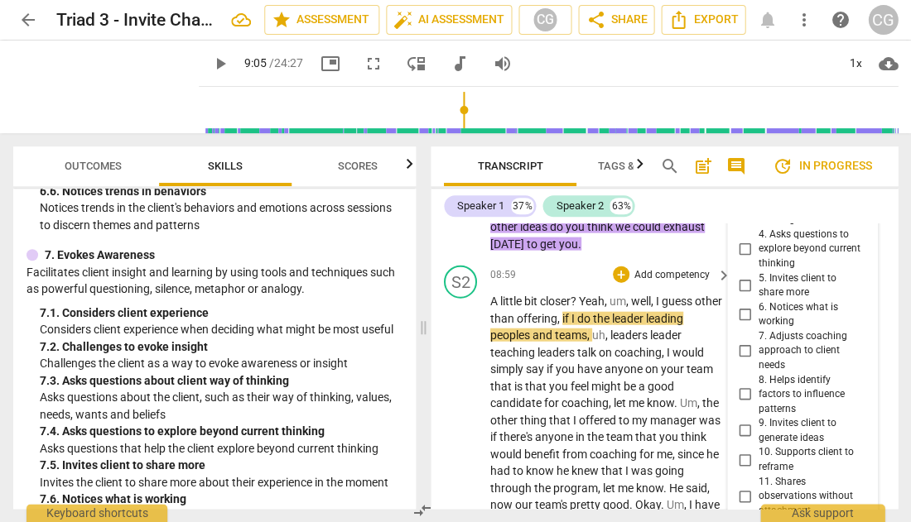
scroll to position [4851, 0]
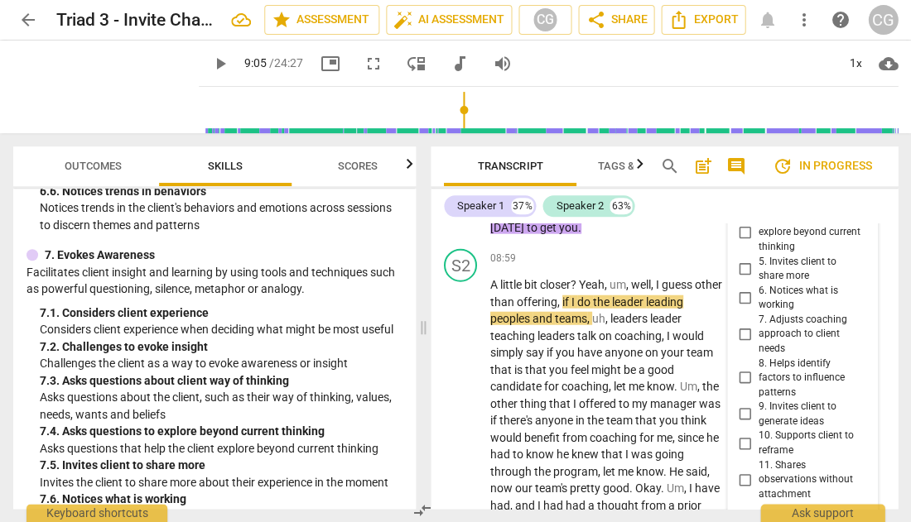
click at [772, 521] on textarea at bounding box center [789, 529] width 103 height 16
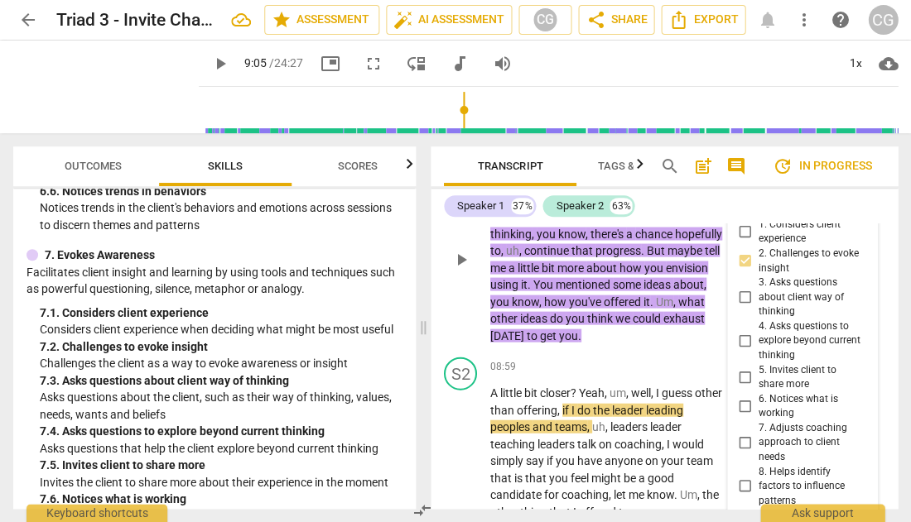
scroll to position [4804, 0]
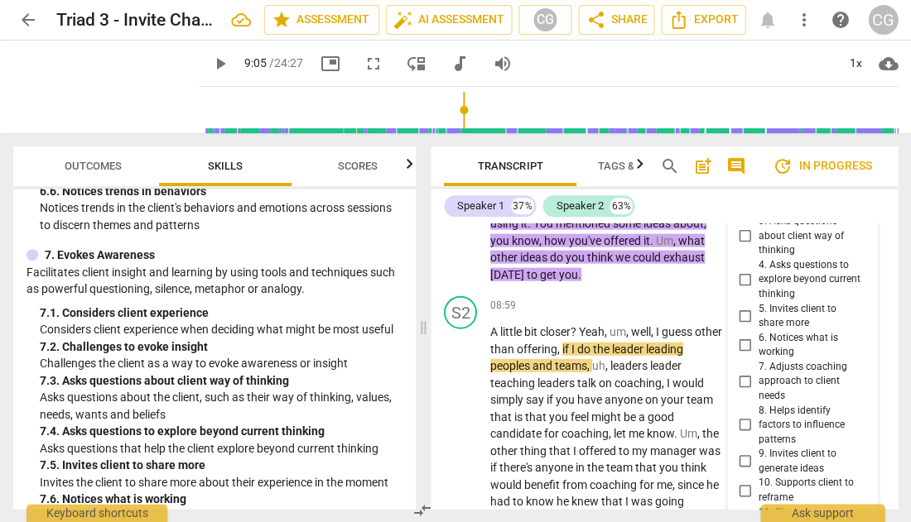
type textarea """
type textarea ""H"
type textarea ""Ho"
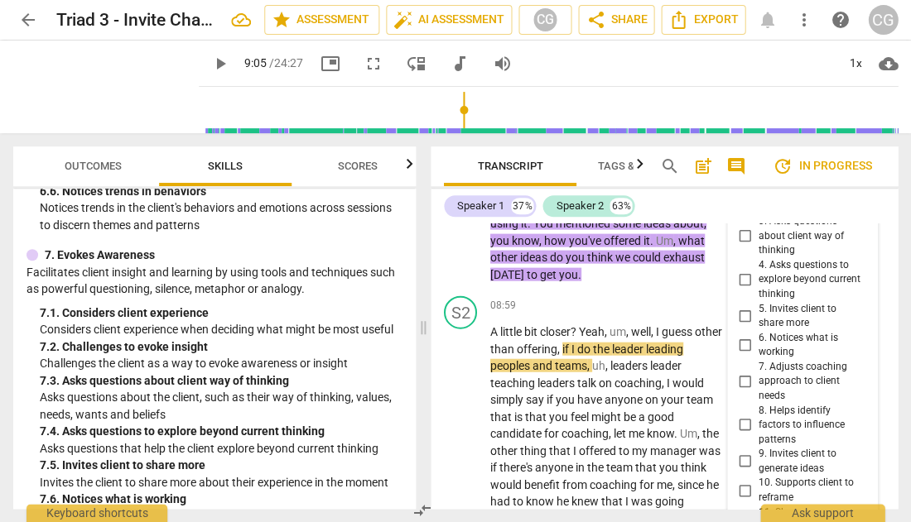
type textarea ""Ho"
type textarea ""How"
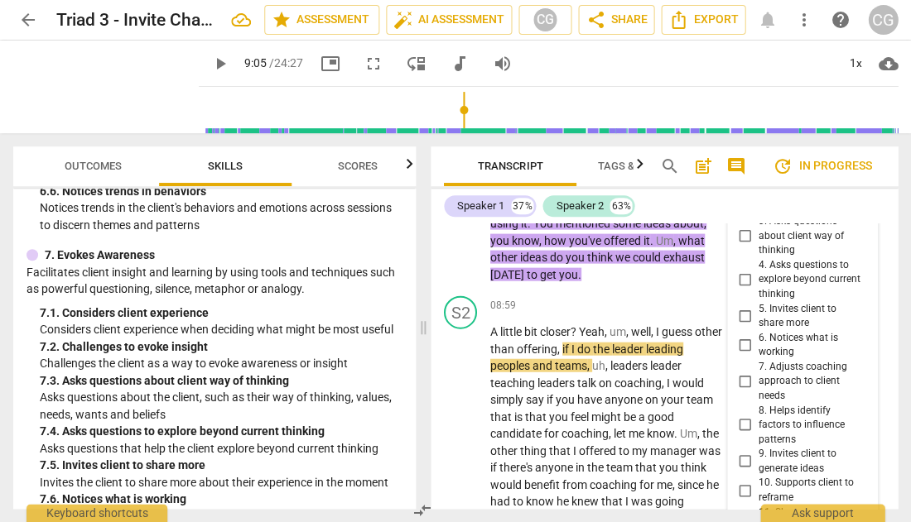
type textarea ""How y"
type textarea ""How yo"
type textarea ""How you"
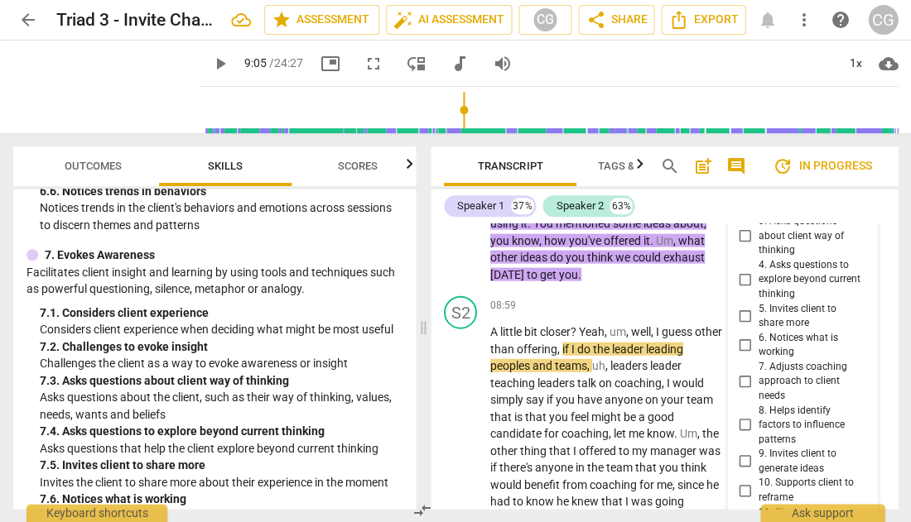
type textarea ""How you"
type textarea ""How you e"
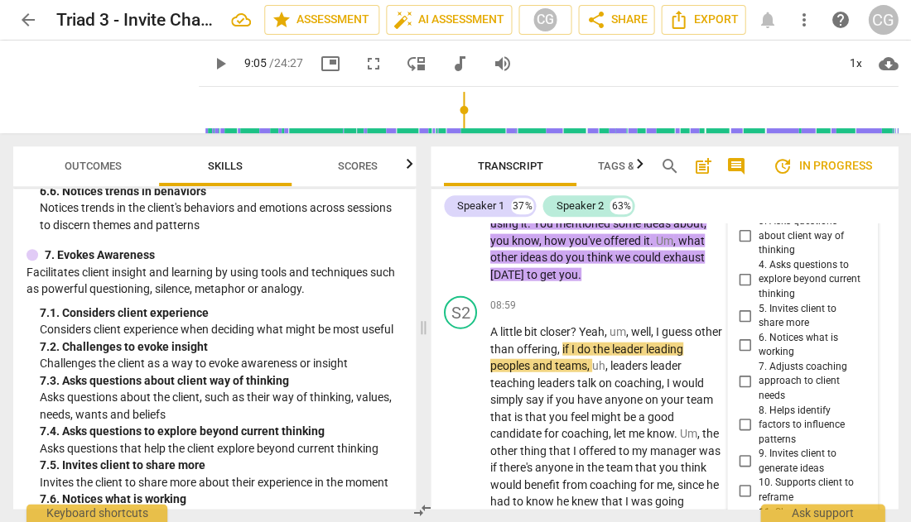
type textarea ""How you en"
type textarea ""How you env"
type textarea ""How you envi"
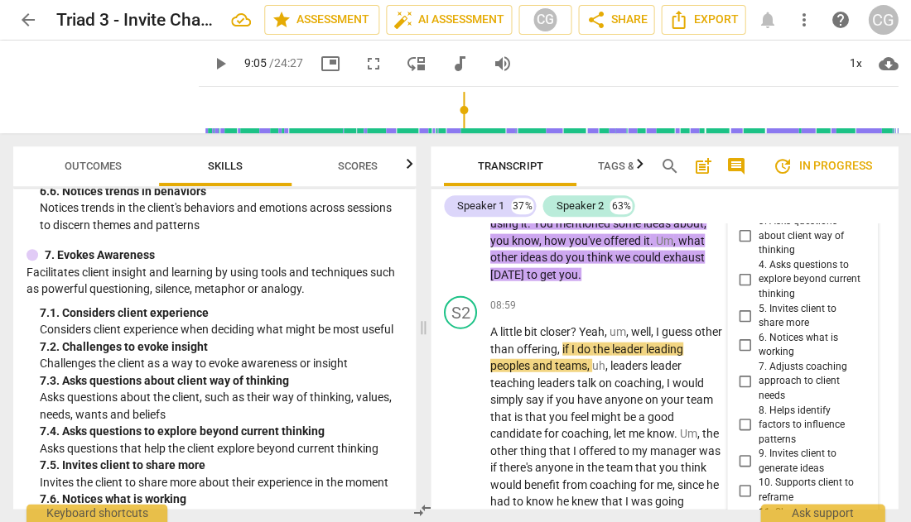
type textarea ""How you envi"
type textarea ""How you envis"
type textarea ""How you envisi"
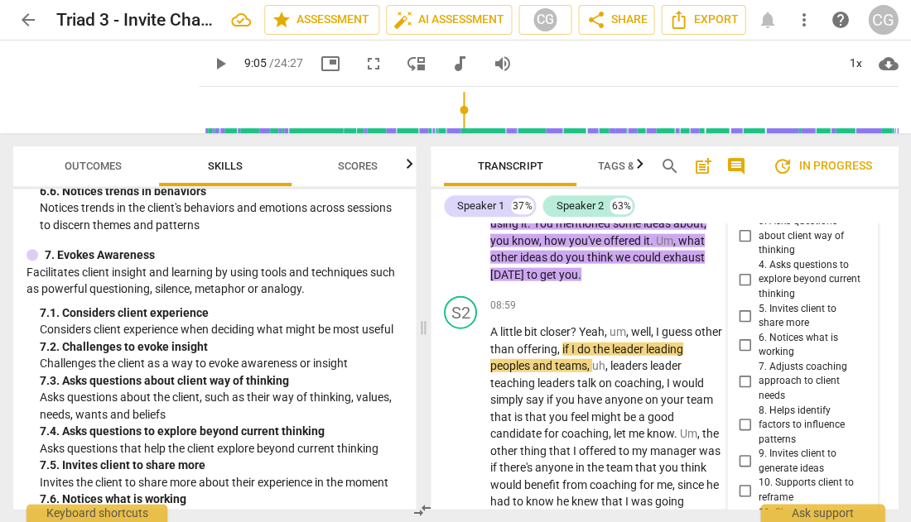
type textarea ""How you envisio"
type textarea ""How you envision"
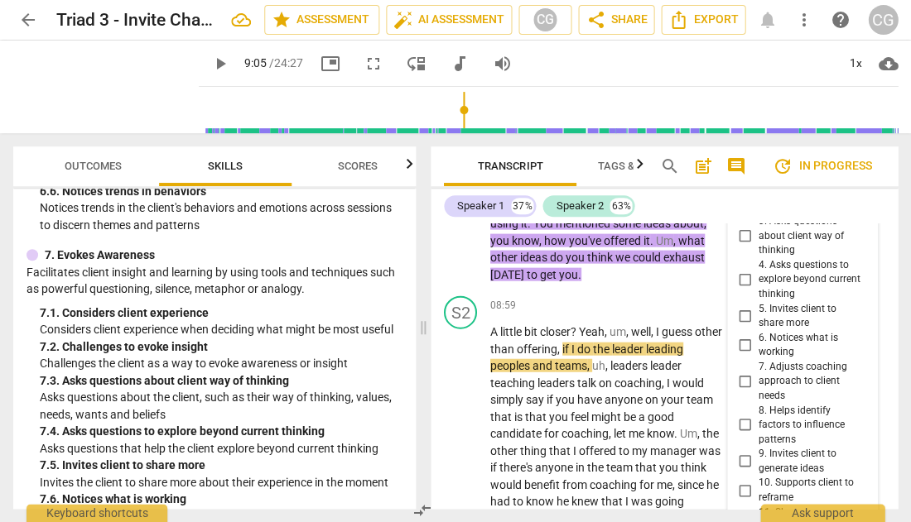
type textarea ""How you envision"
type textarea ""How you envision u"
type textarea ""How you envision us"
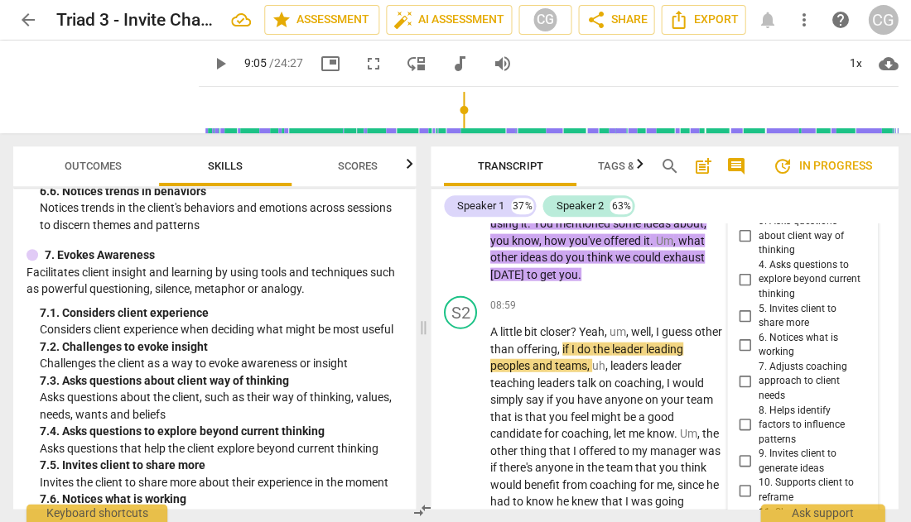
scroll to position [13, 0]
type textarea ""How you envision usi"
type textarea ""How you envision usin"
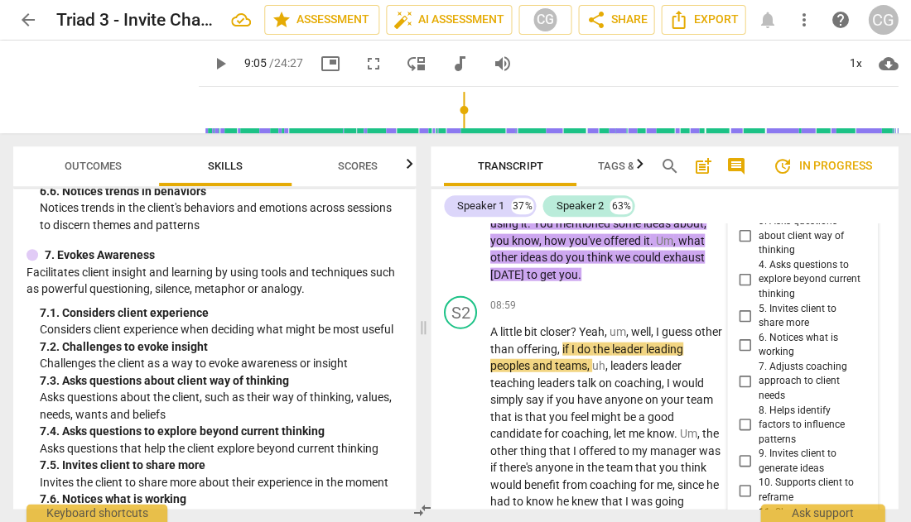
type textarea ""How you envision using"
type textarea ""How you envision using i"
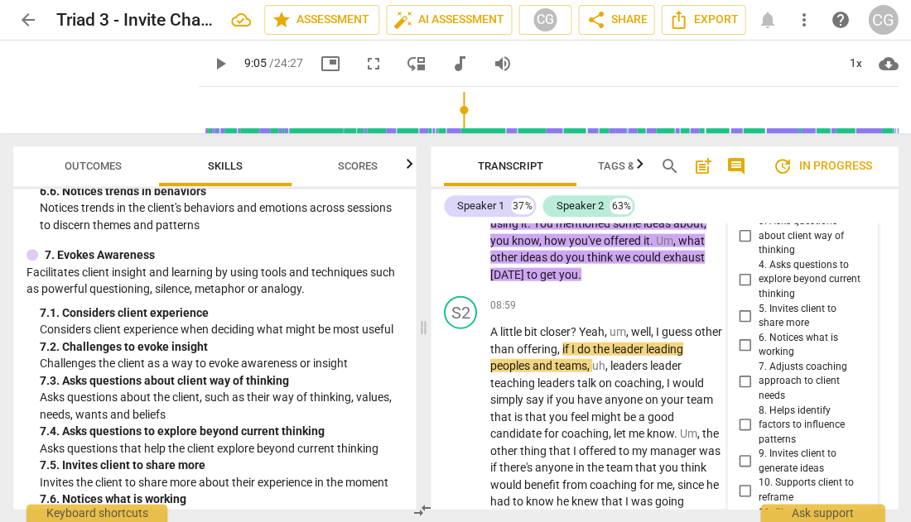
type textarea ""How you envision using i"
type textarea ""How you envision using it"
type textarea ""How you envision using it""
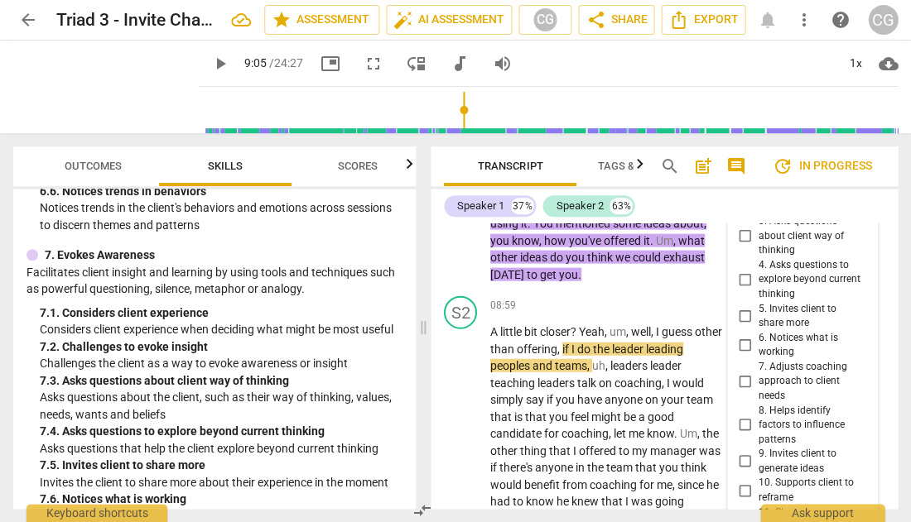
scroll to position [0, 0]
type textarea ""How you envision using it","
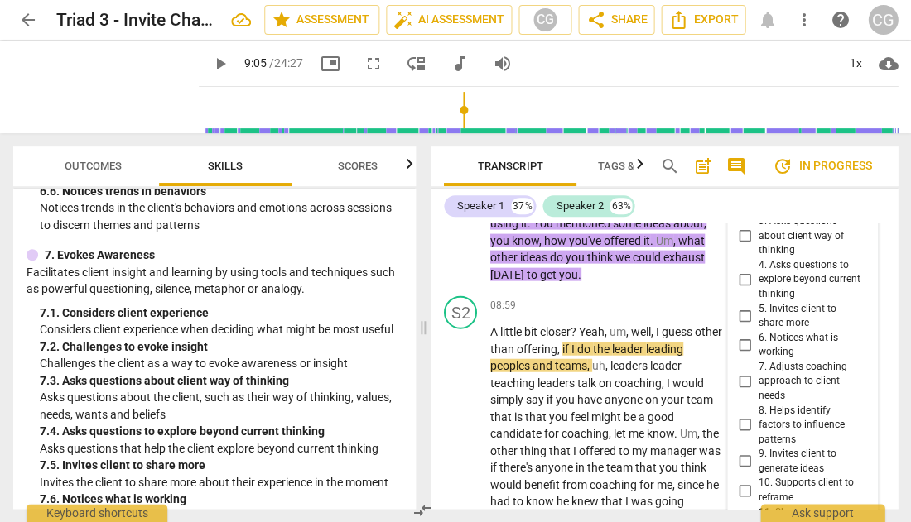
type textarea ""How you envision using it", I"
type textarea ""How you envision using it", I g"
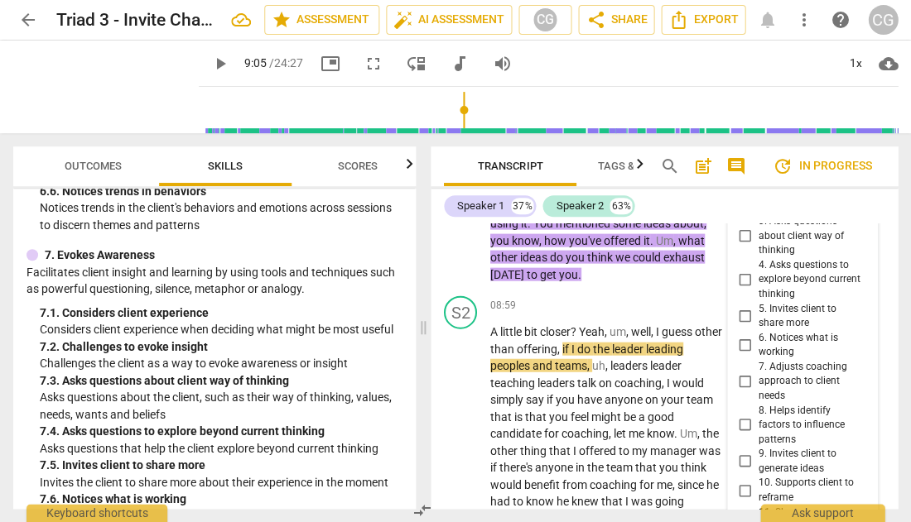
type textarea ""How you envision using it", I g"
type textarea ""How you envision using it", I gu"
type textarea ""How you envision using it", I g"
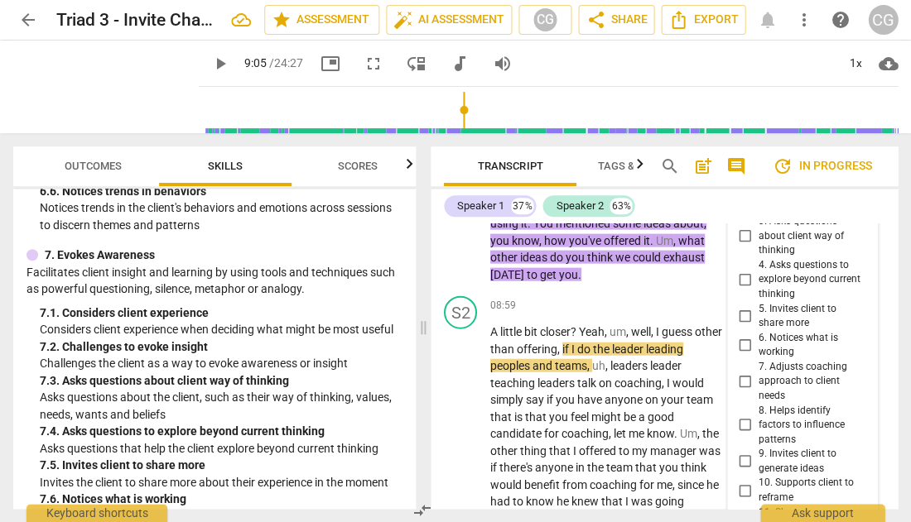
type textarea ""How you envision using it", I"
type textarea ""How you envision using it", I h"
type textarea ""How you envision using it", I ho"
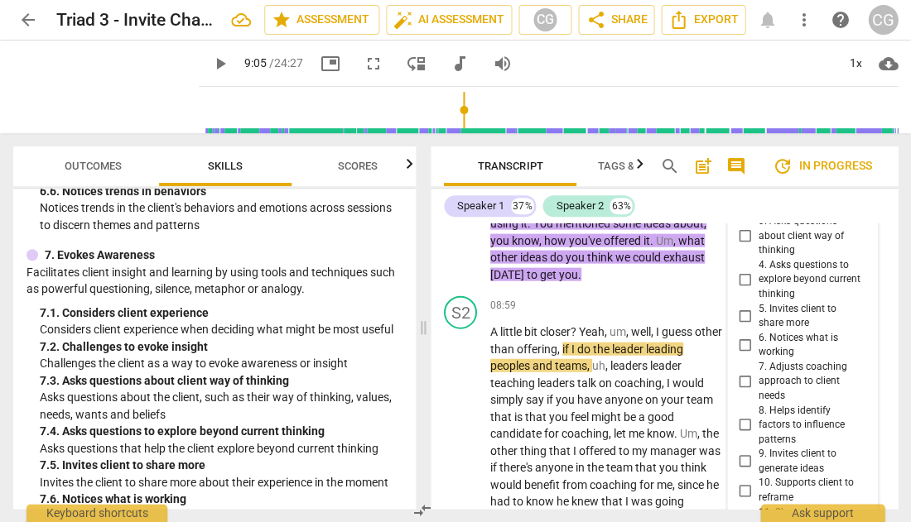
type textarea ""How you envision using it", I ho"
type textarea ""How you envision using it", I hop"
type textarea ""How you envision using it", I hope"
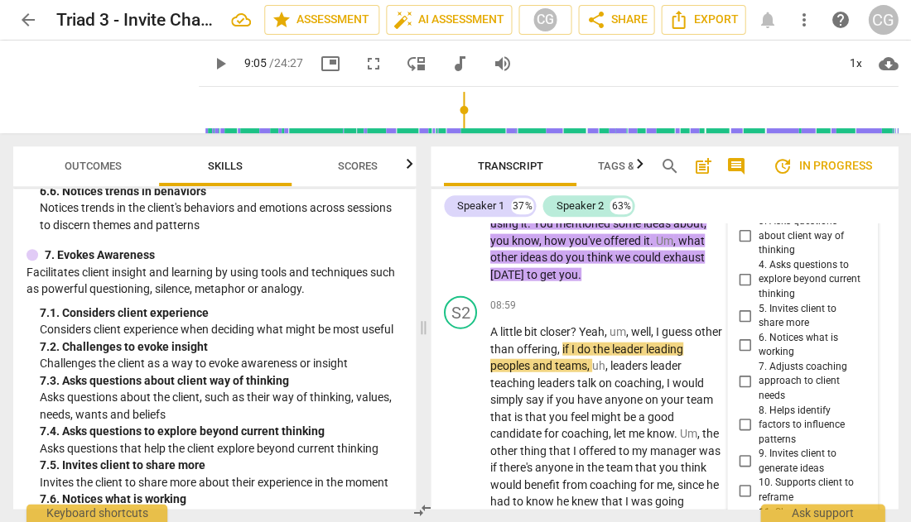
type textarea ""How you envision using it", I hope"
type textarea ""How you envision using it", I hop"
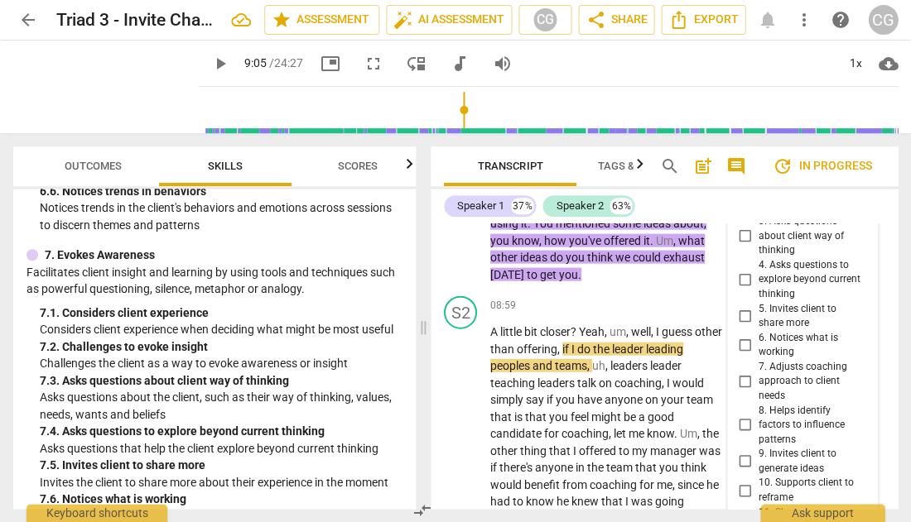
type textarea ""How you envision using it", I hop"
type textarea ""How you envision using it", I ho"
type textarea ""How you envision using it", I h"
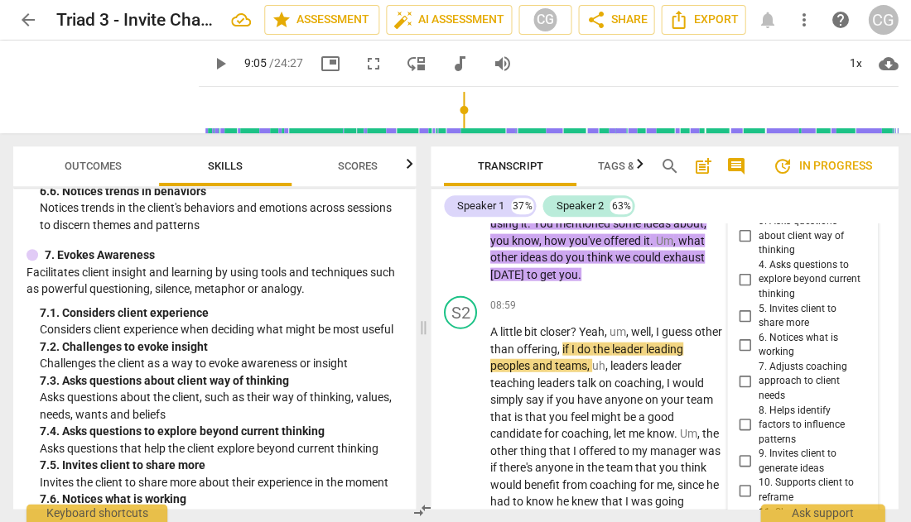
type textarea ""How you envision using it", I"
type textarea ""How you envision using it","
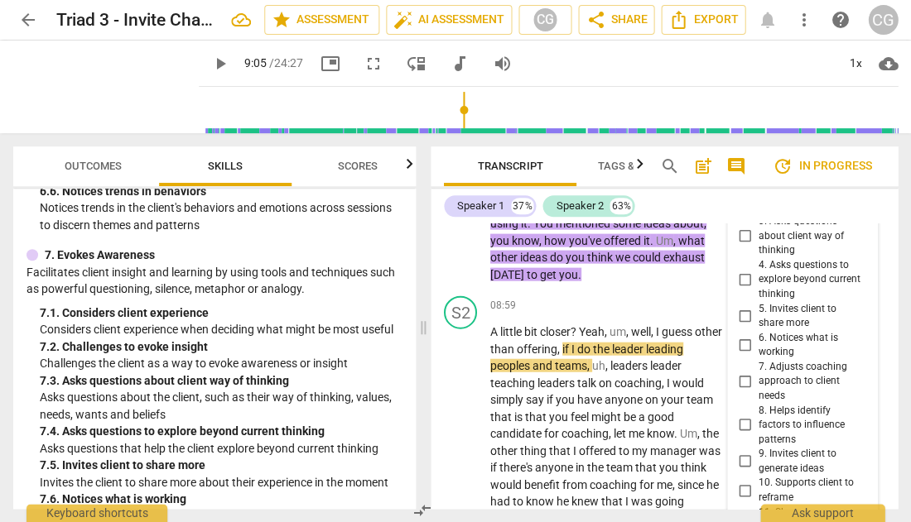
type textarea ""How you envision using it","
type textarea ""How you envision using it", I"
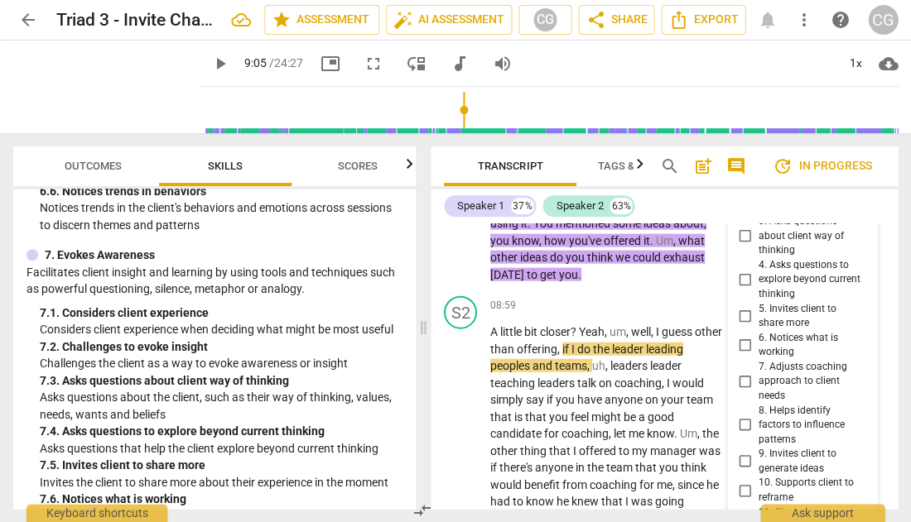
type textarea ""How you envision using it", I"
type textarea ""How you envision using it","
type textarea ""How you envision using it", I"
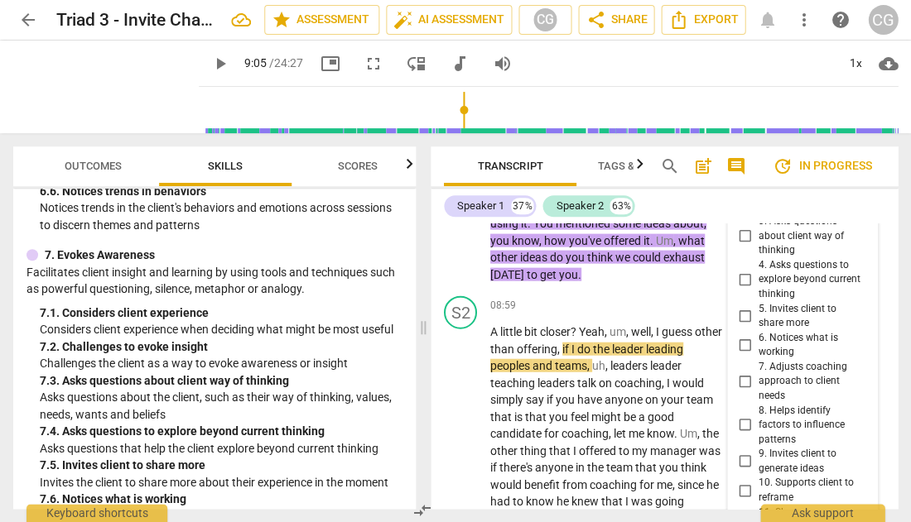
type textarea ""How you envision using it", I"
type textarea ""How you envision using it", I o"
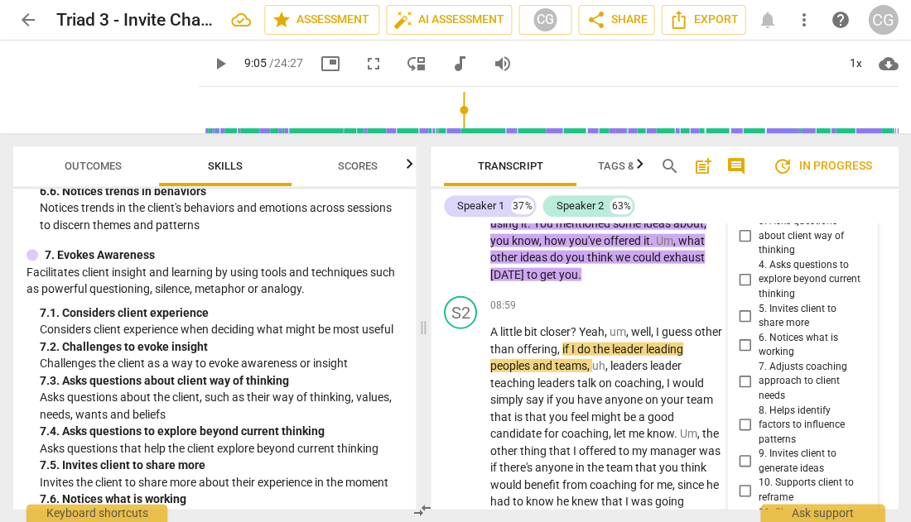
type textarea ""How you envision using it", I of"
type textarea ""How you envision using it", I off"
type textarea ""How you envision using it", I offe"
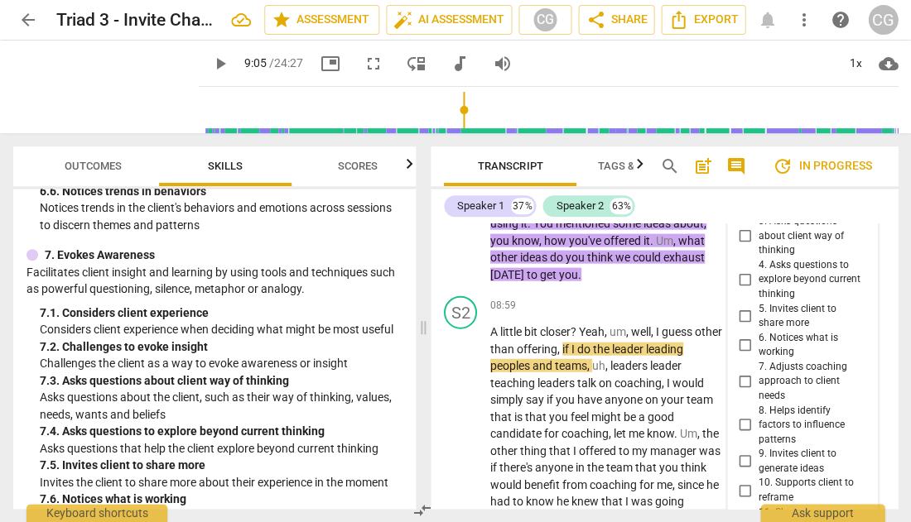
type textarea ""How you envision using it", I offe"
type textarea ""How you envision using it", I offer"
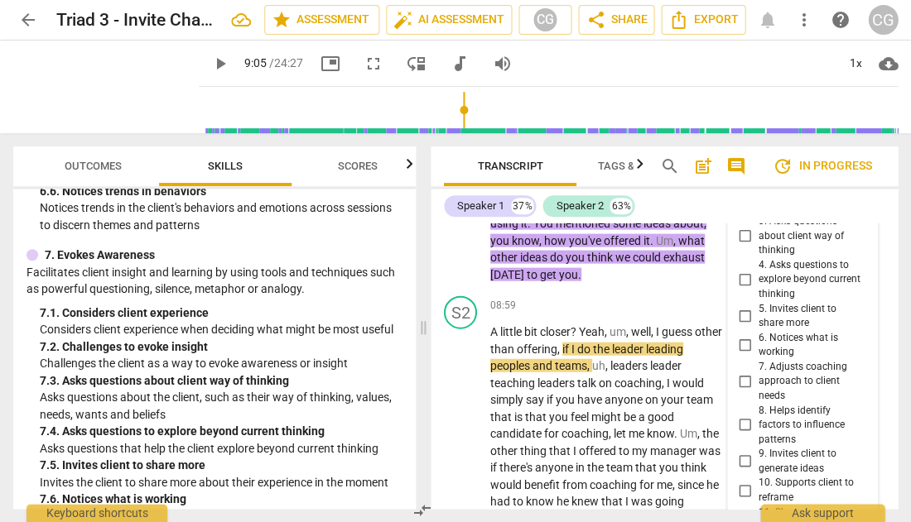
type textarea ""How you envision using it", I offer h"
type textarea ""How you envision using it", I offer he"
type textarea ""How you envision using it", I offer her"
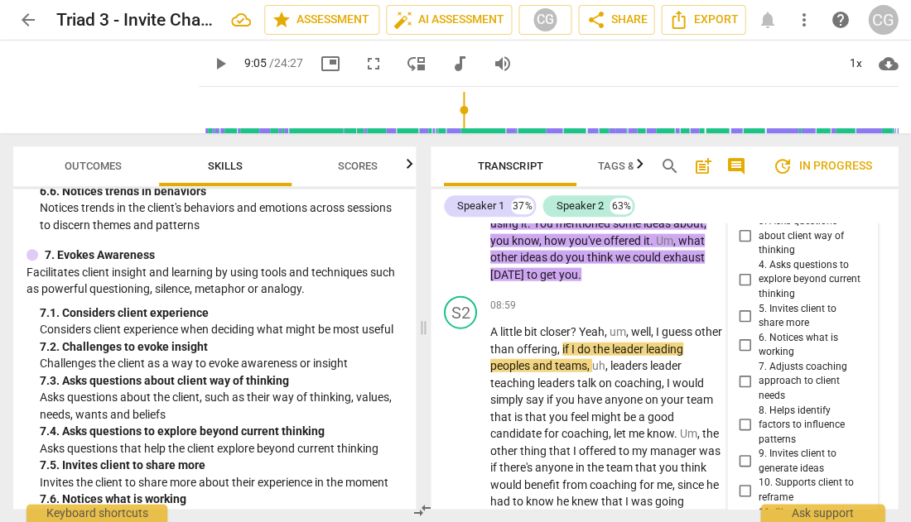
type textarea ""How you envision using it", I offer her"
type textarea ""How you envision using it", I offer here"
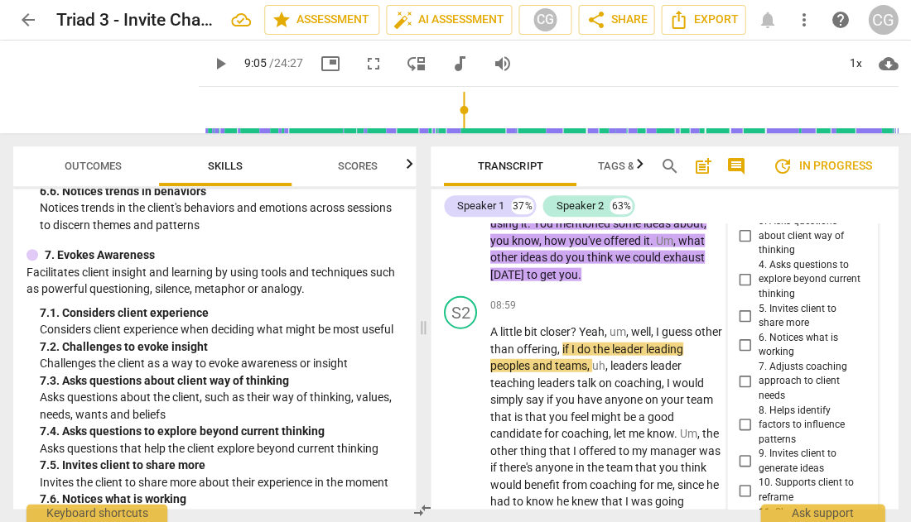
type textarea ""How you envision using it", I offer here a"
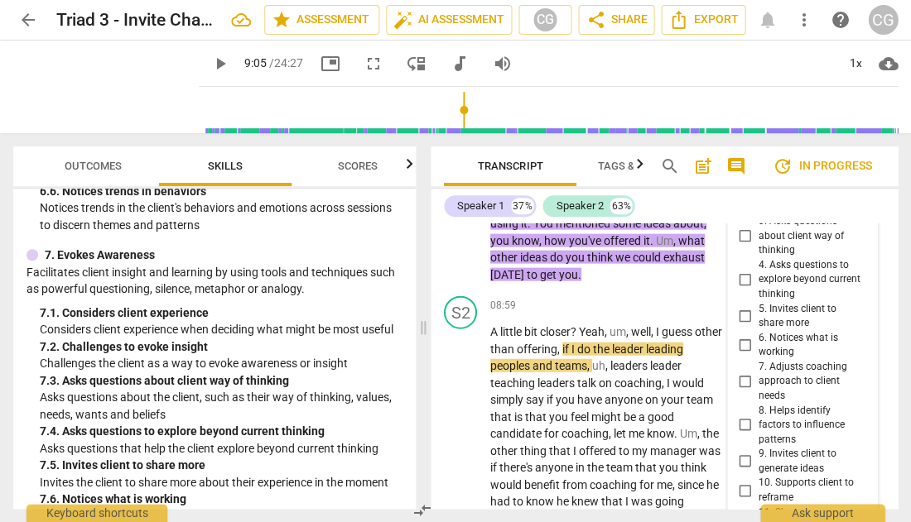
type textarea ""How you envision using it", I offer here a c"
type textarea ""How you envision using it", I offer here a ch"
type textarea ""How you envision using it", I offer here a cho"
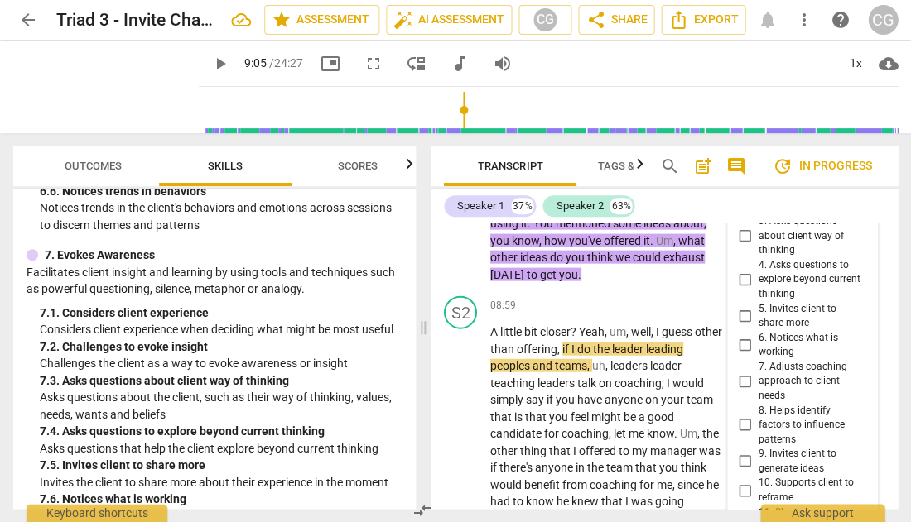
type textarea ""How you envision using it", I offer here a cho"
type textarea ""How you envision using it", I offer here a [PERSON_NAME]"
type textarea ""How you envision using it", I offer here a choic"
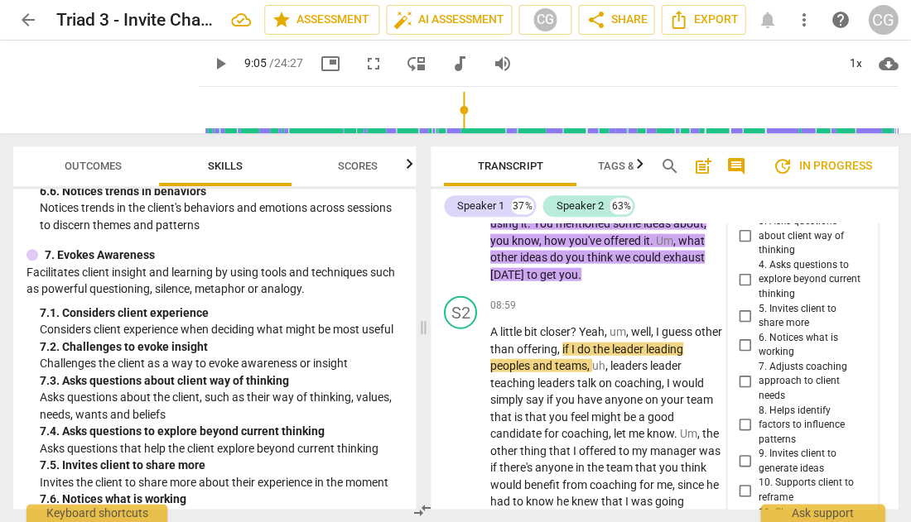
type textarea ""How you envision using it", I offer here a choice"
type textarea ""How you envision using it", I offer here a choice p"
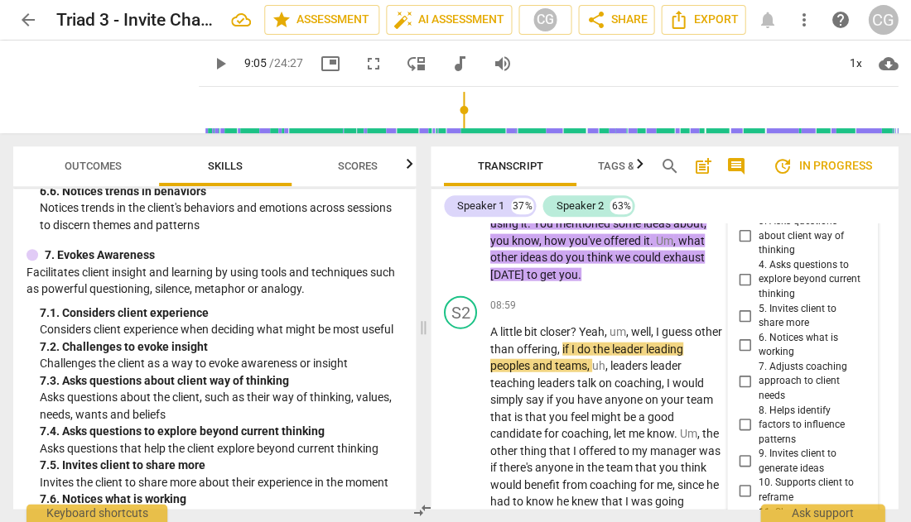
type textarea ""How you envision using it", I offer here a choice p"
type textarea ""How you envision using it", I offer here a choice po"
type textarea ""How you envision using it", I offer here a choice poi"
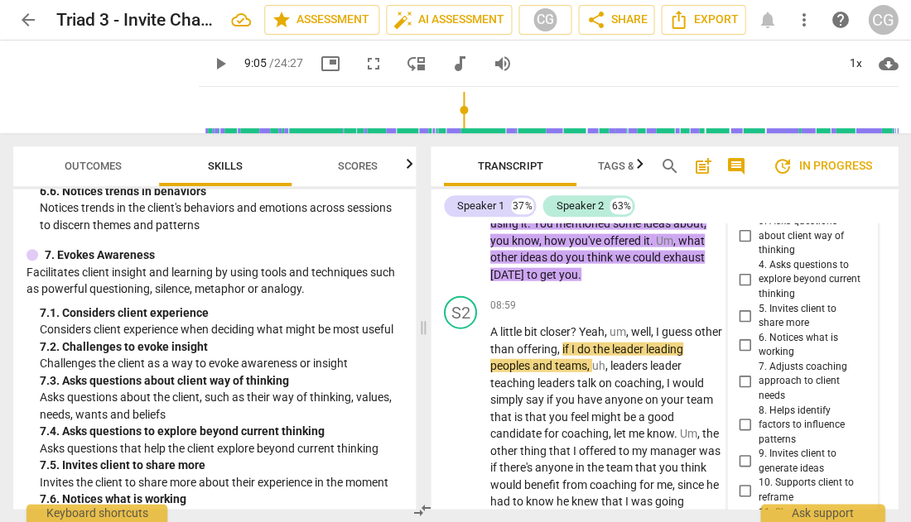
type textarea ""How you envision using it", I offer here a choice poin"
type textarea ""How you envision using it", I offer here a choice point"
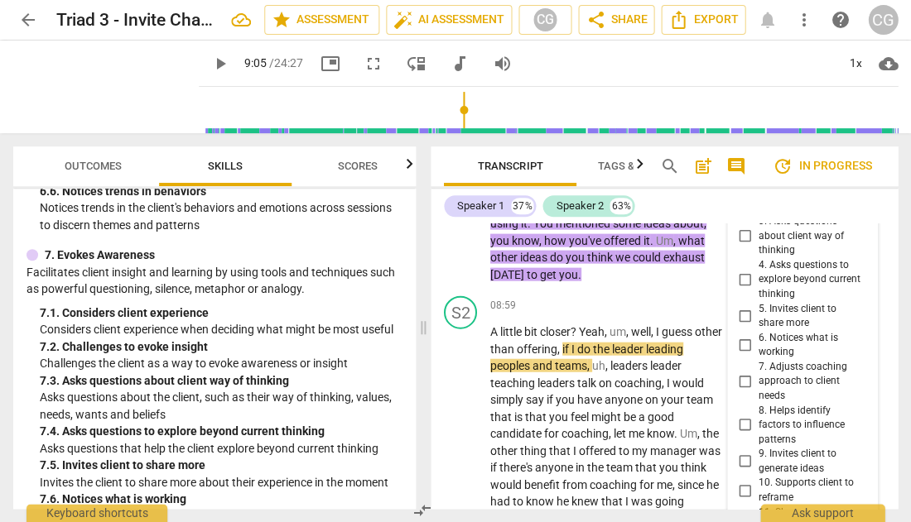
type textarea ""How you envision using it", I offer here a choice point"
type textarea ""How you envision using it", I offer here a choice point h"
type textarea ""How you envision using it", I offer here a choice point he"
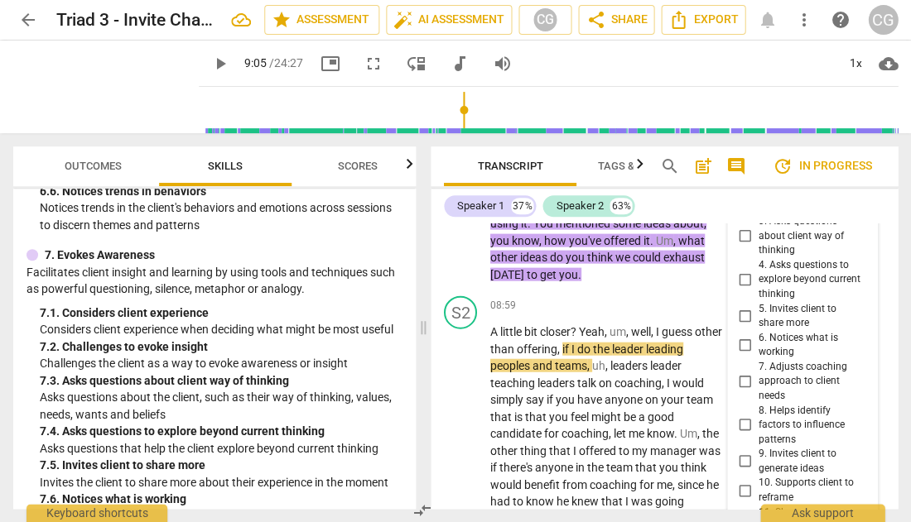
type textarea ""How you envision using it", I offer here a choice point he"
type textarea ""How you envision using it", I offer here a choice point her"
type textarea ""How you envision using it", I offer here a choice point here"
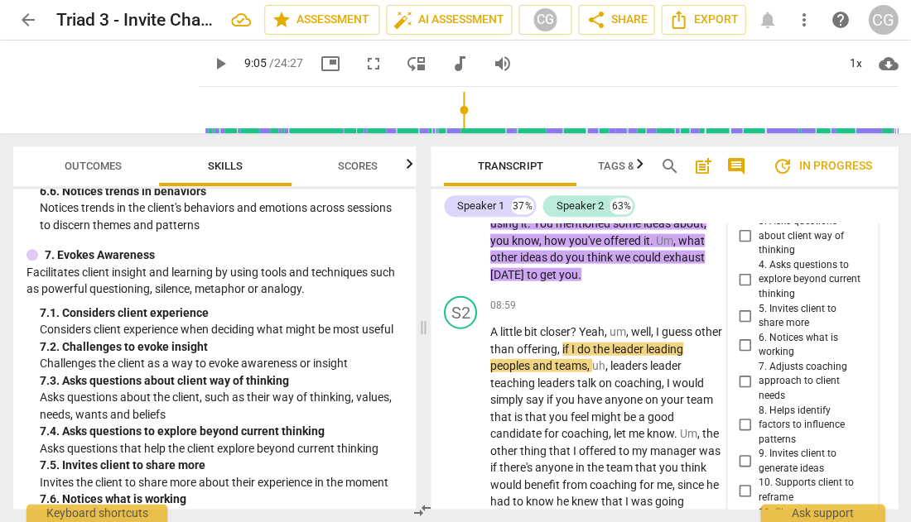
type textarea ""How you envision using it", I offer here a choice point here:"
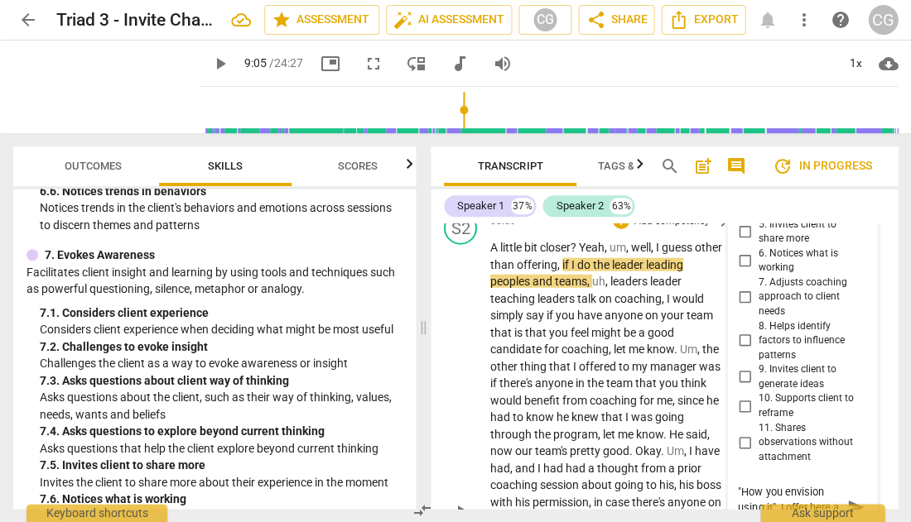
scroll to position [4894, 0]
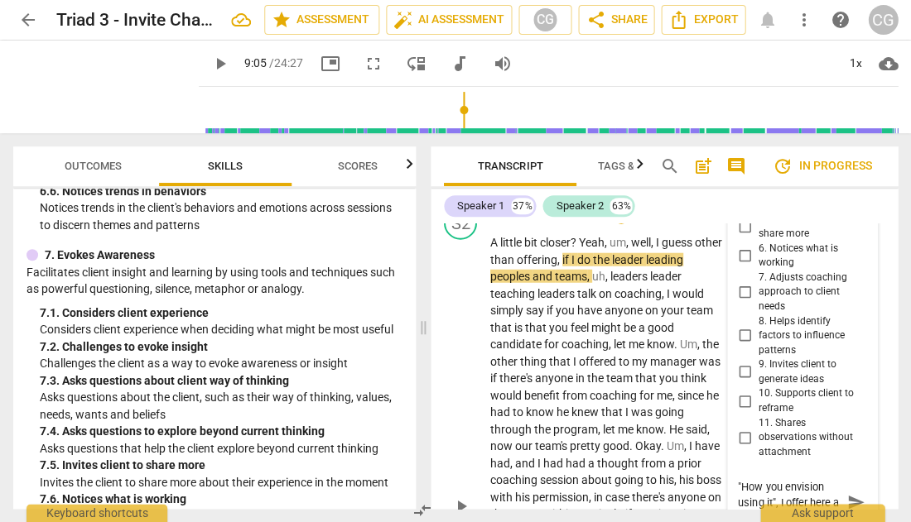
type textarea ""How you envision using it", I offer here a choice point here: S"
type textarea ""How you envision using it", I offer here a choice point here: St"
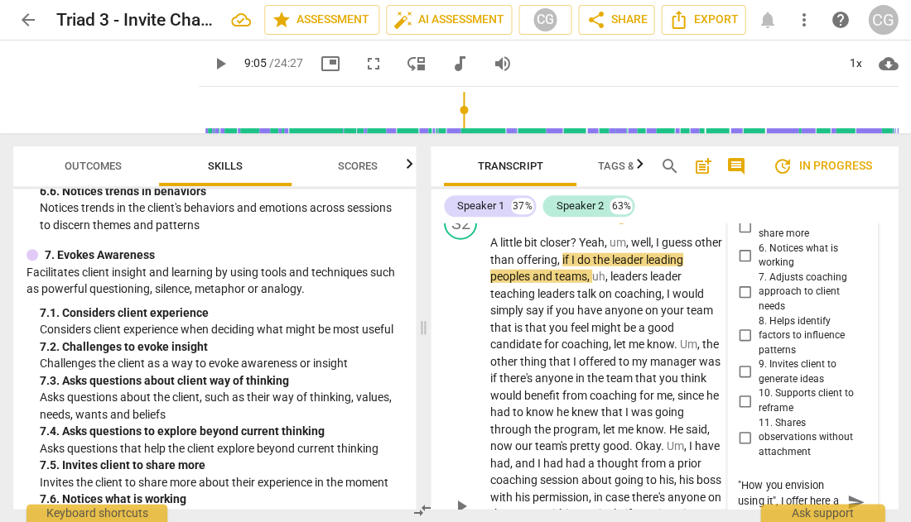
type textarea ""How you envision using it", I offer here a choice point here: Sta"
type textarea ""How you envision using it", I offer here a choice point here: Stay"
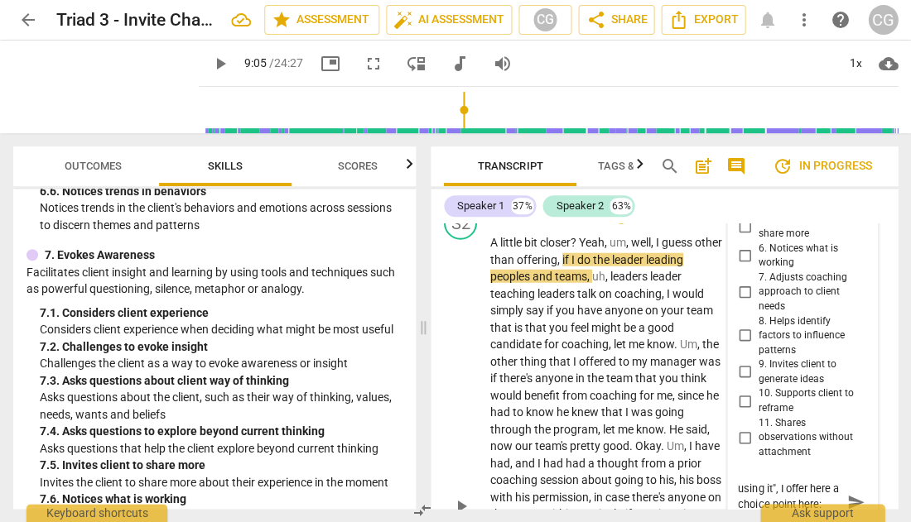
type textarea ""How you envision using it", I offer here a choice point here: Stay"
type textarea ""How you envision using it", I offer here a choice point here: Stay a"
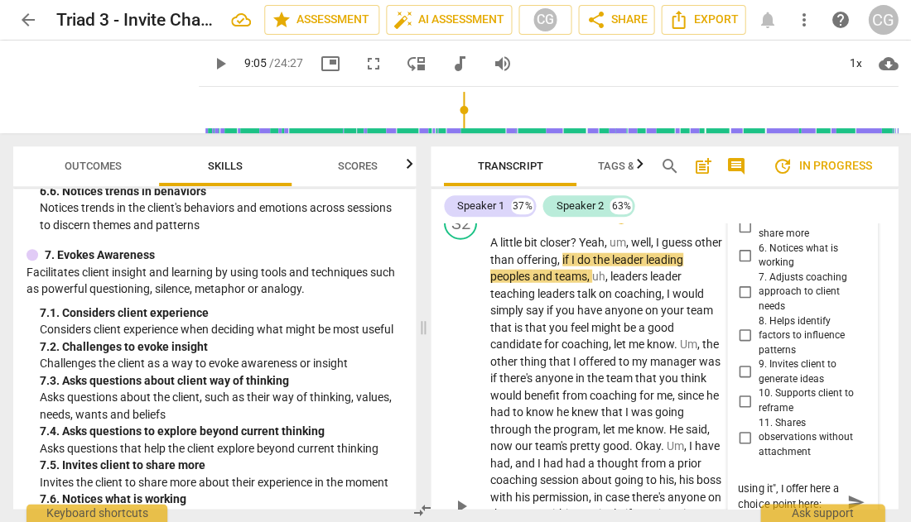
type textarea ""How you envision using it", I offer here a choice point here: Stay a b"
type textarea ""How you envision using it", I offer here a choice point here: Stay a bi"
type textarea ""How you envision using it", I offer here a choice point here: Stay a bit"
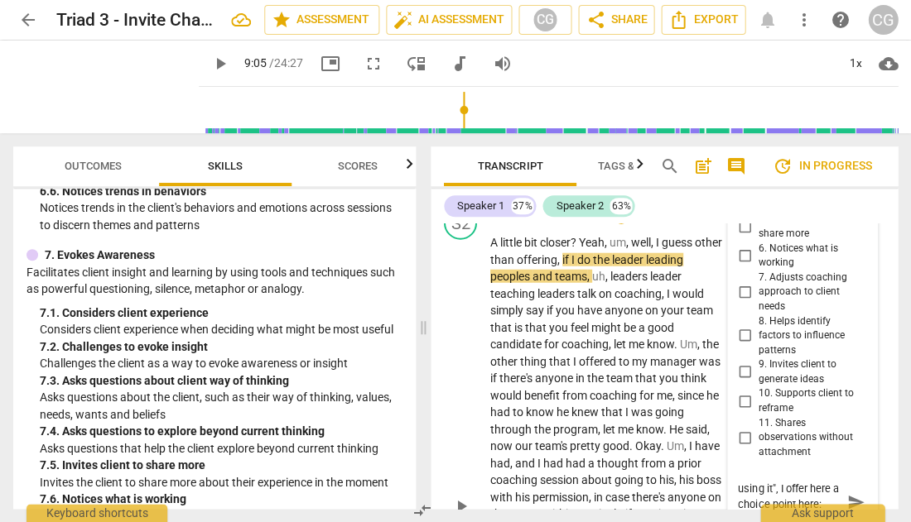
type textarea ""How you envision using it", I offer here a choice point here: Stay a bit"
type textarea ""How you envision using it", I offer here a choice point here: Stay a bit l"
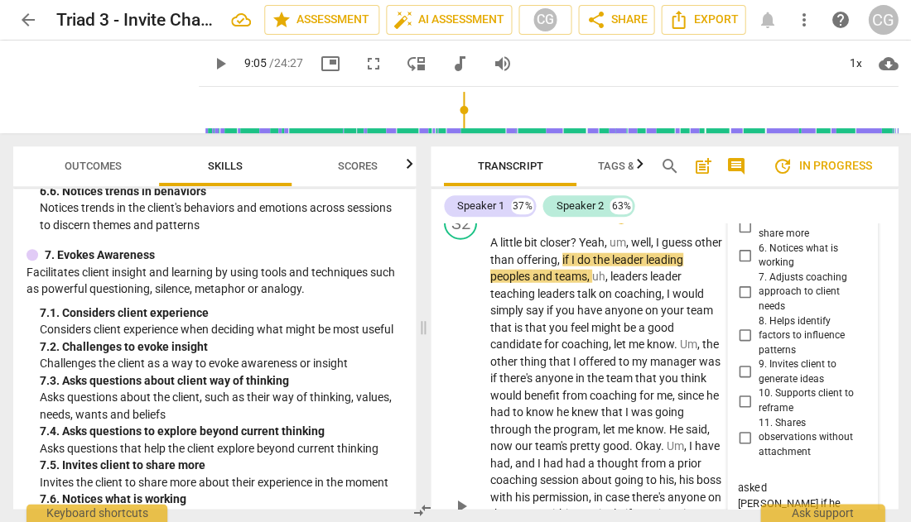
scroll to position [108, 0]
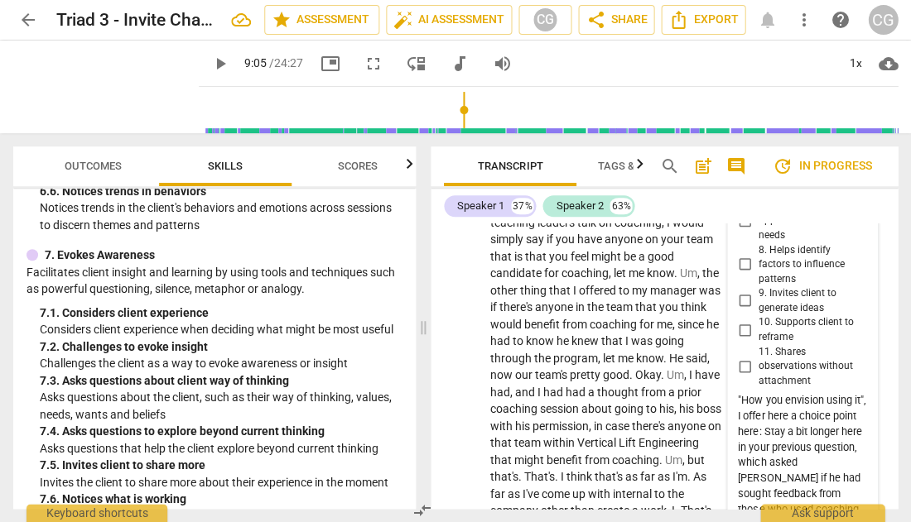
scroll to position [4976, 0]
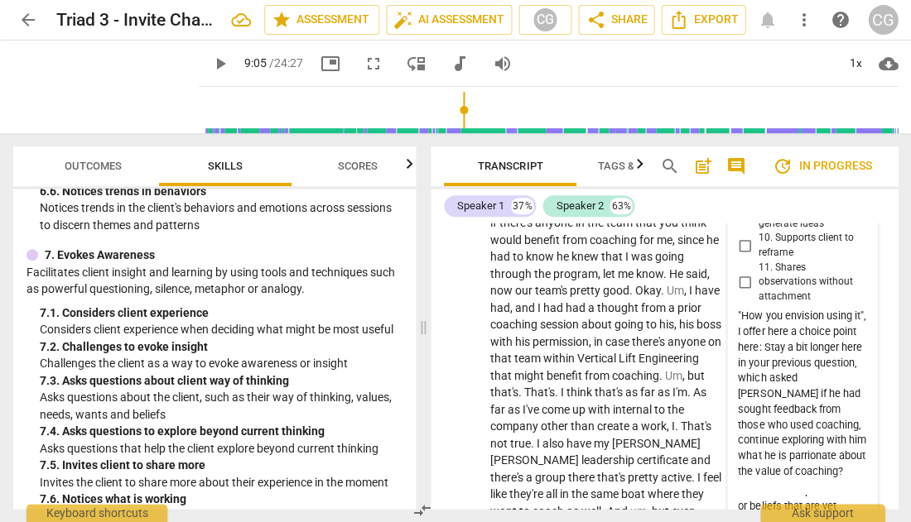
scroll to position [30, 0]
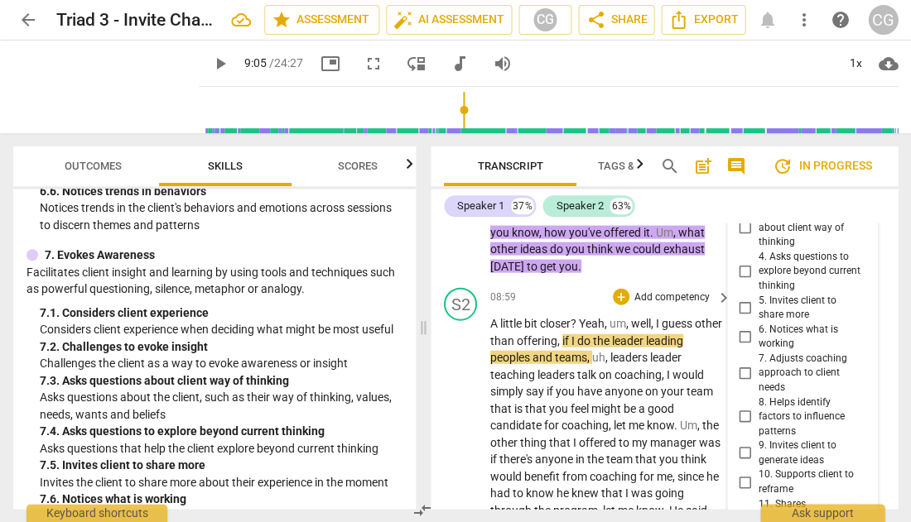
scroll to position [4813, 0]
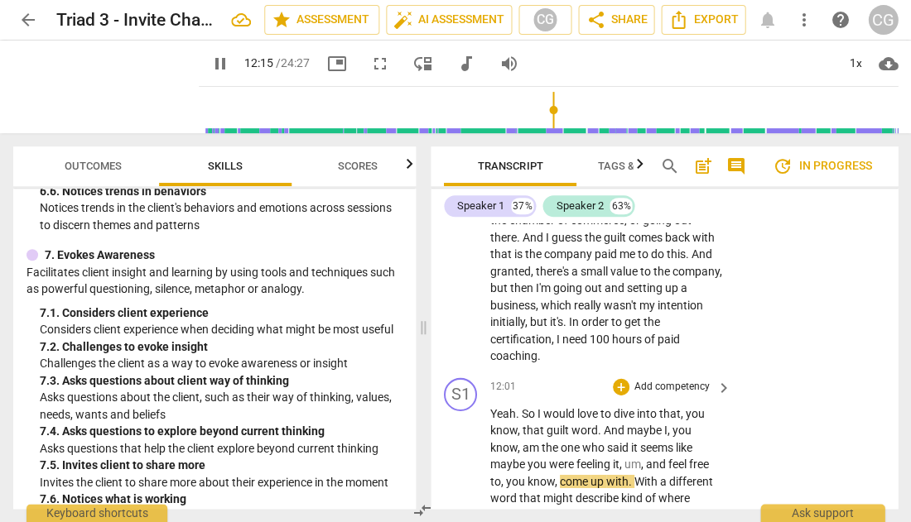
scroll to position [5993, 0]
click at [464, 505] on span "pause" at bounding box center [461, 515] width 20 height 20
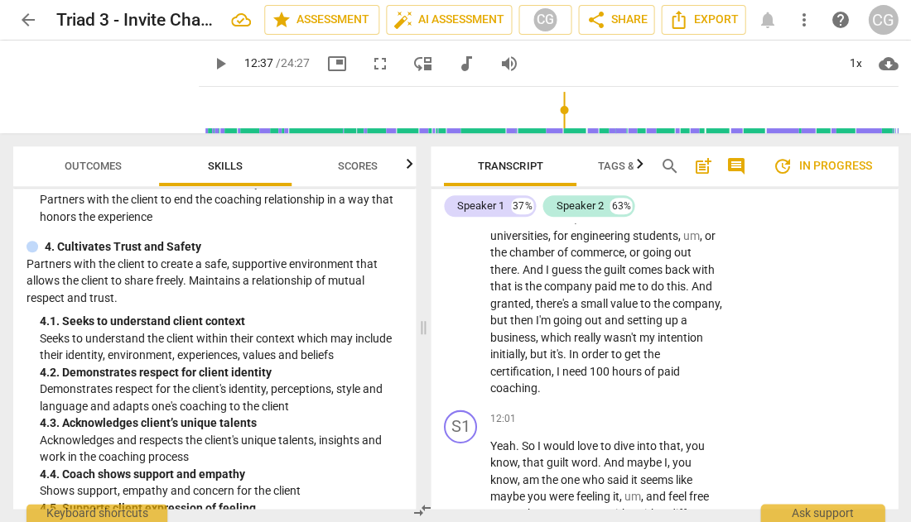
scroll to position [1452, 0]
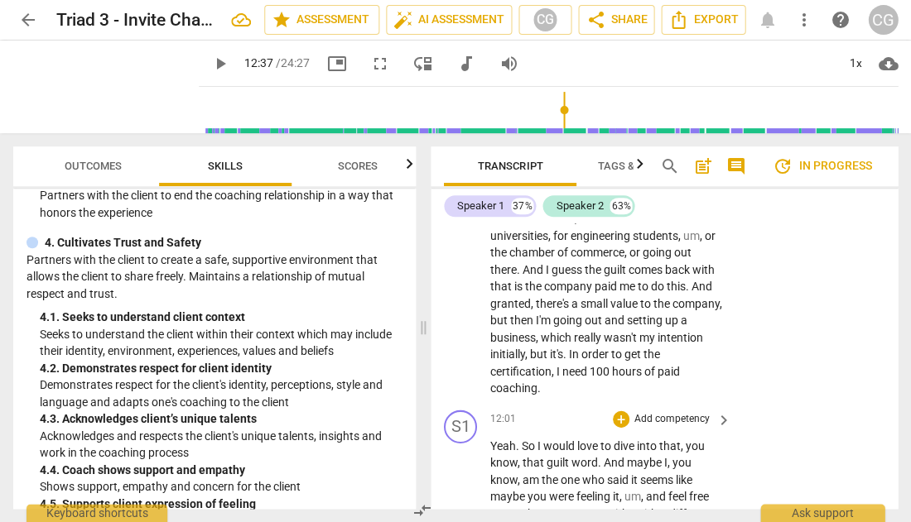
click at [679, 411] on p "Add competency" at bounding box center [672, 418] width 79 height 15
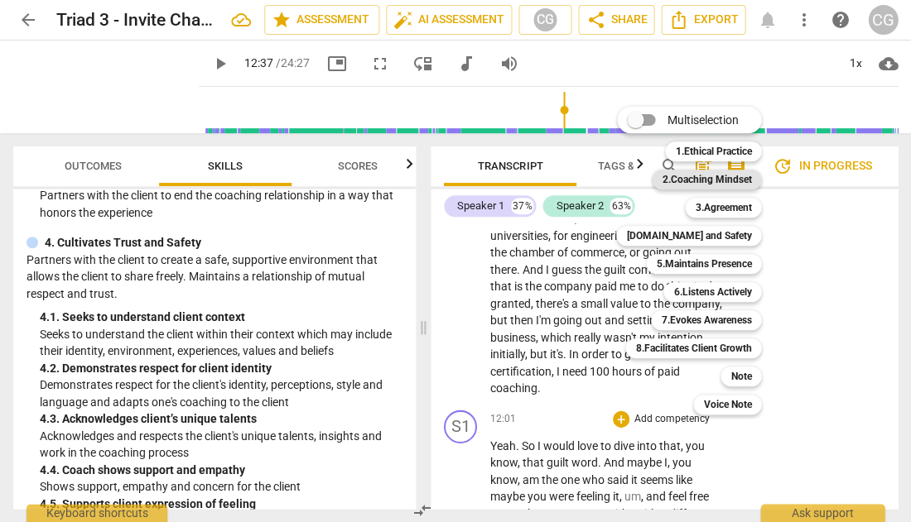
click at [706, 177] on b "2.Coaching Mindset" at bounding box center [705, 180] width 89 height 20
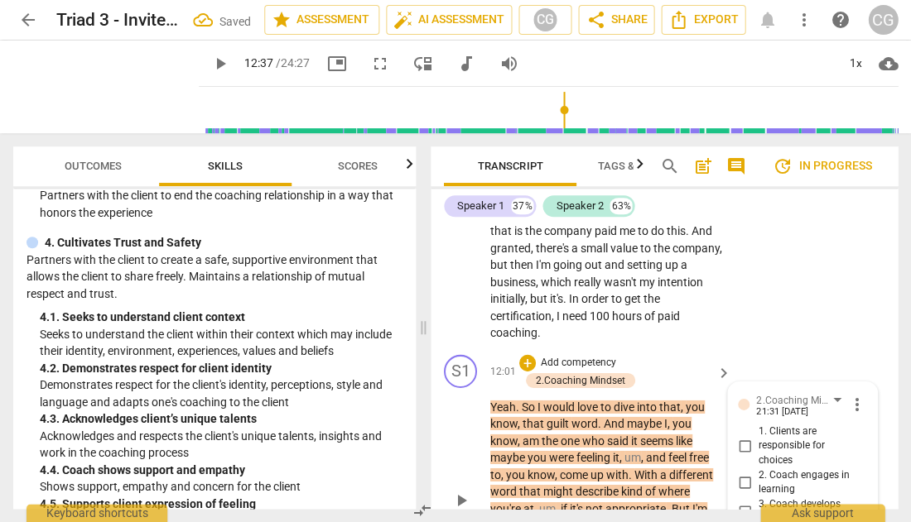
scroll to position [6010, 0]
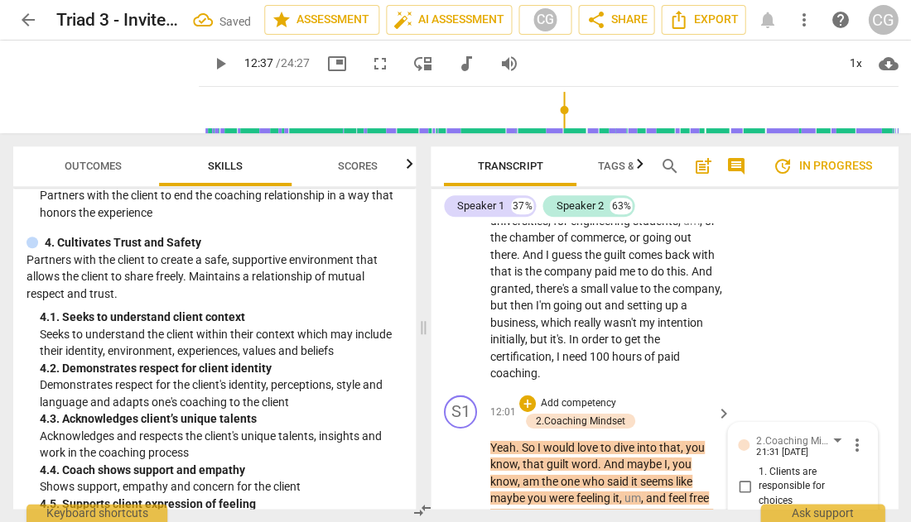
scroll to position [5955, 0]
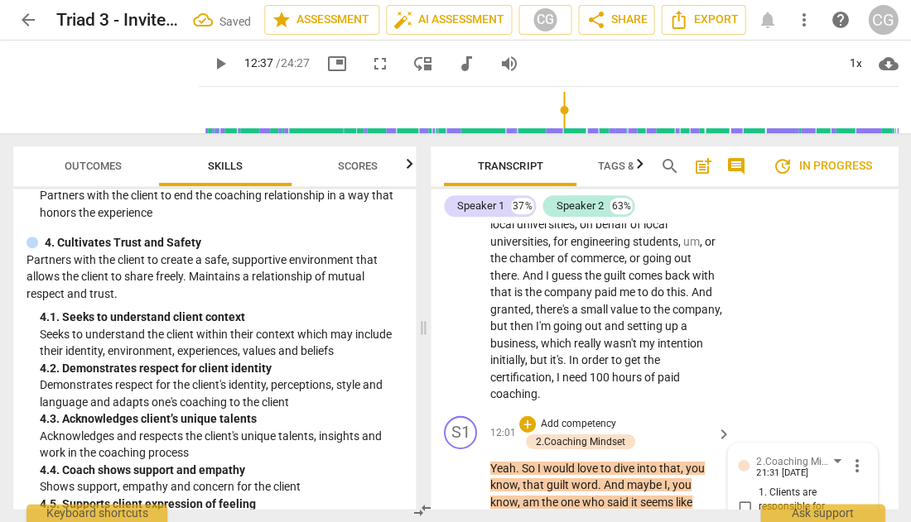
click at [582, 416] on p "Add competency" at bounding box center [578, 423] width 79 height 15
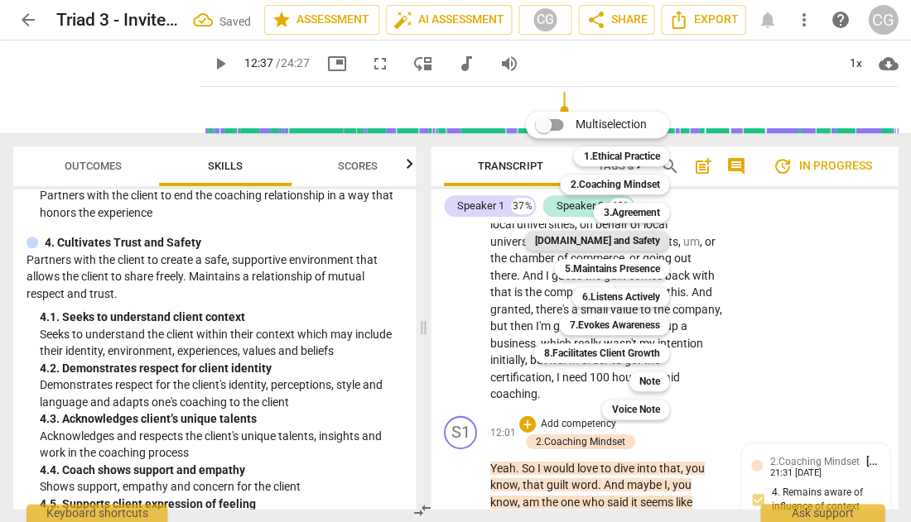
click at [624, 243] on b "[DOMAIN_NAME] and Safety" at bounding box center [596, 241] width 125 height 20
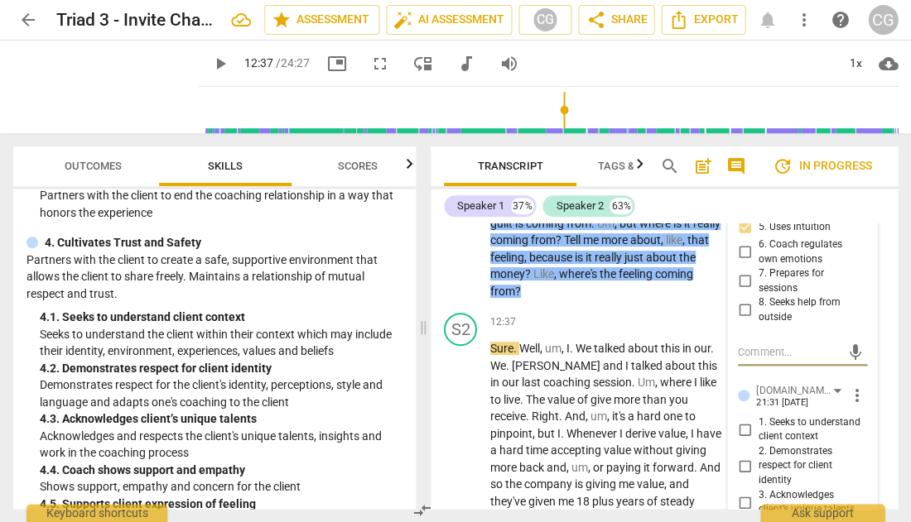
scroll to position [6355, 0]
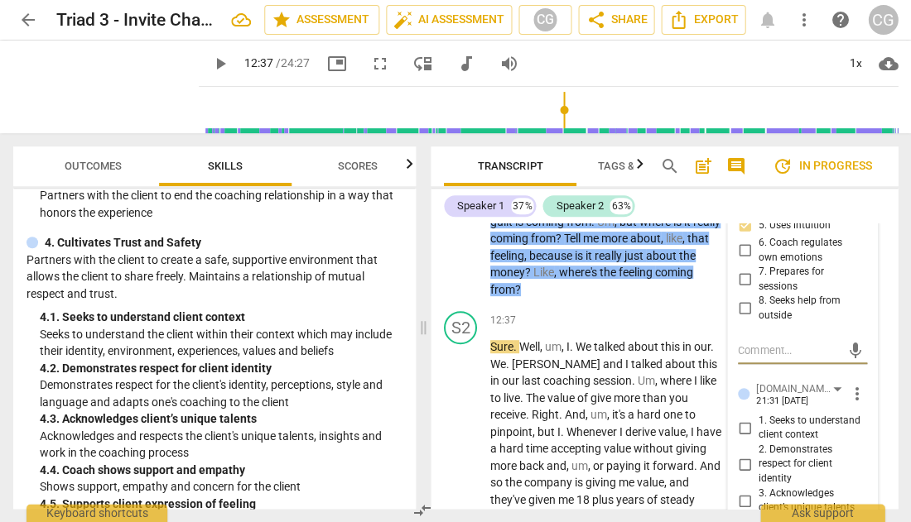
click at [744, 418] on input "1. Seeks to understand client context" at bounding box center [744, 428] width 26 height 20
click at [741, 455] on input "2. Demonstrates respect for client identity" at bounding box center [744, 465] width 26 height 20
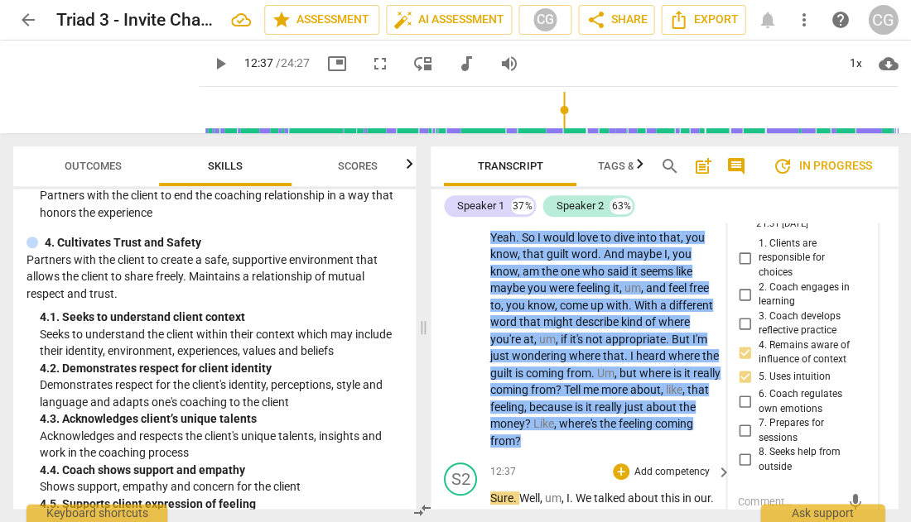
scroll to position [6304, 0]
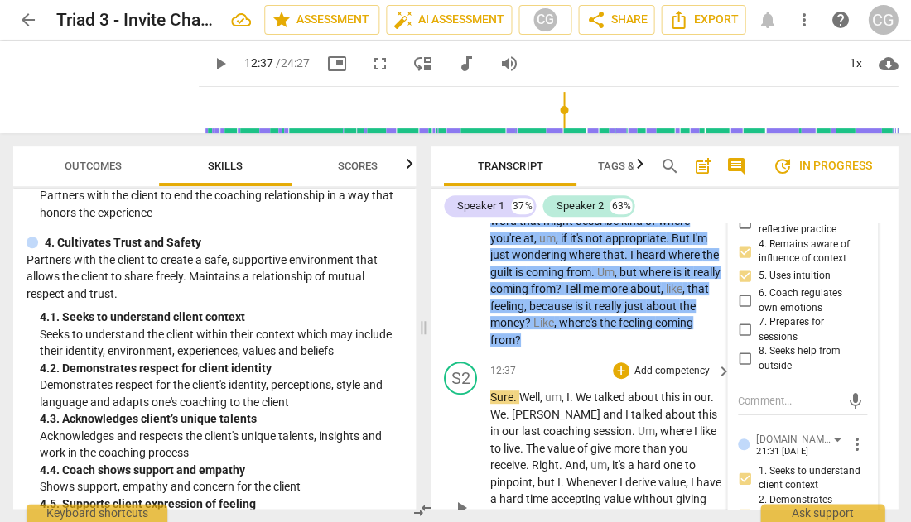
click at [461, 498] on span "play_arrow" at bounding box center [461, 508] width 20 height 20
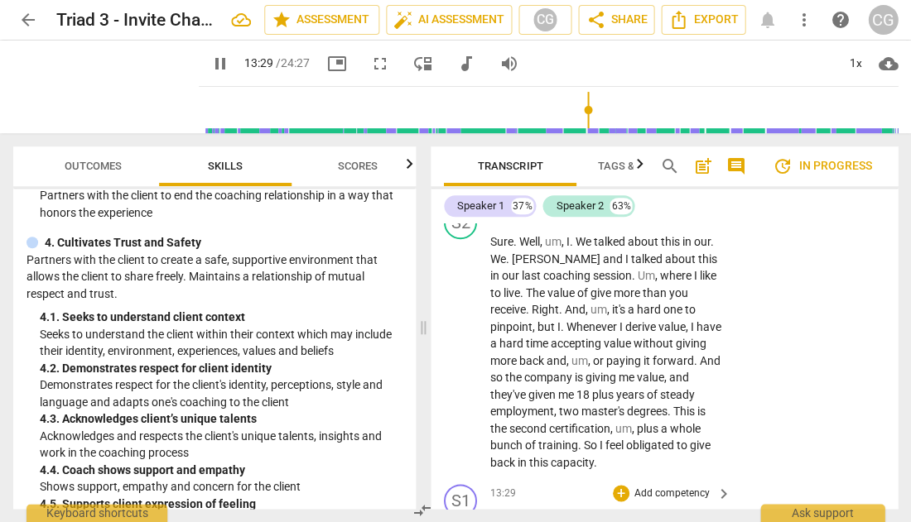
scroll to position [6462, 0]
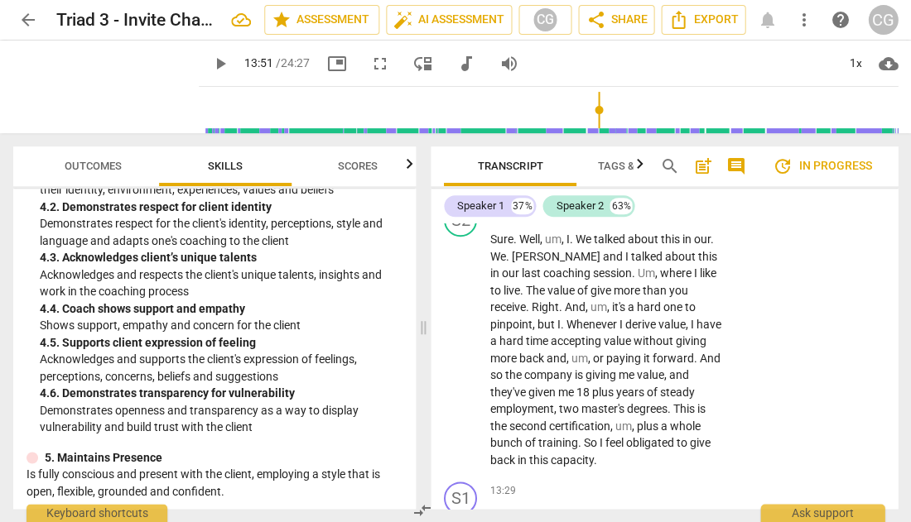
scroll to position [1613, 0]
click at [664, 484] on p "Add competency" at bounding box center [672, 491] width 79 height 15
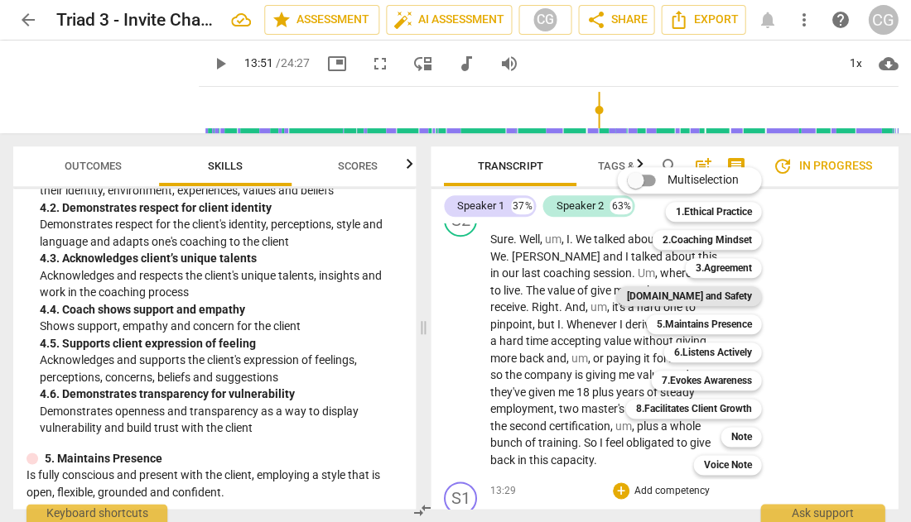
click at [700, 298] on b "[DOMAIN_NAME] and Safety" at bounding box center [688, 296] width 125 height 20
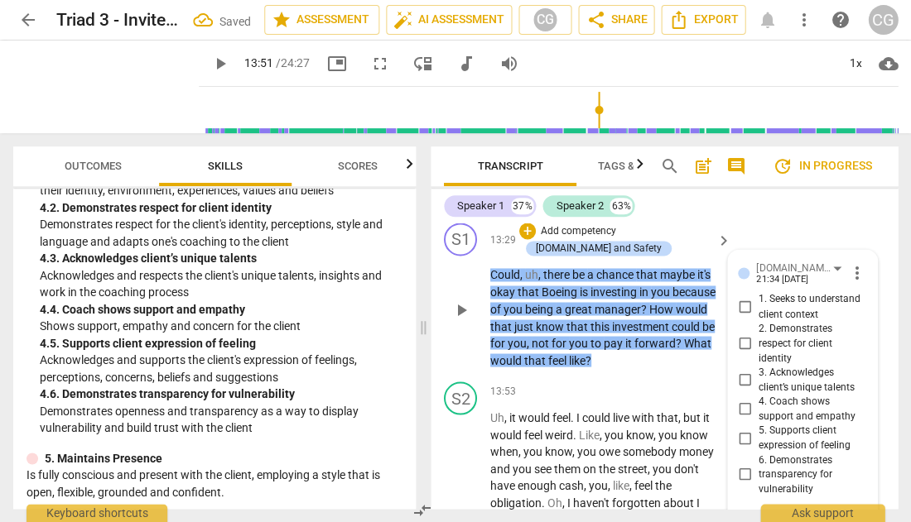
scroll to position [6697, 0]
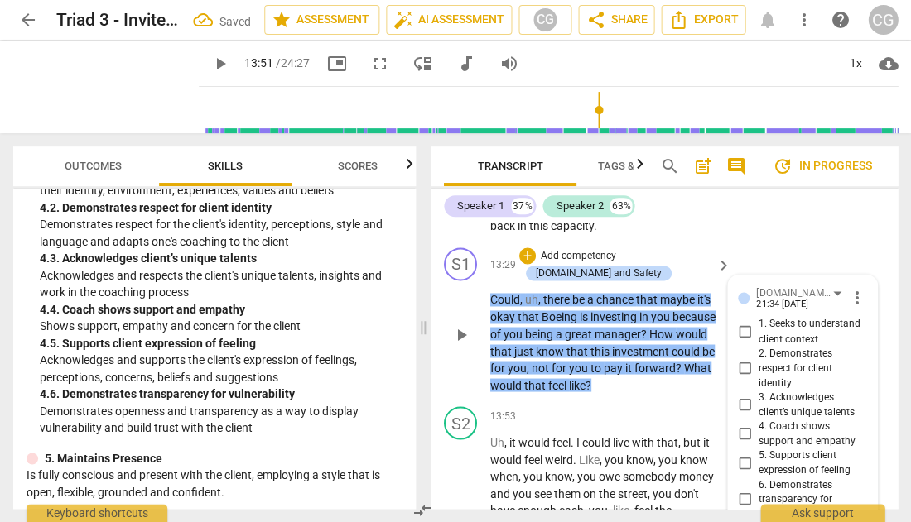
click at [745, 424] on input "4. Coach shows support and empathy" at bounding box center [744, 434] width 26 height 20
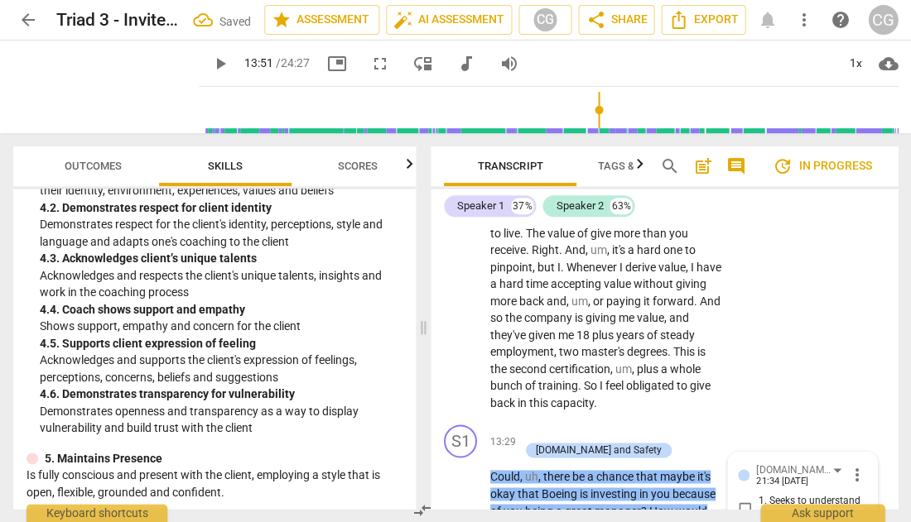
scroll to position [6519, 0]
click at [599, 427] on p "Add competency" at bounding box center [578, 434] width 79 height 15
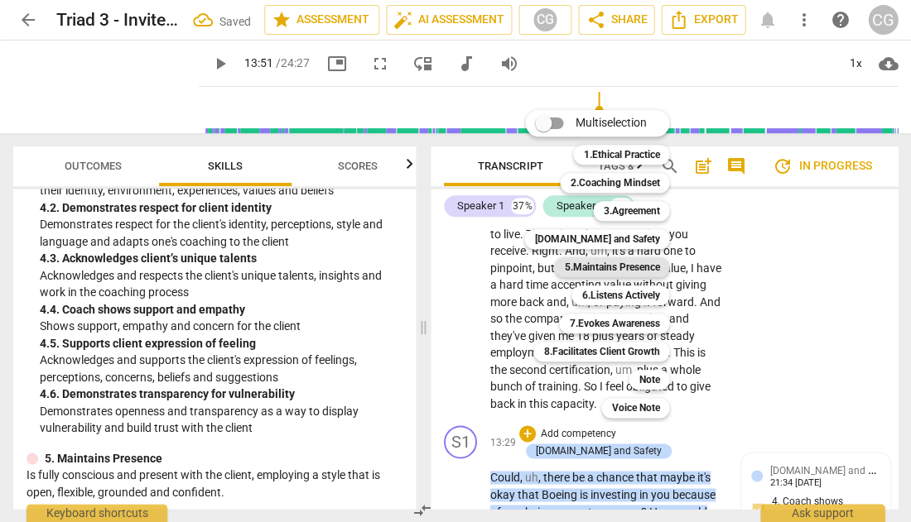
click at [614, 266] on b "5.Maintains Presence" at bounding box center [611, 267] width 95 height 20
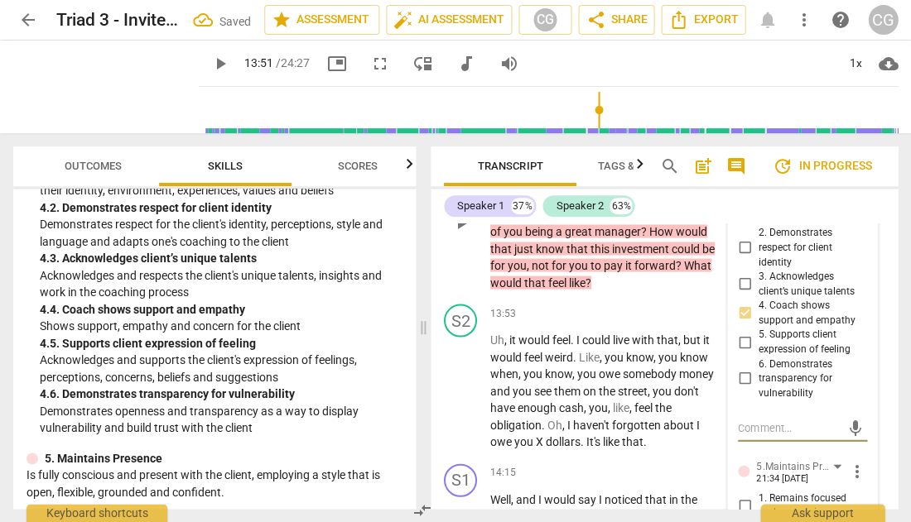
scroll to position [6818, 0]
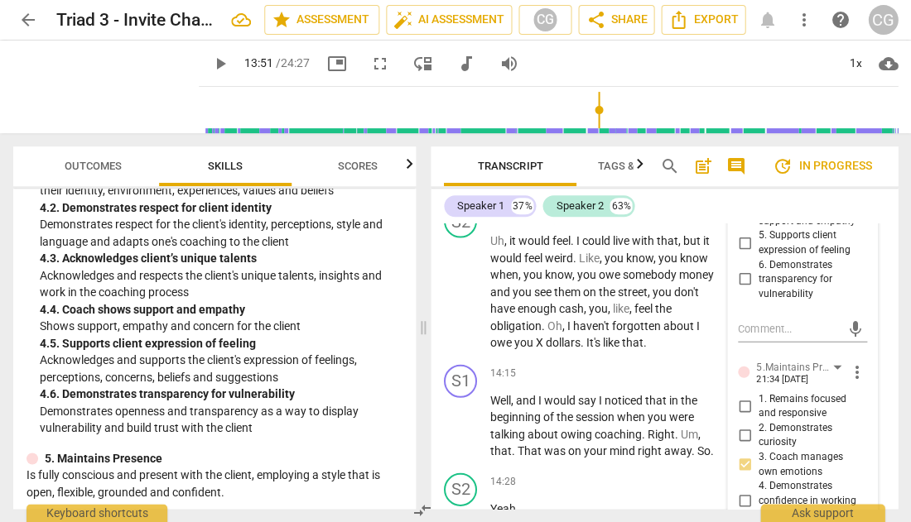
scroll to position [6932, 0]
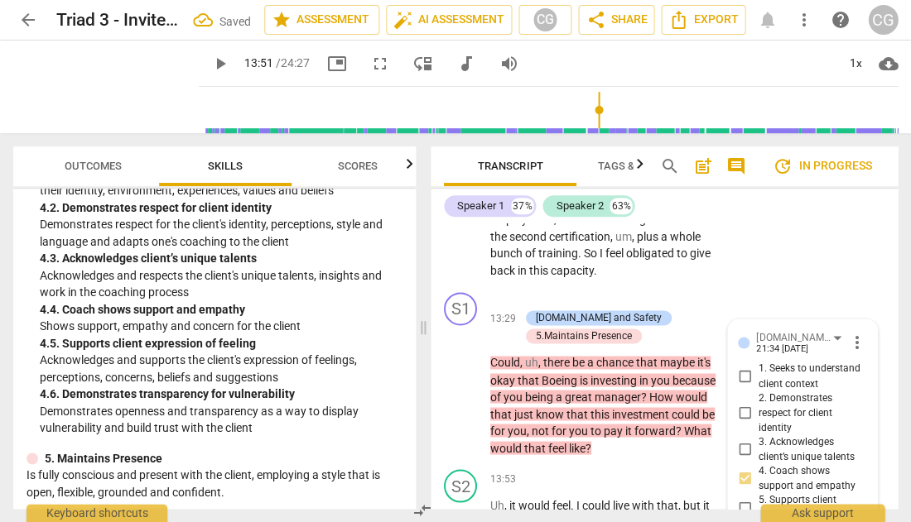
scroll to position [6612, 0]
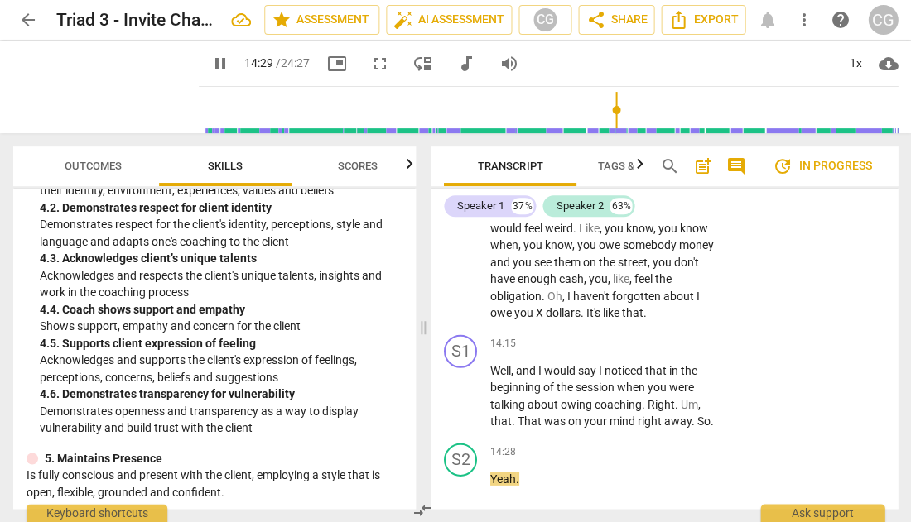
scroll to position [6959, 0]
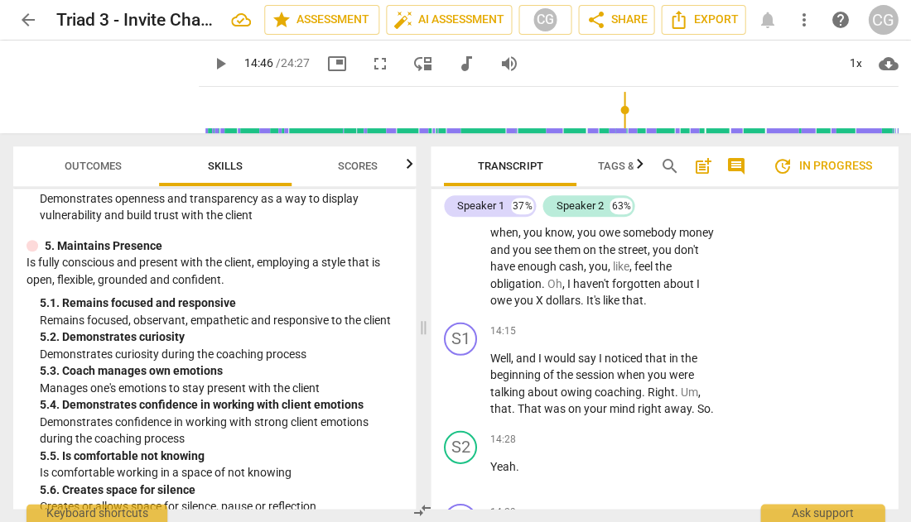
scroll to position [1826, 0]
click at [659, 505] on p "Add competency" at bounding box center [672, 512] width 79 height 15
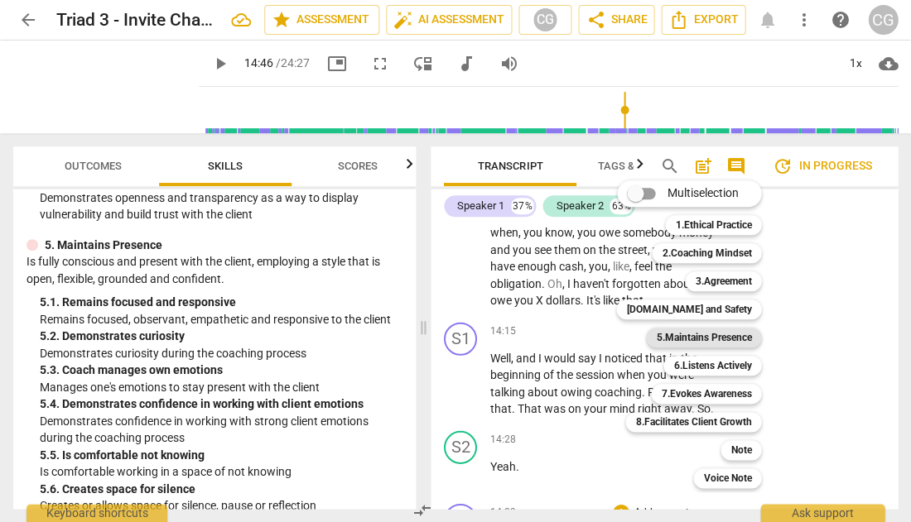
click at [690, 335] on b "5.Maintains Presence" at bounding box center [703, 338] width 95 height 20
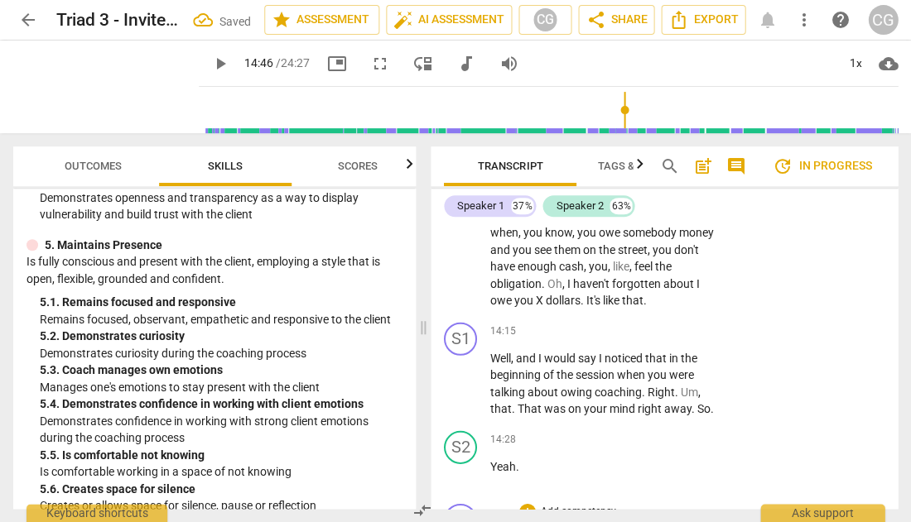
scroll to position [7203, 0]
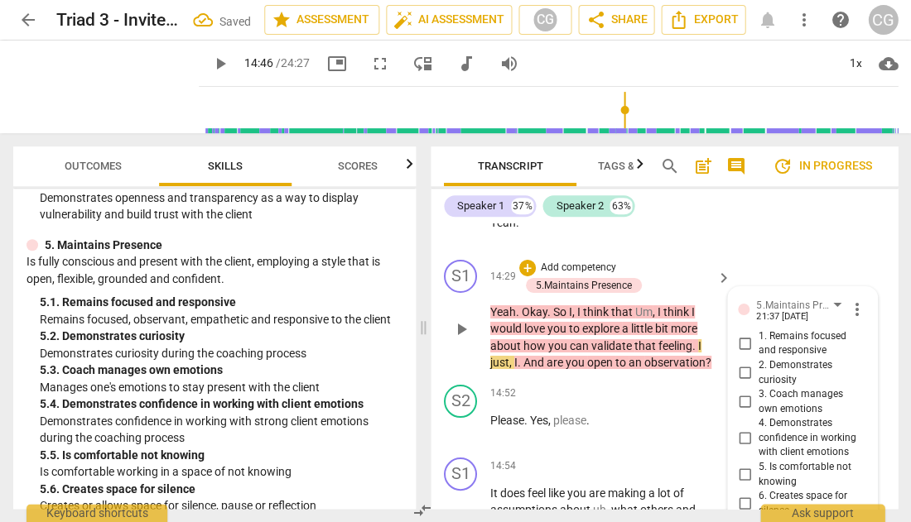
click at [737, 429] on input "4. Demonstrates confidence in working with client emotions" at bounding box center [744, 439] width 26 height 20
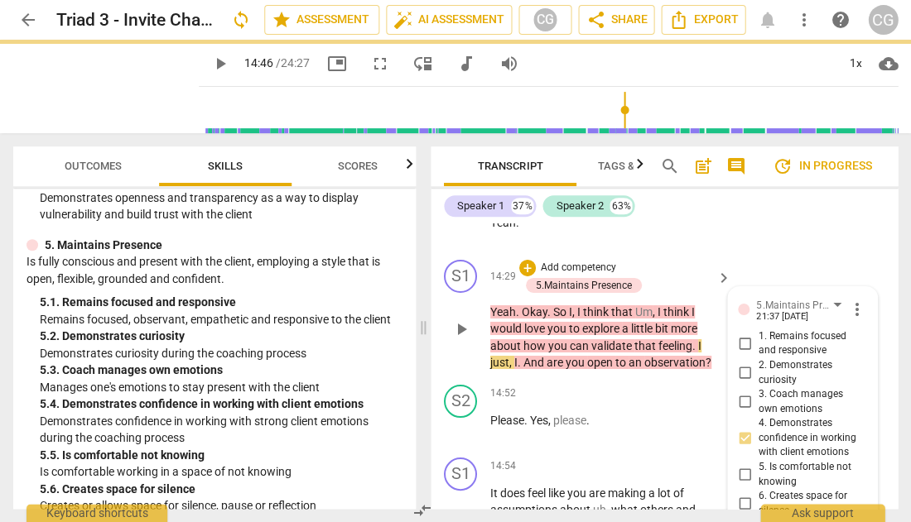
scroll to position [7180, 0]
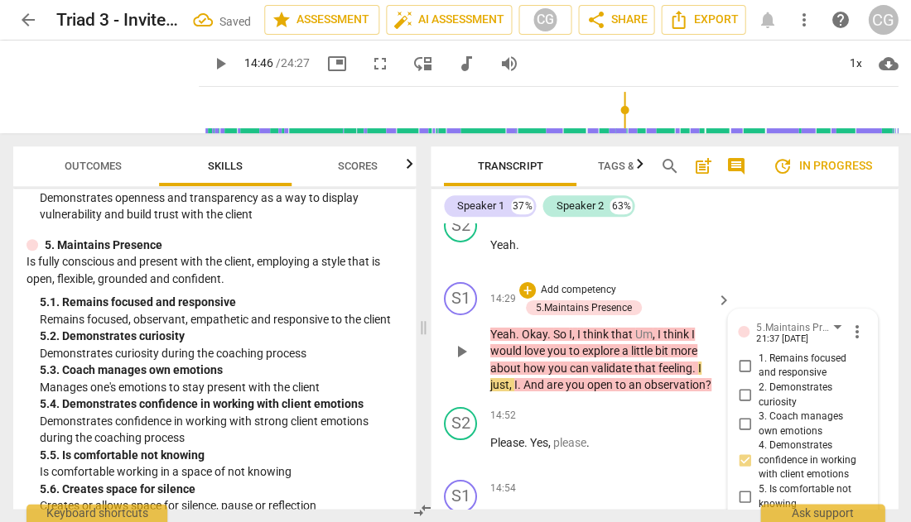
click at [738, 415] on input "3. Coach manages own emotions" at bounding box center [744, 425] width 26 height 20
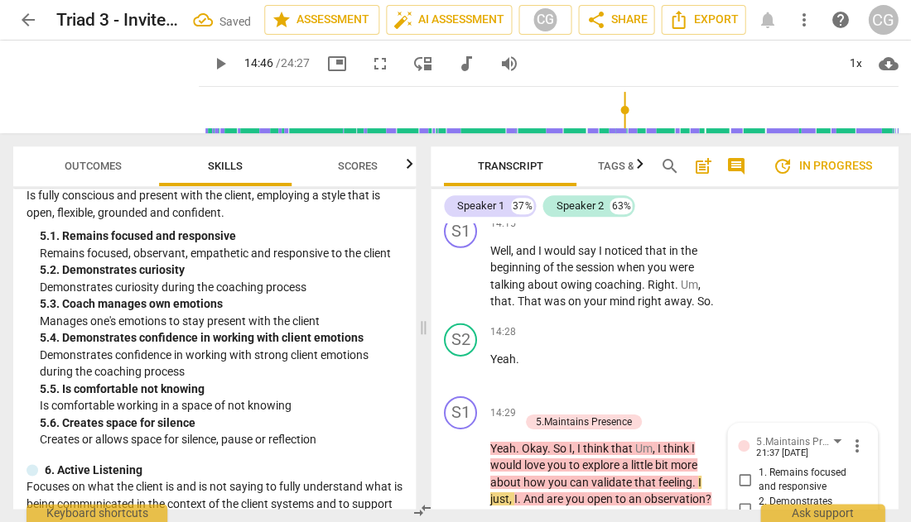
scroll to position [1873, 0]
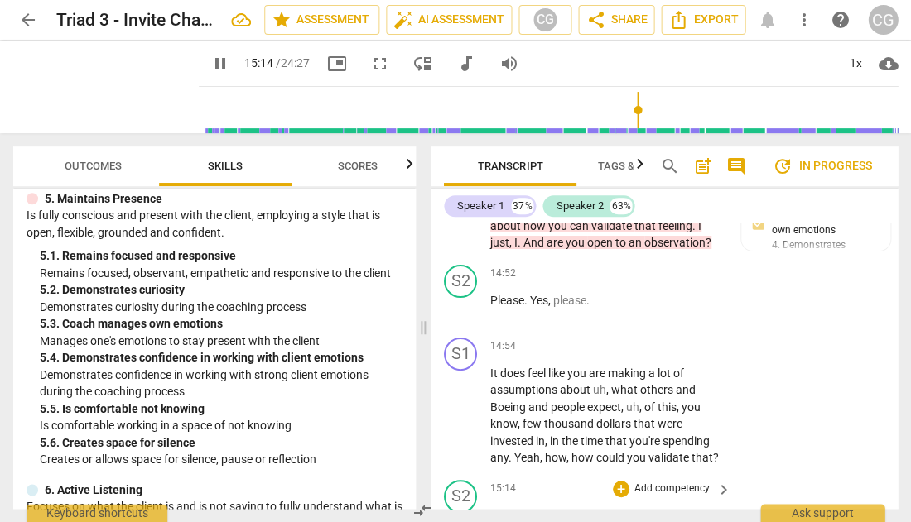
scroll to position [7324, 0]
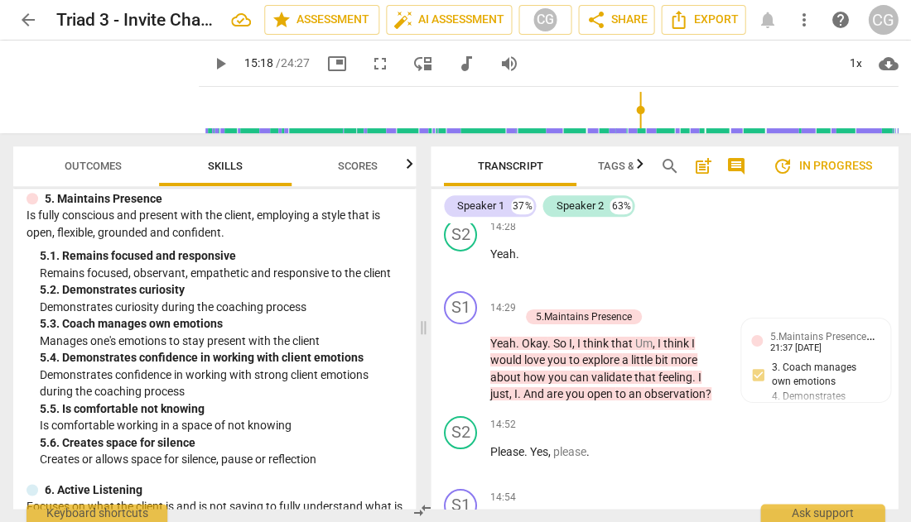
scroll to position [7170, 0]
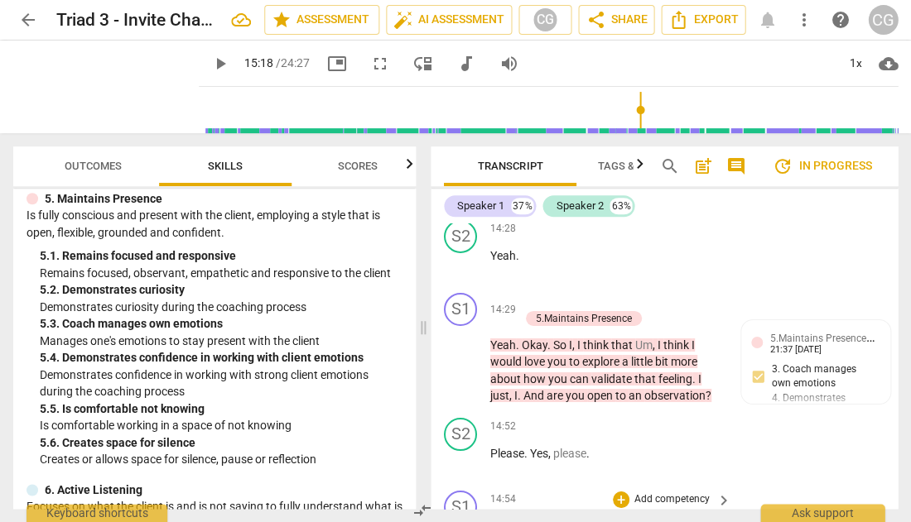
click at [646, 493] on p "Add competency" at bounding box center [672, 500] width 79 height 15
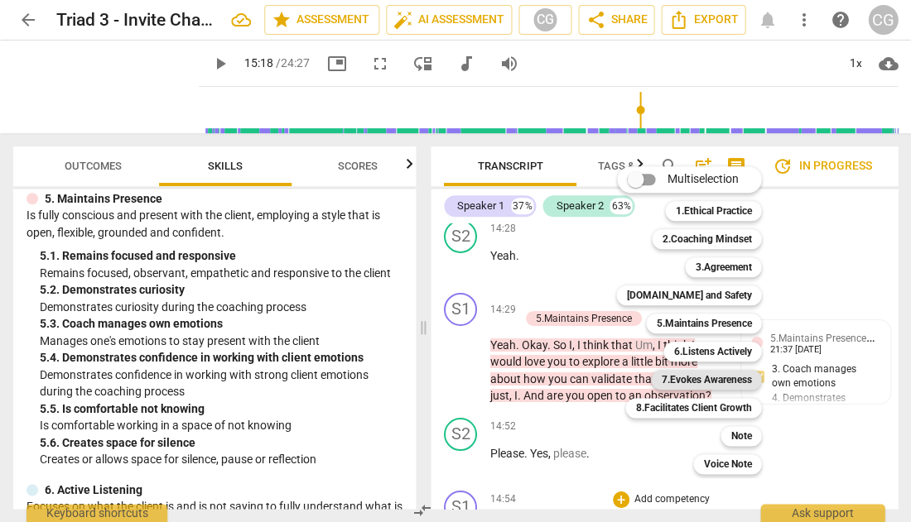
click at [721, 378] on b "7.Evokes Awareness" at bounding box center [706, 380] width 90 height 20
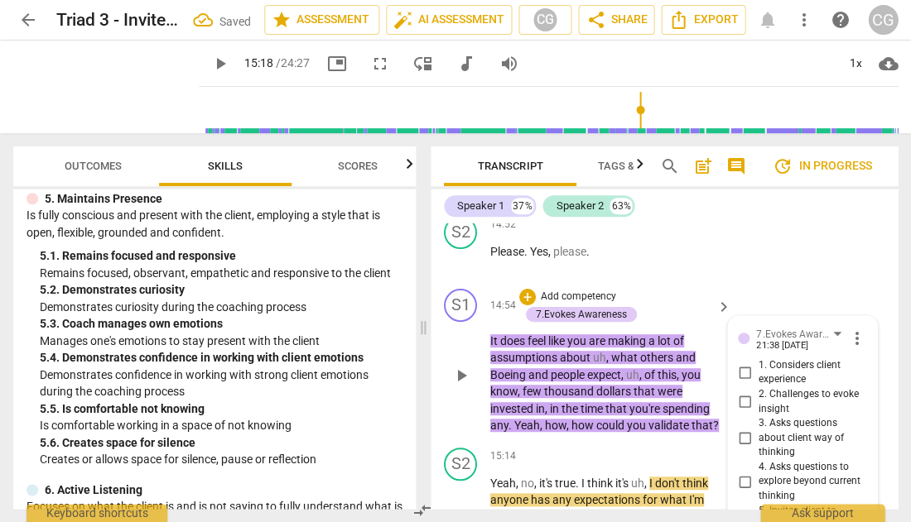
scroll to position [7371, 0]
click at [746, 473] on input "4. Asks questions to explore beyond current thinking" at bounding box center [744, 483] width 26 height 20
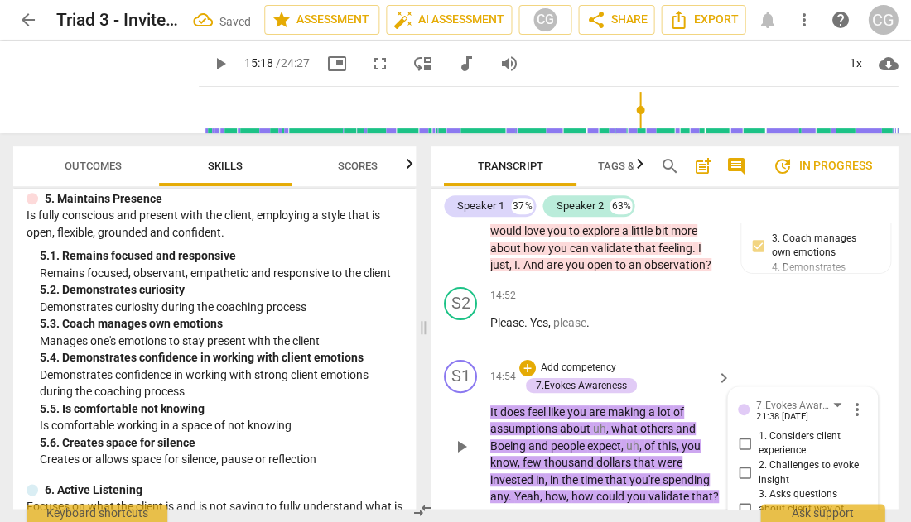
scroll to position [7298, 0]
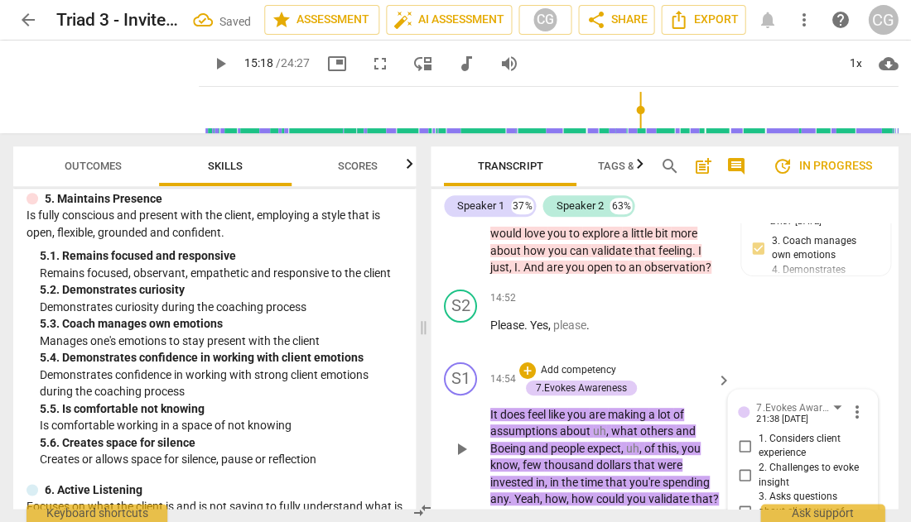
click at [743, 436] on input "1. Considers client experience" at bounding box center [744, 446] width 26 height 20
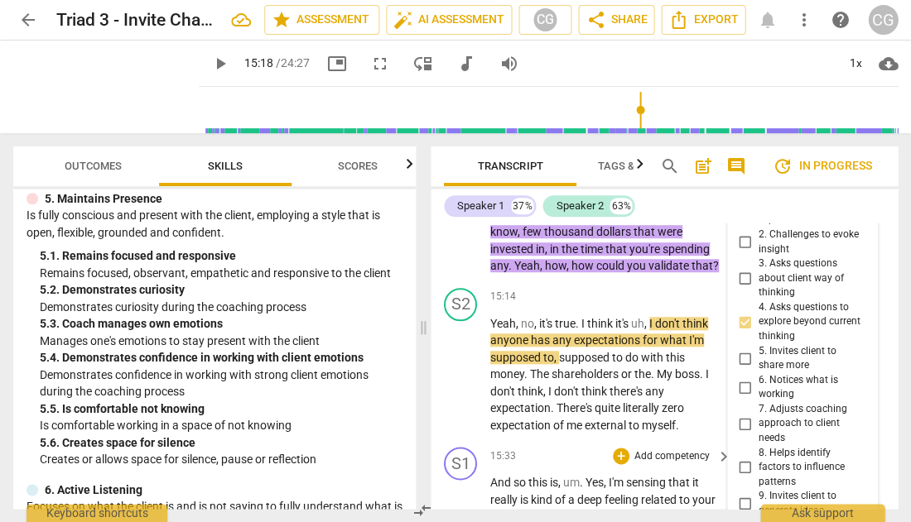
scroll to position [7545, 0]
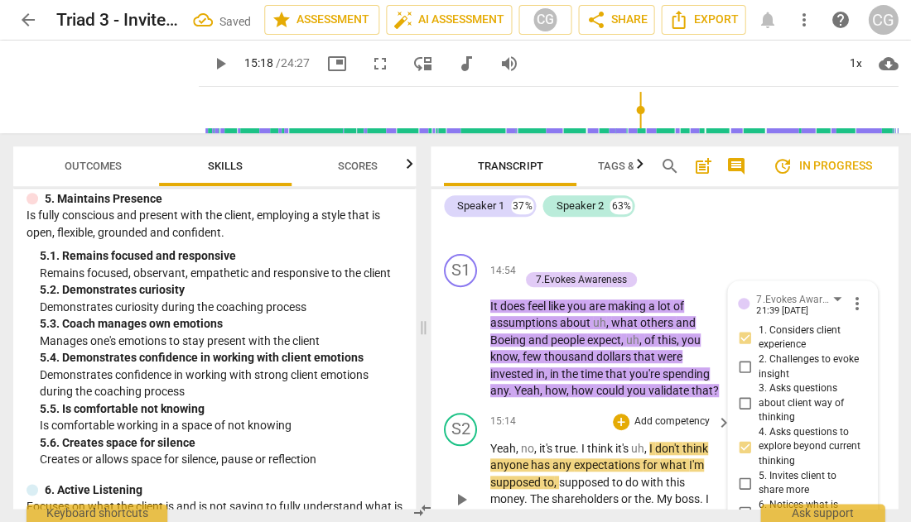
scroll to position [7376, 0]
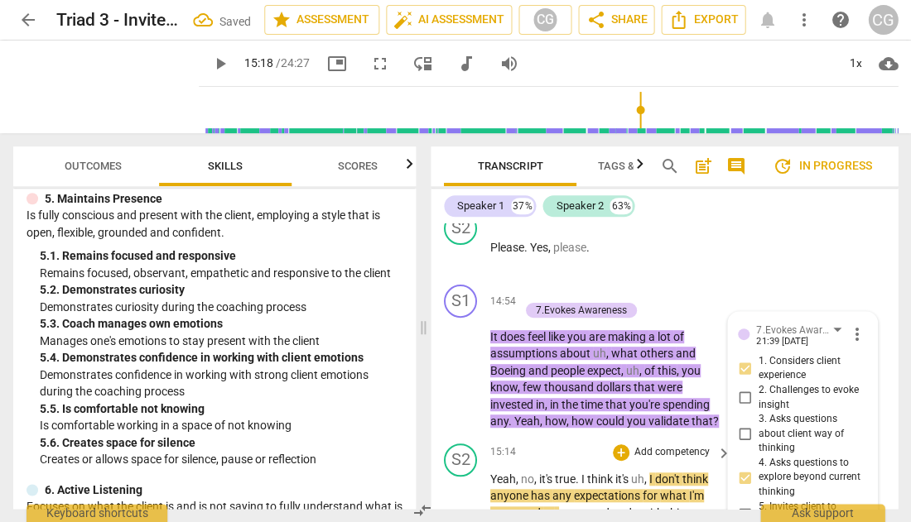
click at [459, 521] on span "play_arrow" at bounding box center [461, 531] width 20 height 20
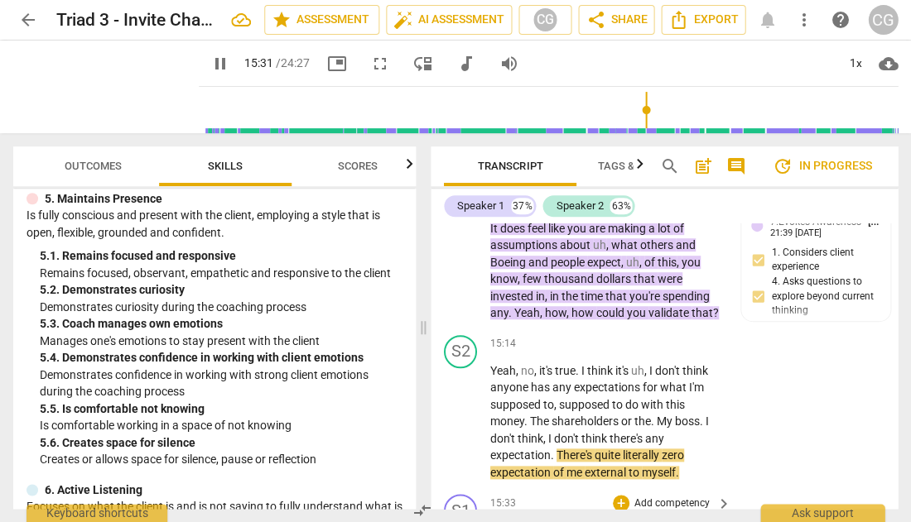
scroll to position [7518, 0]
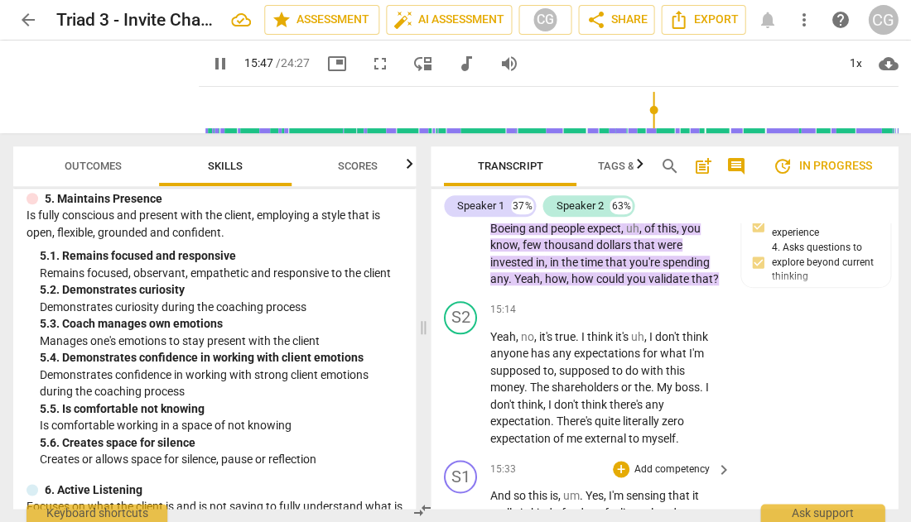
click at [655, 463] on p "Add competency" at bounding box center [672, 470] width 79 height 15
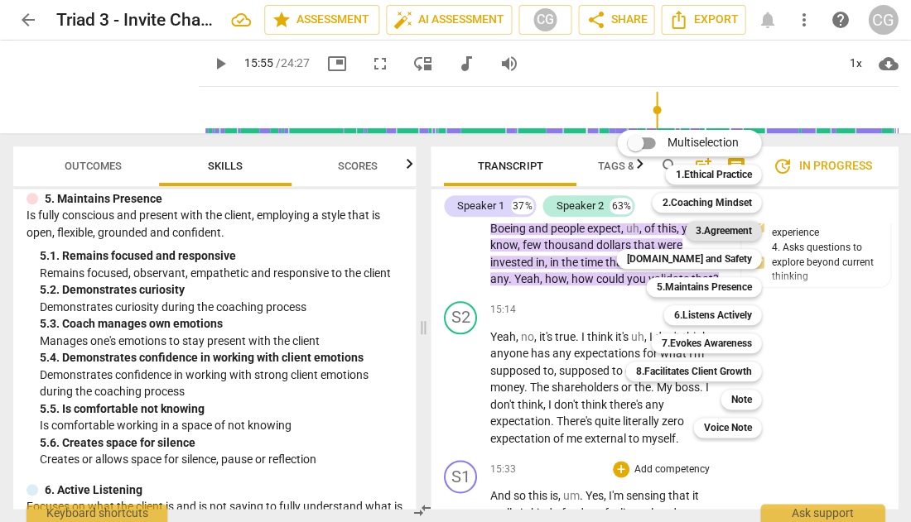
click at [739, 232] on b "3.Agreement" at bounding box center [723, 231] width 56 height 20
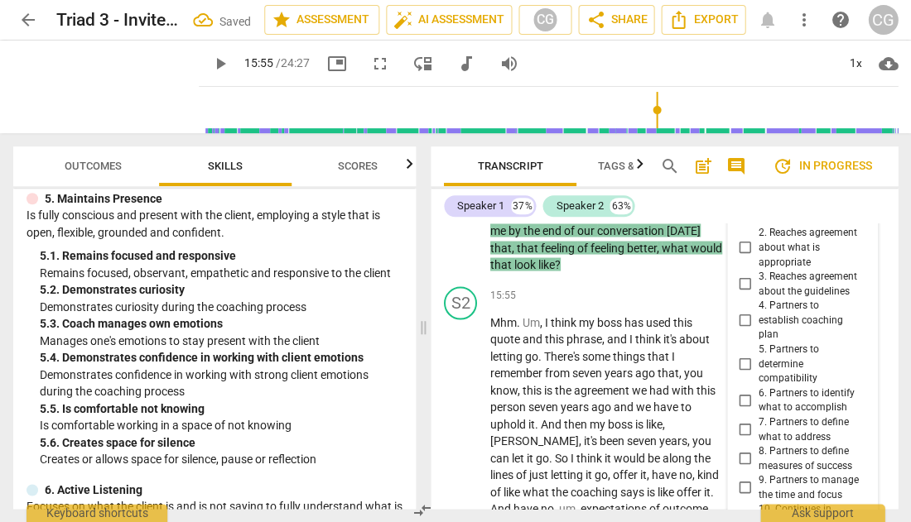
scroll to position [7850, 0]
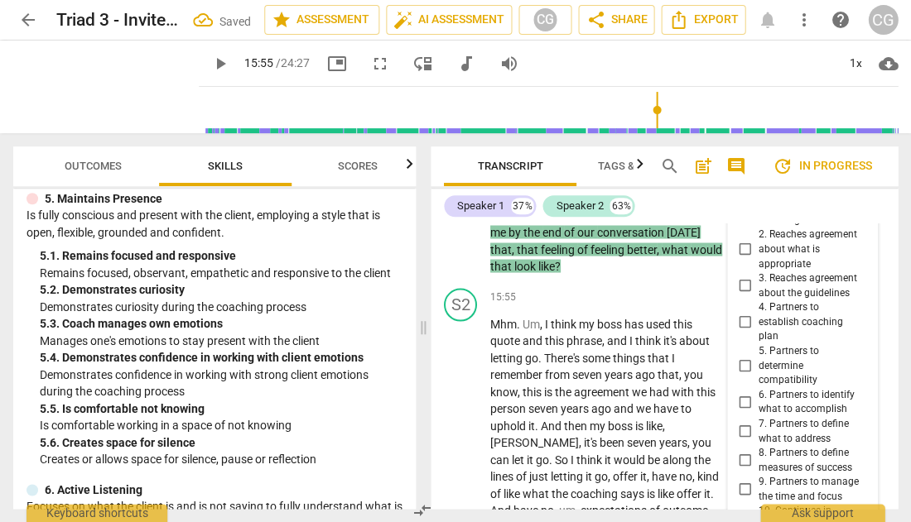
click at [743, 450] on input "8. Partners to define measures of success" at bounding box center [744, 460] width 26 height 20
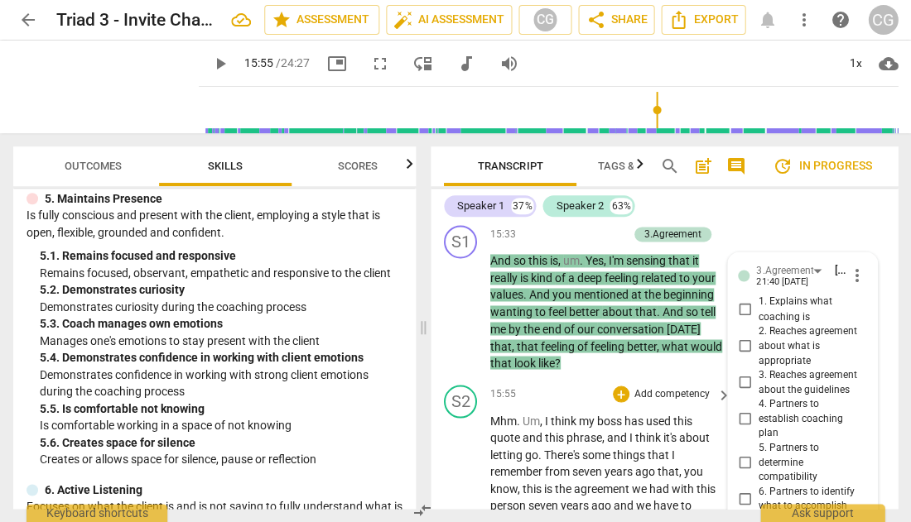
scroll to position [7756, 0]
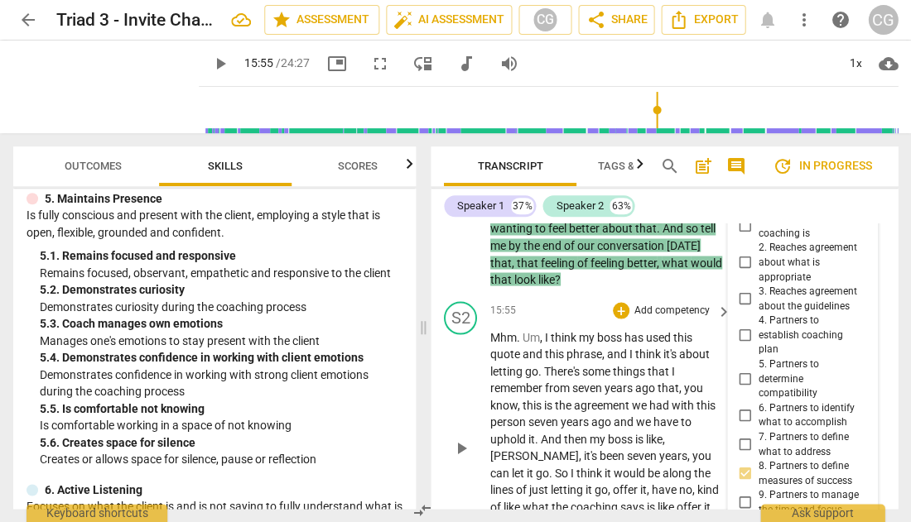
scroll to position [7838, 0]
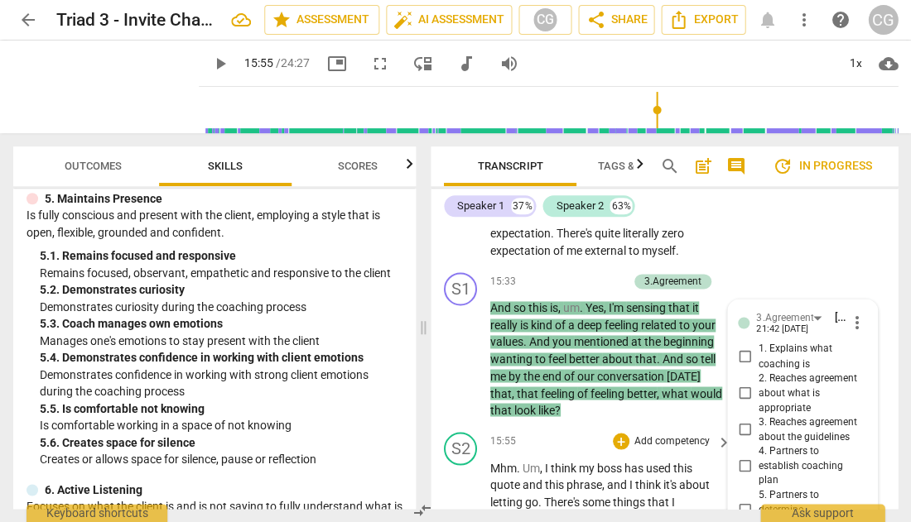
scroll to position [7684, 0]
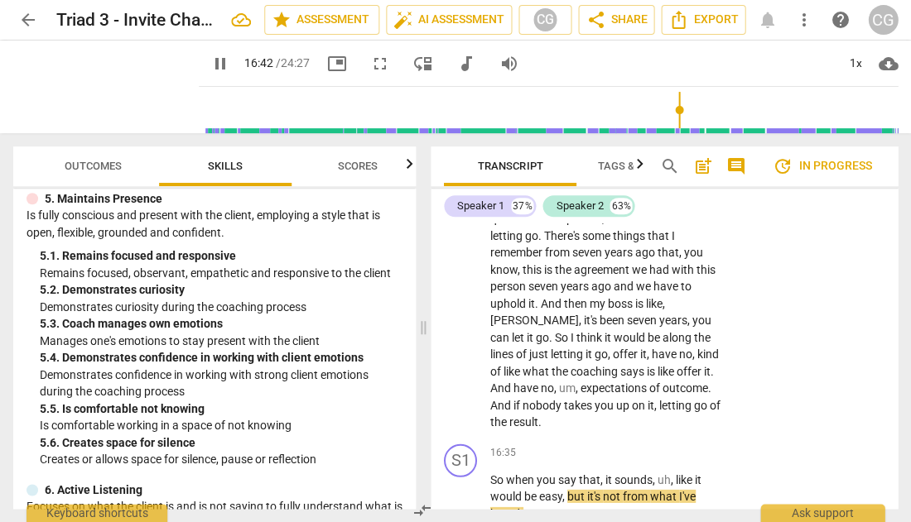
scroll to position [7998, 0]
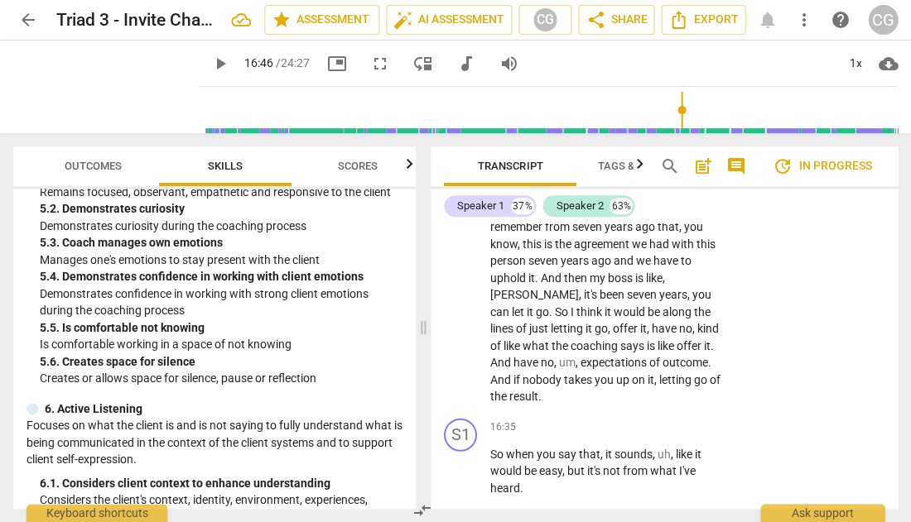
scroll to position [1954, 0]
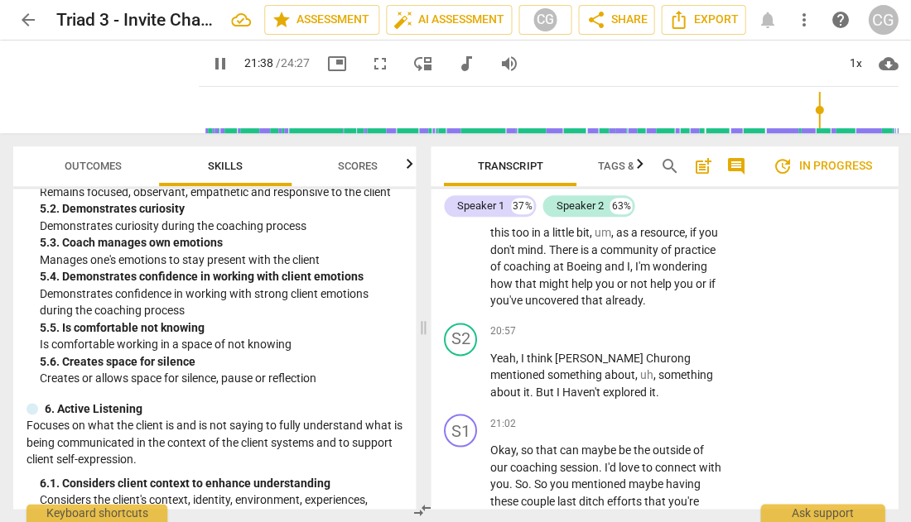
scroll to position [9820, 0]
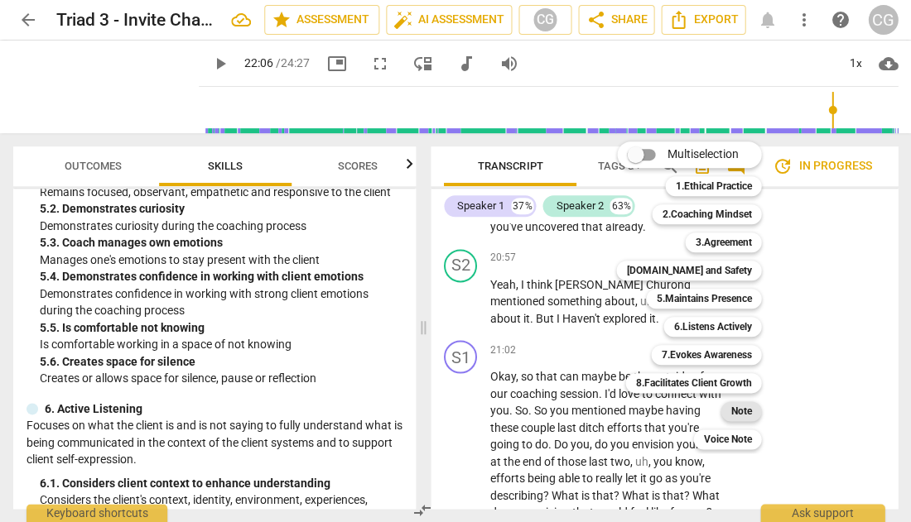
click at [735, 414] on b "Note" at bounding box center [740, 412] width 21 height 20
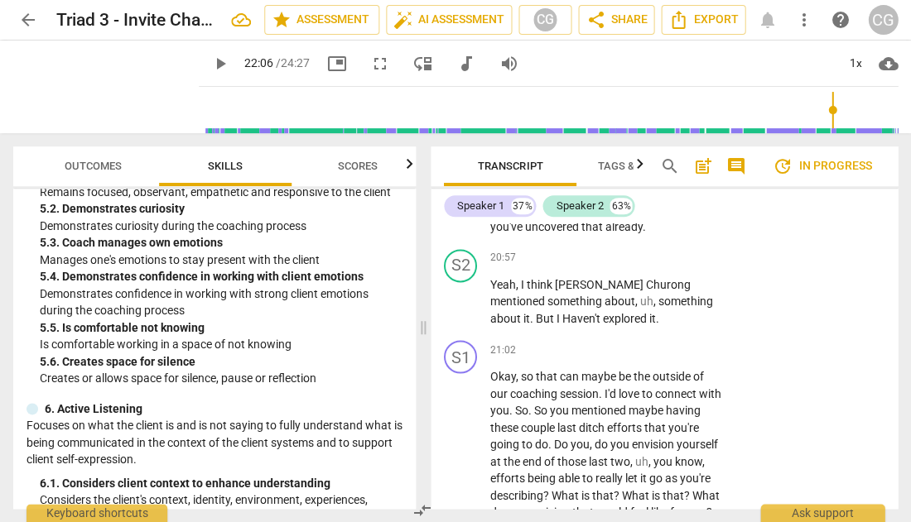
scroll to position [15, 0]
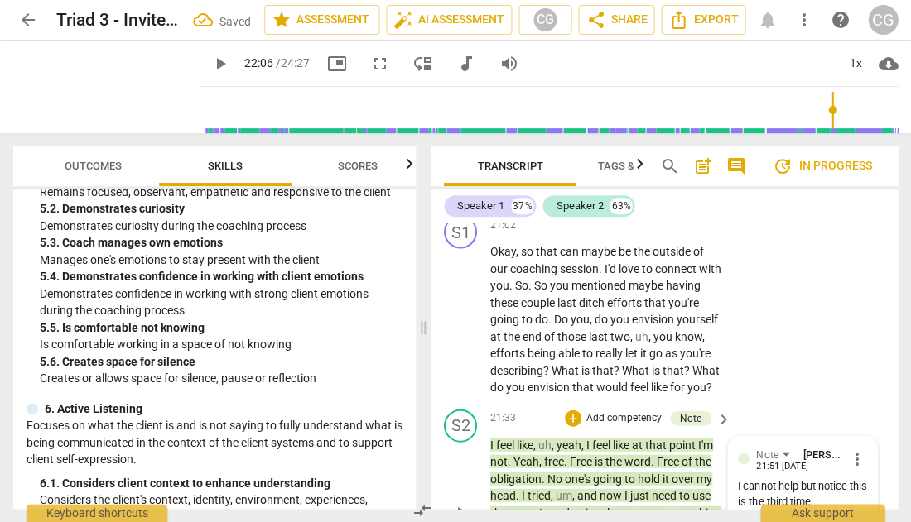
scroll to position [9954, 0]
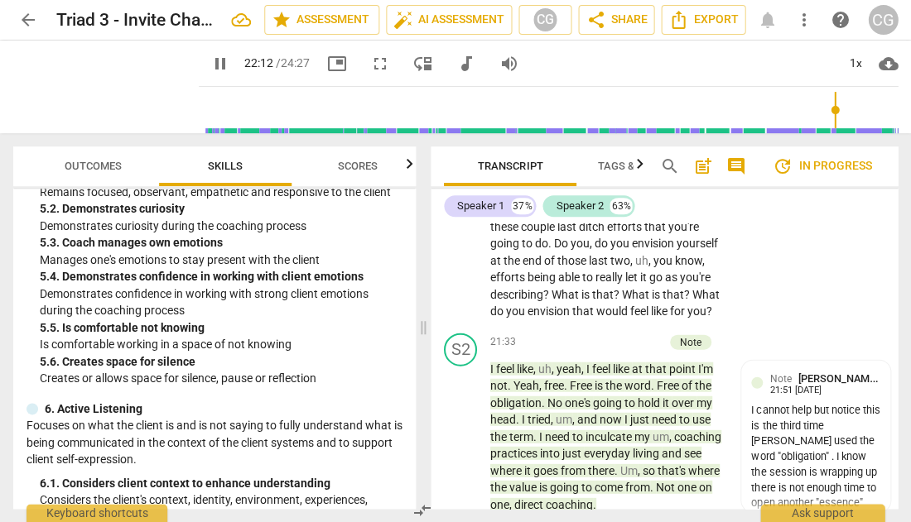
scroll to position [10043, 0]
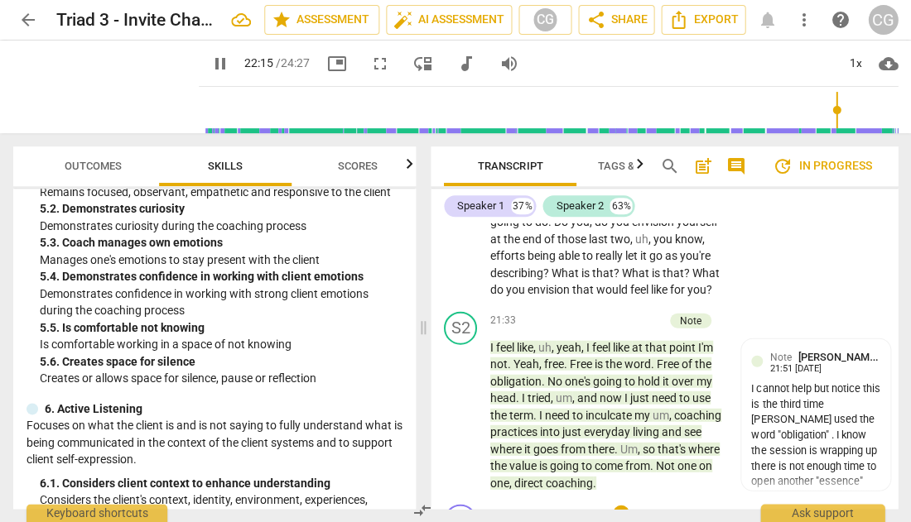
click at [674, 507] on p "Add competency" at bounding box center [672, 514] width 79 height 15
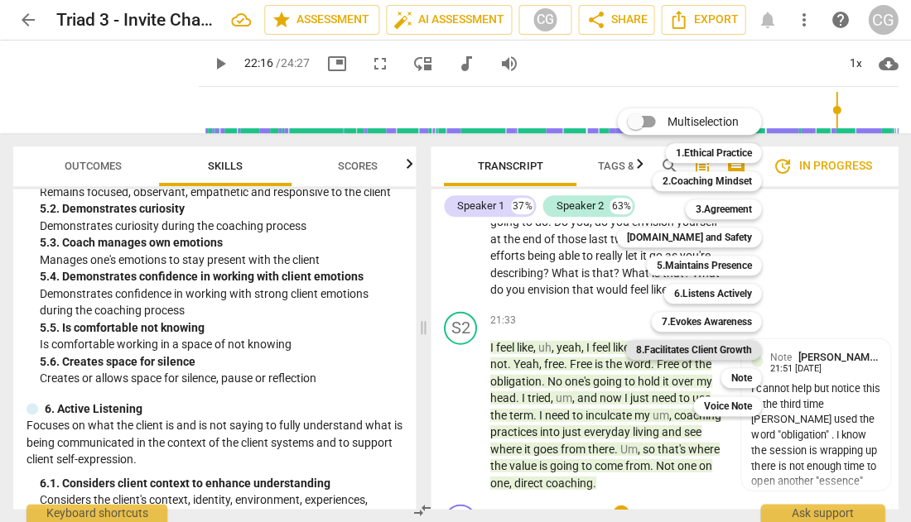
click at [695, 349] on b "8.Facilitates Client Growth" at bounding box center [693, 350] width 116 height 20
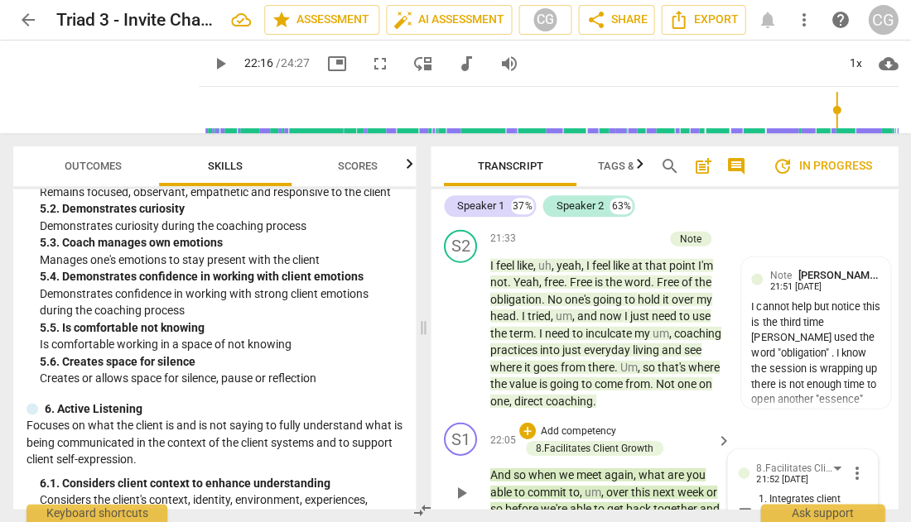
scroll to position [10123, 0]
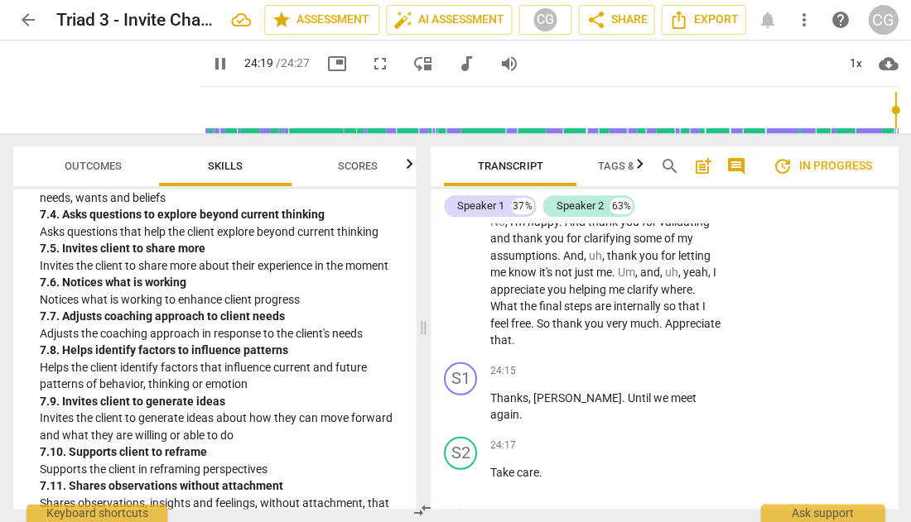
scroll to position [2727, 0]
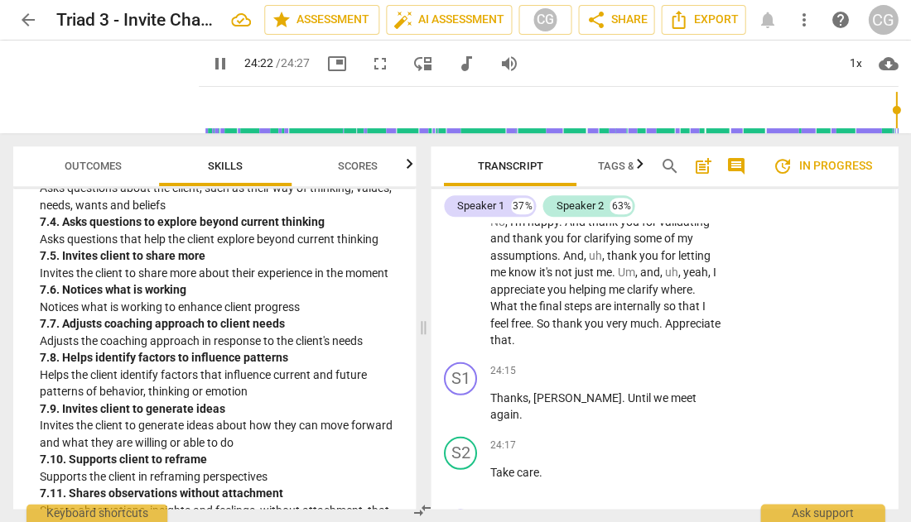
click at [210, 60] on span "pause" at bounding box center [220, 64] width 20 height 20
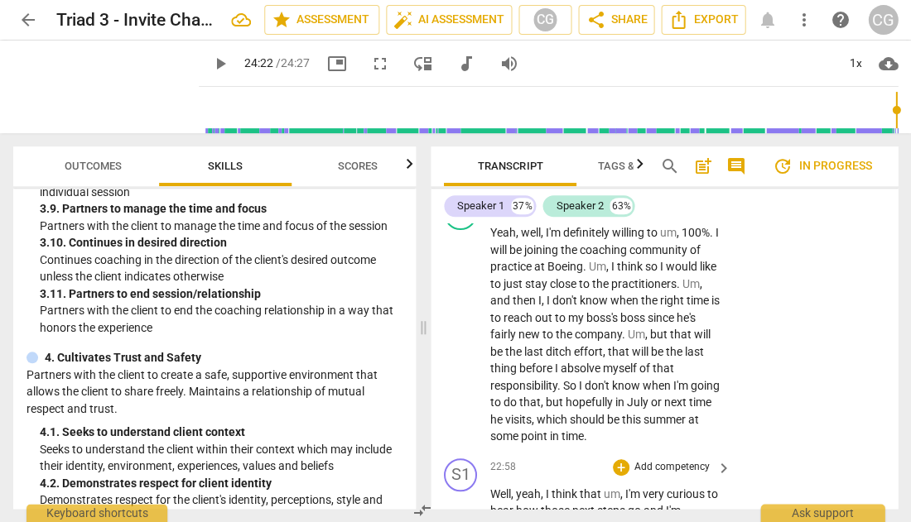
scroll to position [10434, 0]
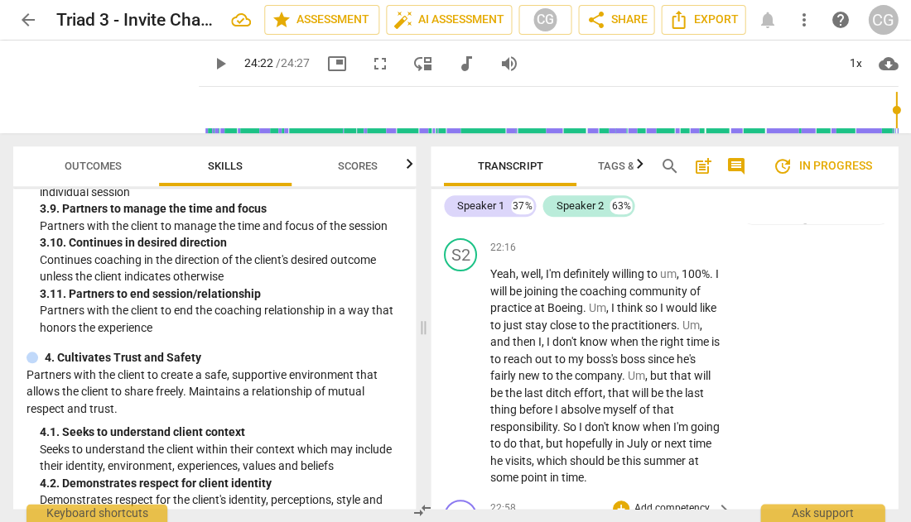
click at [662, 502] on p "Add competency" at bounding box center [672, 509] width 79 height 15
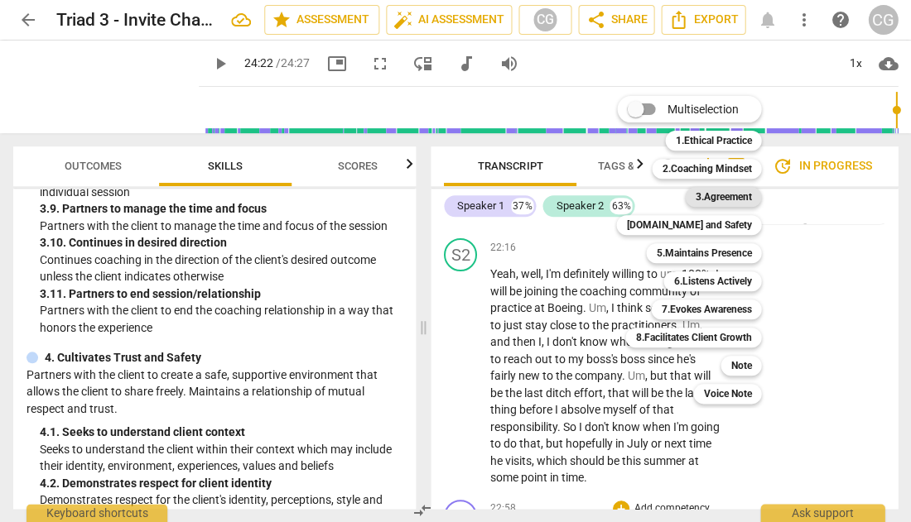
click at [712, 199] on b "3.Agreement" at bounding box center [723, 197] width 56 height 20
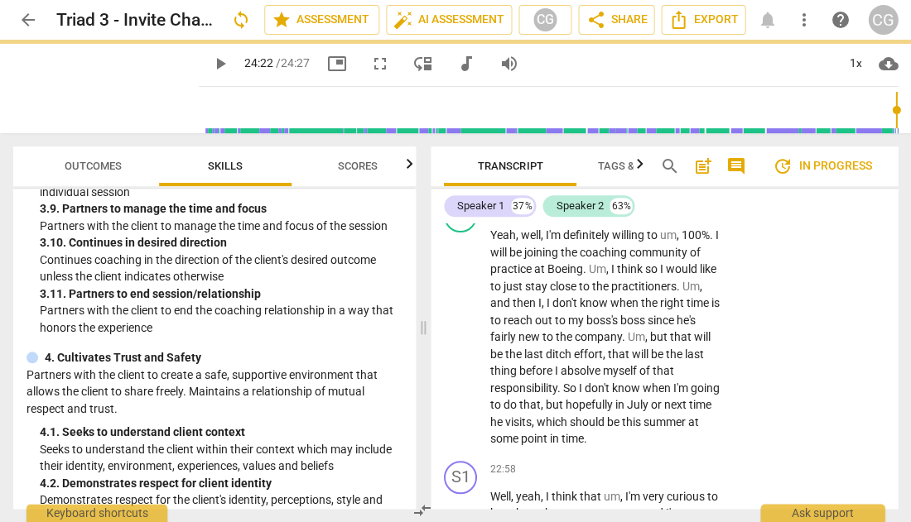
scroll to position [10767, 0]
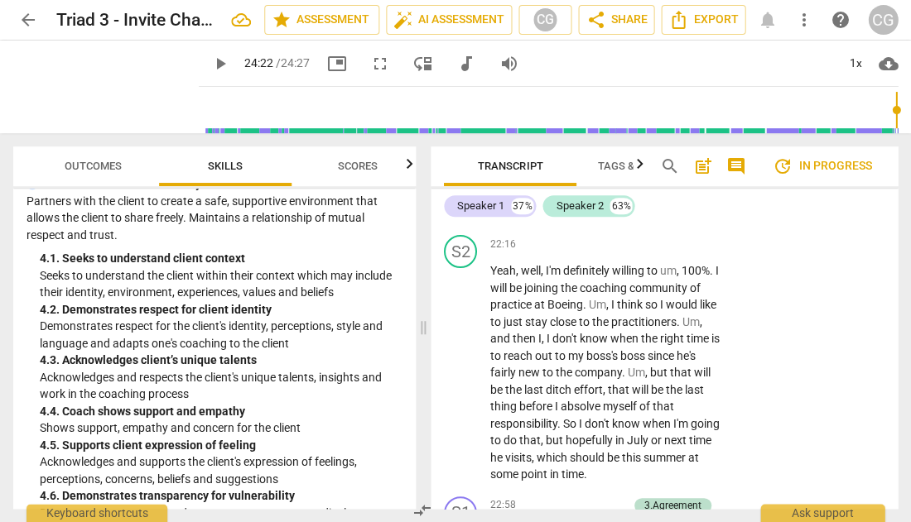
scroll to position [10432, 0]
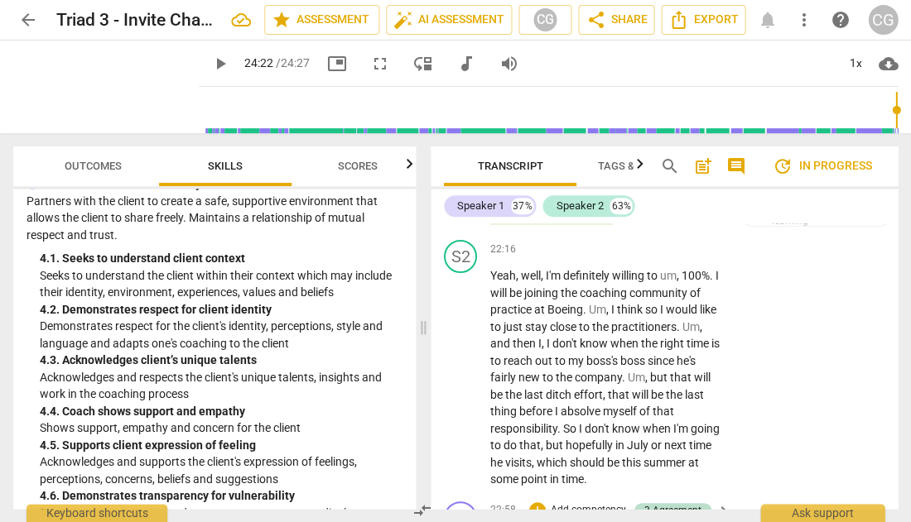
click at [600, 503] on p "Add competency" at bounding box center [588, 510] width 79 height 15
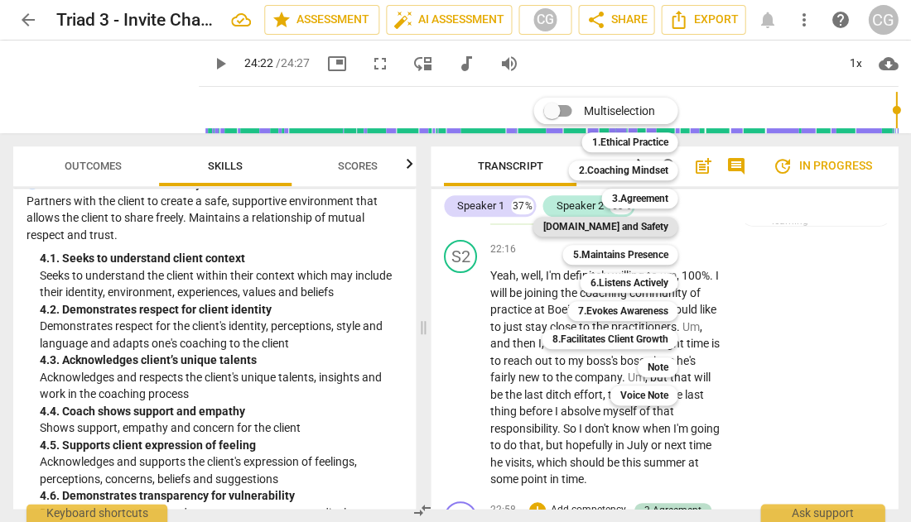
click at [604, 230] on b "[DOMAIN_NAME] and Safety" at bounding box center [604, 227] width 125 height 20
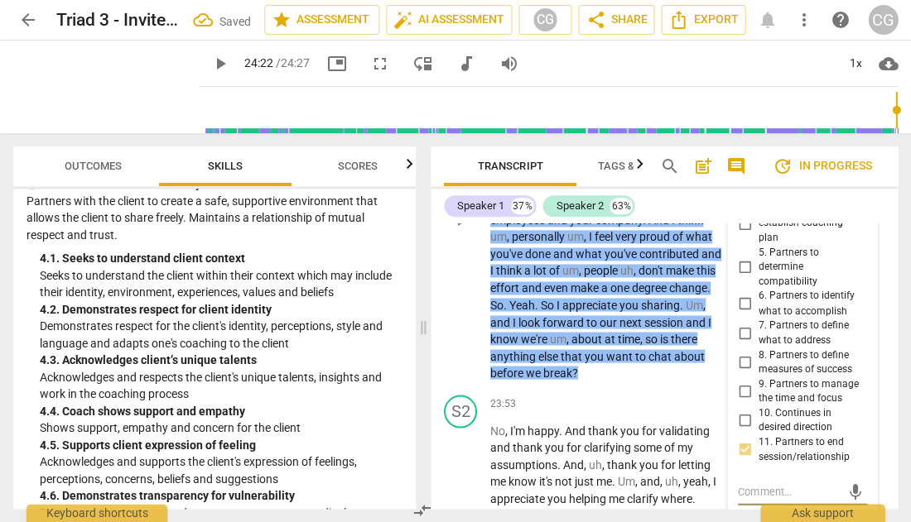
scroll to position [10909, 0]
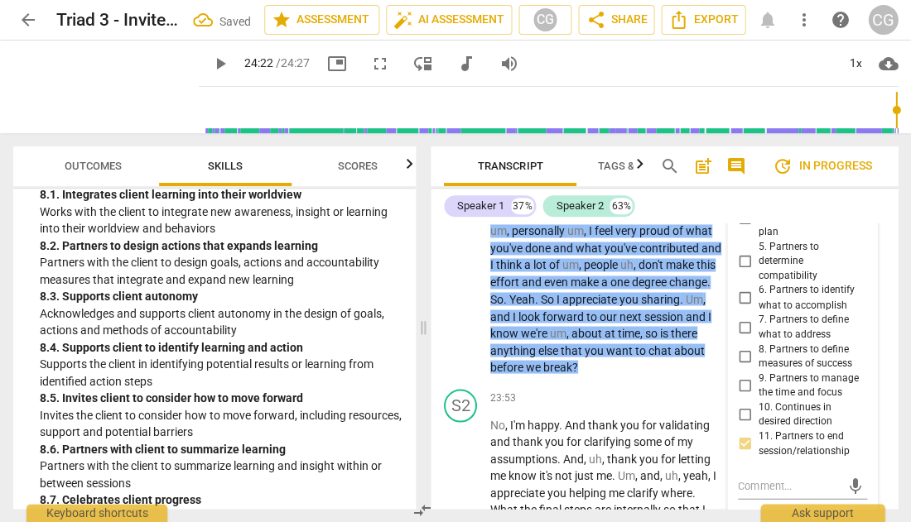
scroll to position [3147, 0]
click at [94, 169] on span "Outcomes" at bounding box center [93, 166] width 57 height 12
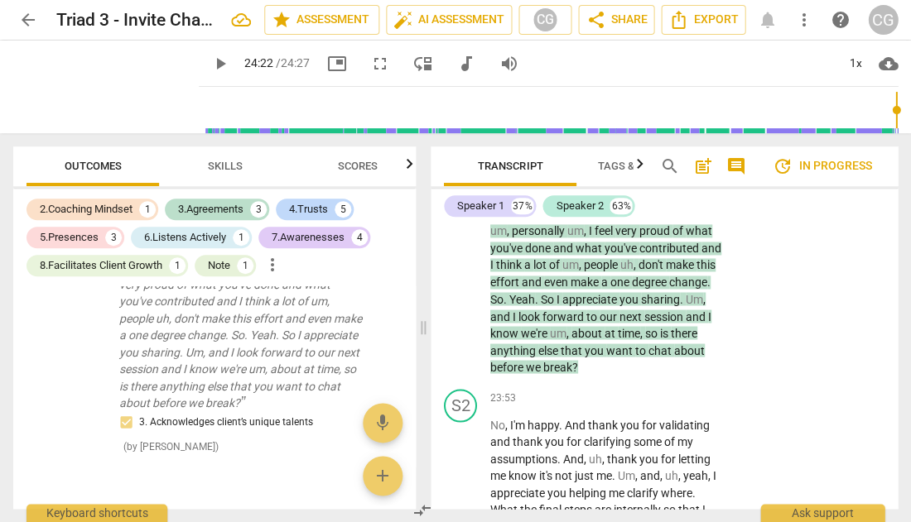
scroll to position [0, 0]
click at [373, 476] on span "add" at bounding box center [383, 476] width 20 height 20
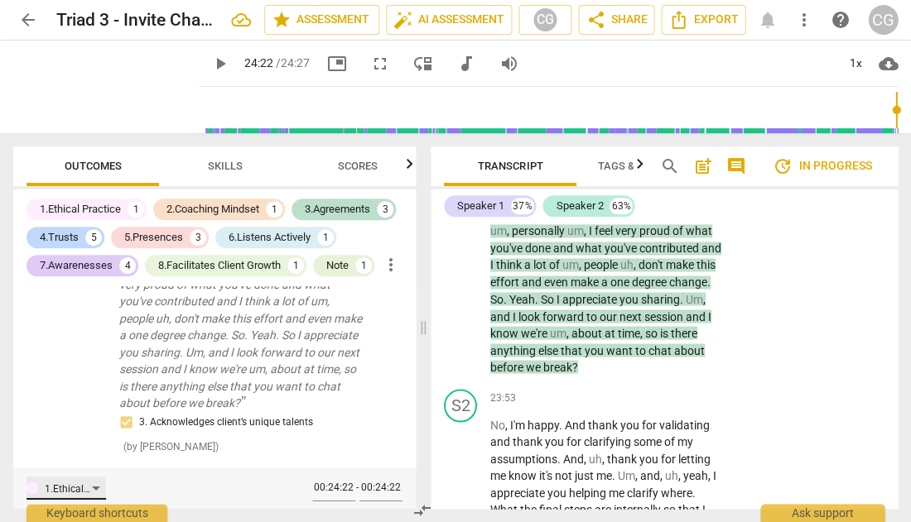
click at [97, 477] on div "1.Ethical Practice" at bounding box center [65, 488] width 79 height 23
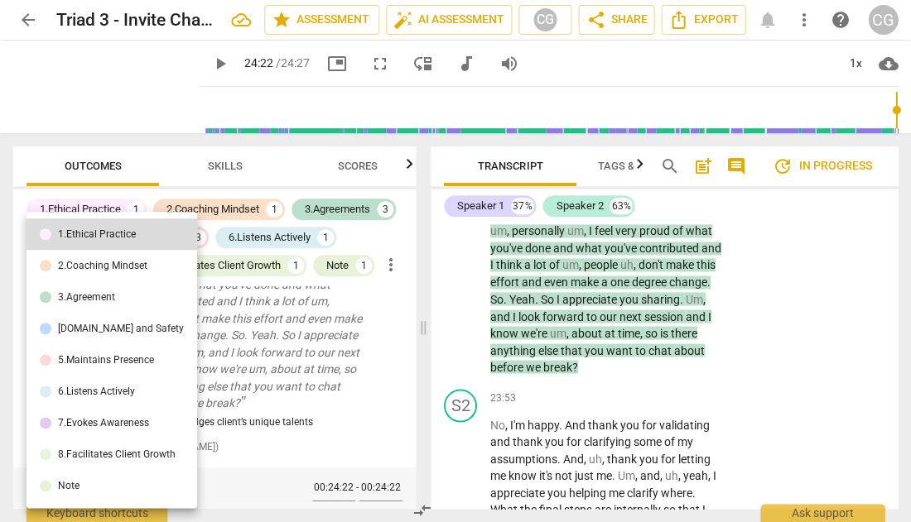
click at [94, 484] on li "Note" at bounding box center [111, 485] width 171 height 31
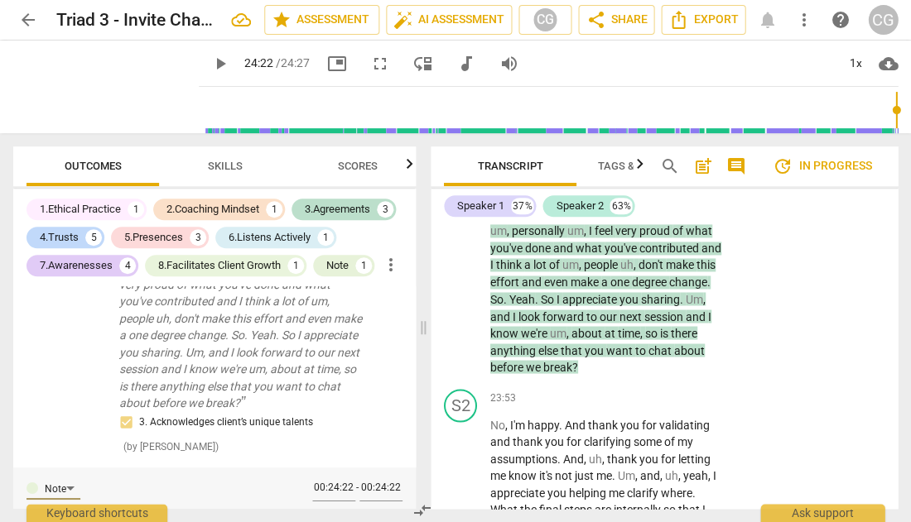
click at [150, 481] on textarea at bounding box center [209, 504] width 180 height 47
click at [358, 514] on span "check_circle" at bounding box center [364, 524] width 20 height 20
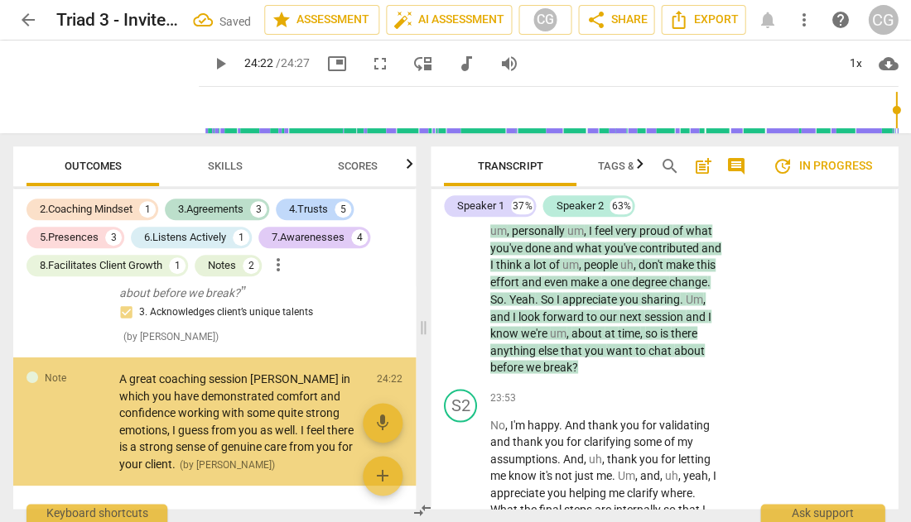
scroll to position [4179, 0]
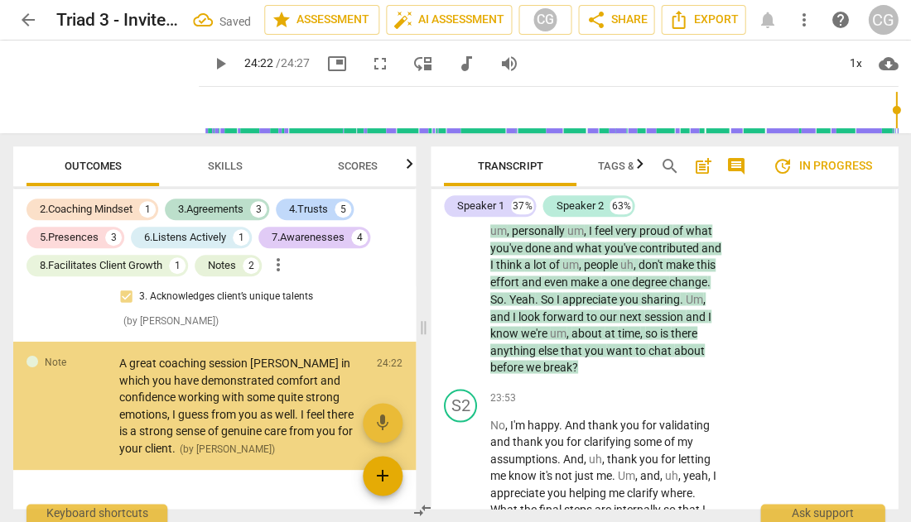
click at [379, 479] on span "add" at bounding box center [383, 476] width 20 height 20
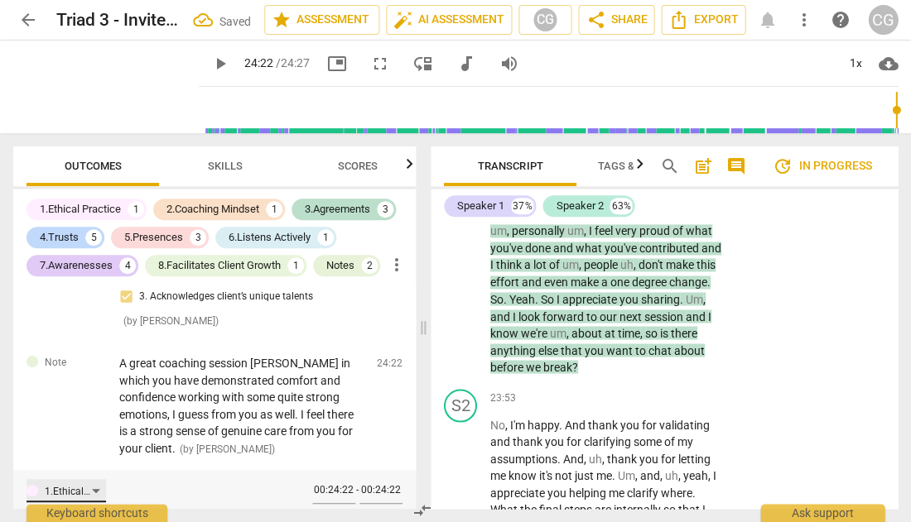
click at [96, 479] on div "1.Ethical Practice" at bounding box center [65, 490] width 79 height 23
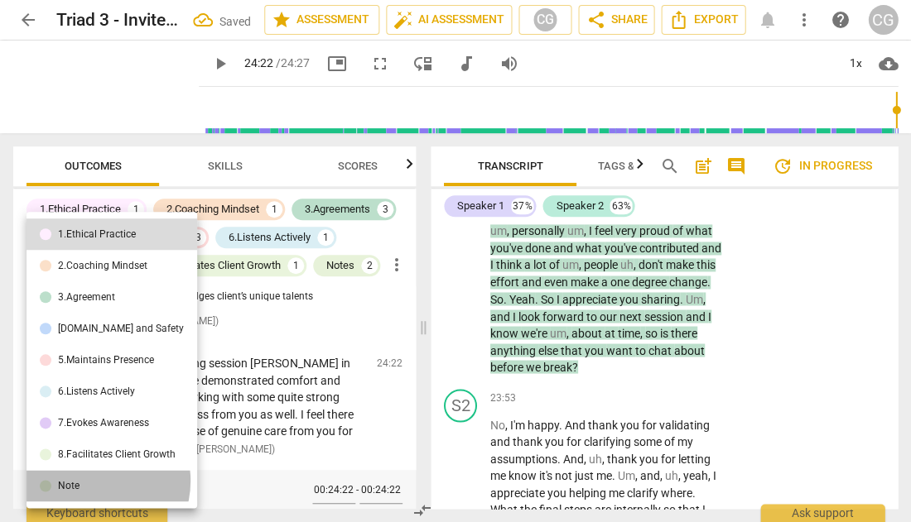
click at [92, 481] on li "Note" at bounding box center [111, 485] width 171 height 31
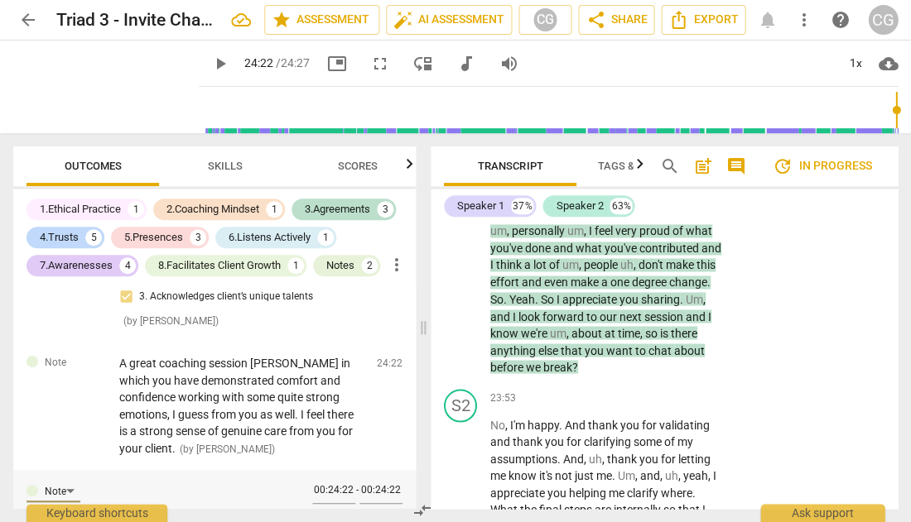
click at [183, 483] on textarea at bounding box center [209, 506] width 180 height 47
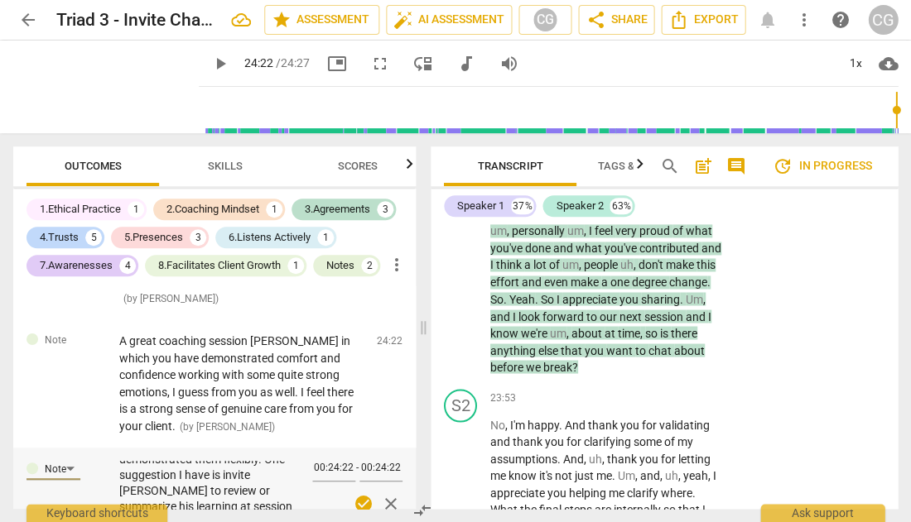
scroll to position [40, 0]
click at [358, 494] on span "check_circle" at bounding box center [364, 504] width 20 height 20
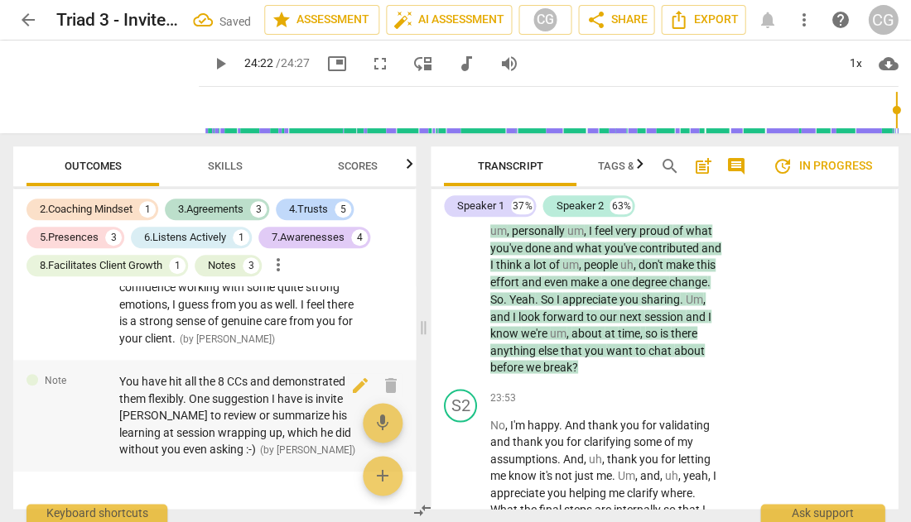
scroll to position [4288, 0]
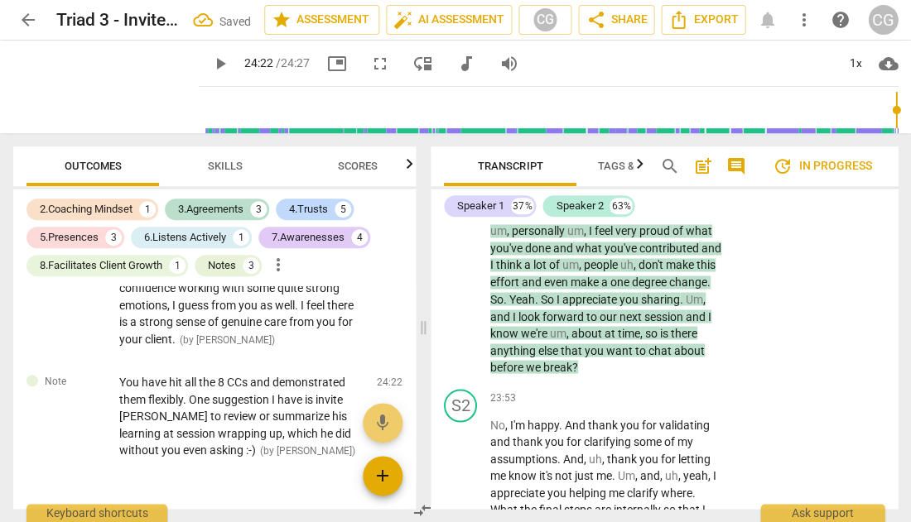
click at [378, 479] on span "add" at bounding box center [383, 476] width 20 height 20
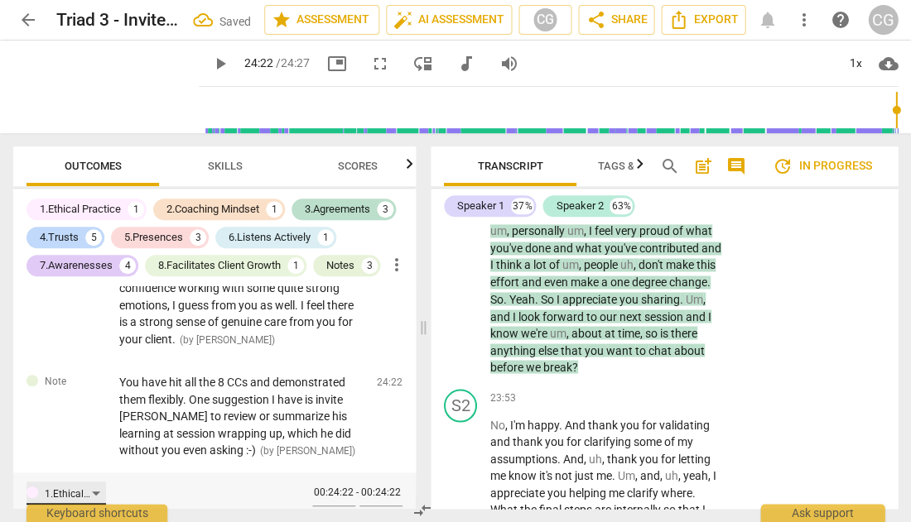
click at [99, 482] on div "1.Ethical Practice" at bounding box center [65, 493] width 79 height 23
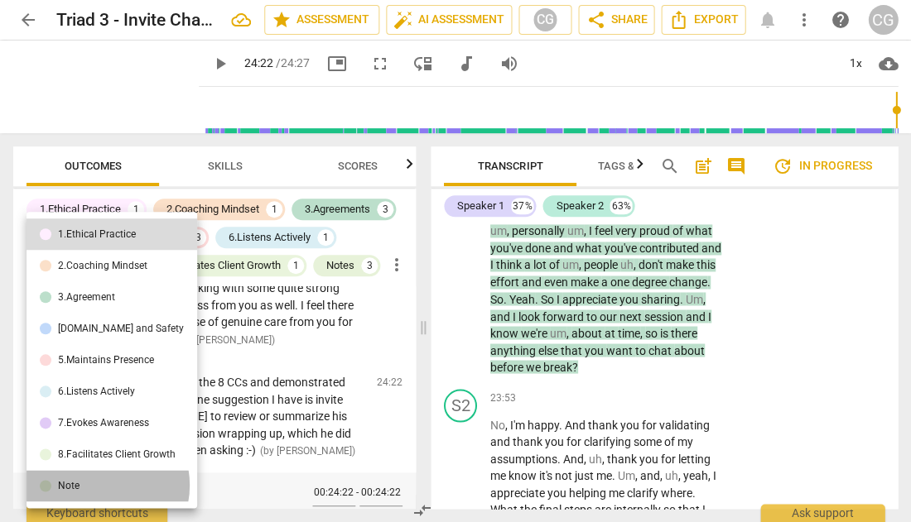
click at [97, 485] on li "Note" at bounding box center [111, 485] width 171 height 31
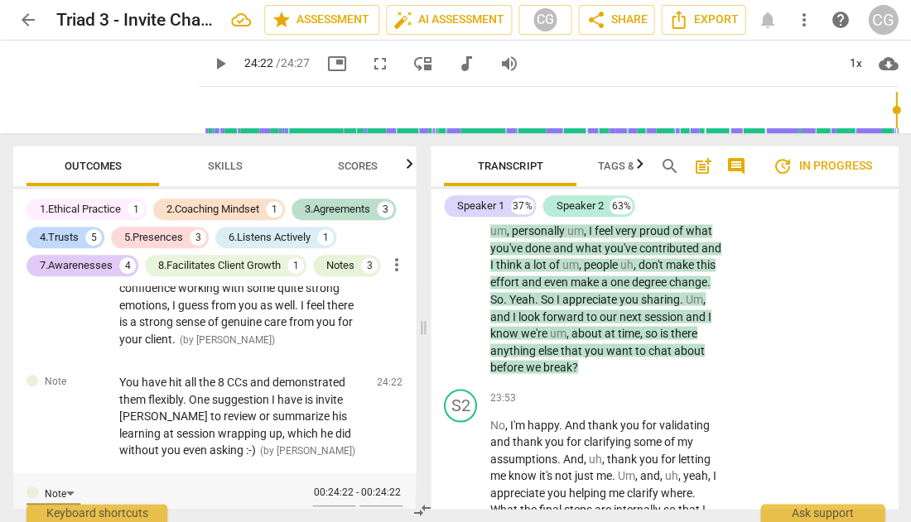
click at [198, 486] on textarea at bounding box center [209, 509] width 180 height 47
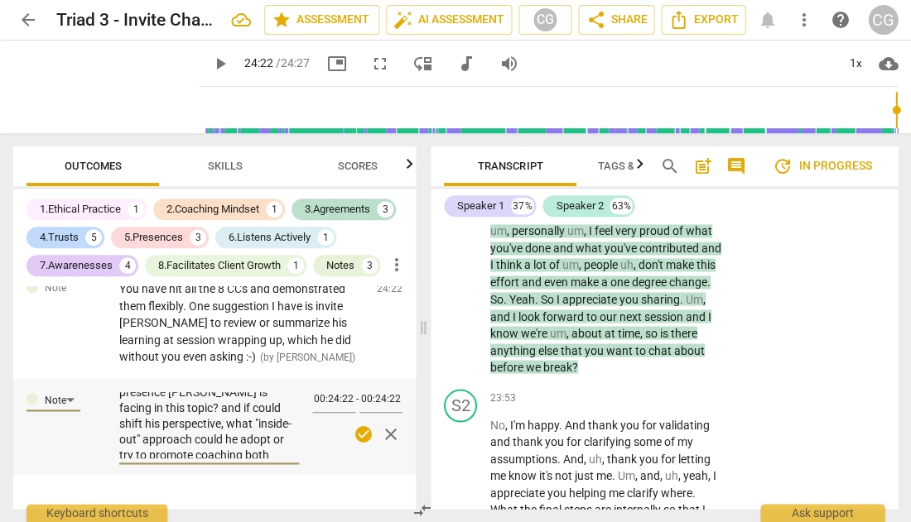
scroll to position [85, 0]
click at [358, 425] on span "check_circle" at bounding box center [364, 435] width 20 height 20
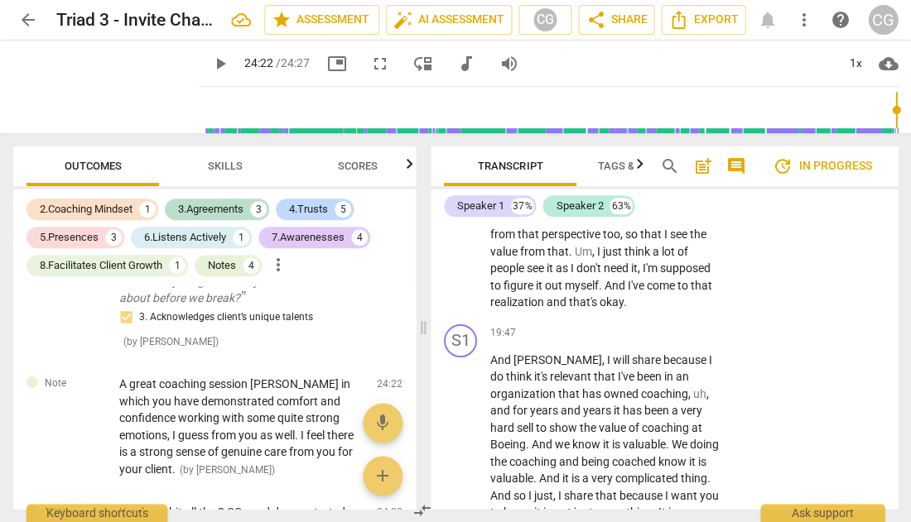
scroll to position [4158, 0]
click at [624, 11] on span "share Share" at bounding box center [615, 20] width 61 height 20
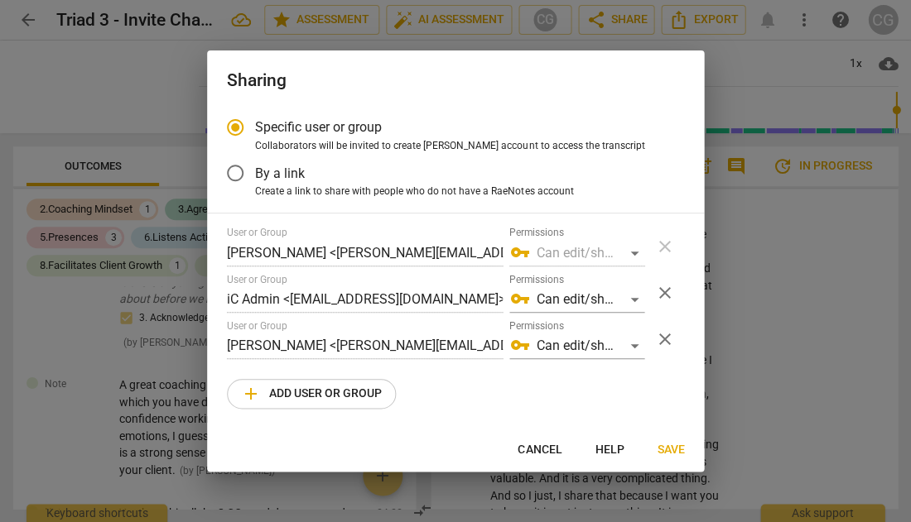
click at [663, 448] on span "Save" at bounding box center [670, 450] width 27 height 17
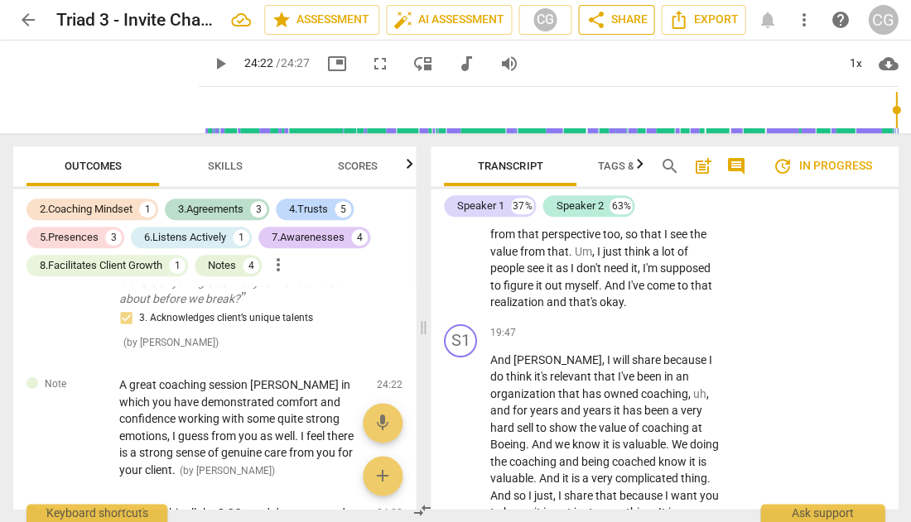
click at [613, 17] on span "share Share" at bounding box center [615, 20] width 61 height 20
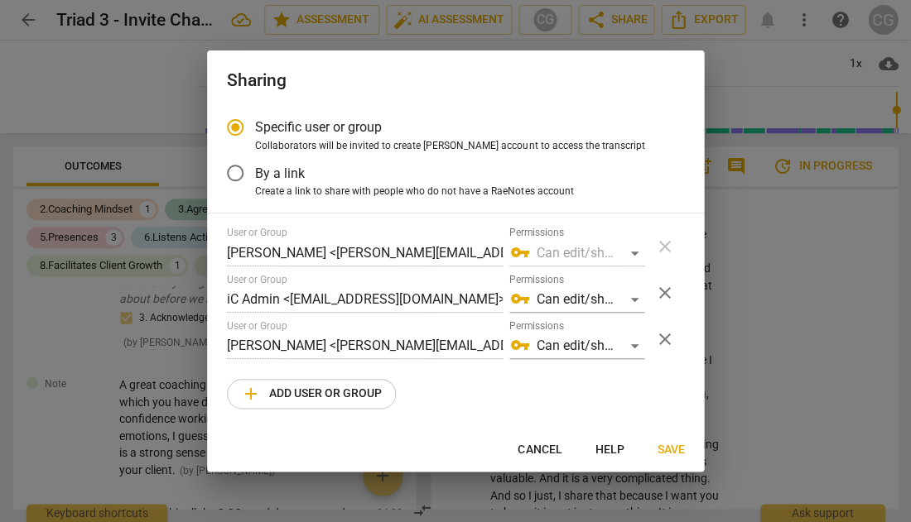
click at [667, 449] on span "Save" at bounding box center [670, 450] width 27 height 17
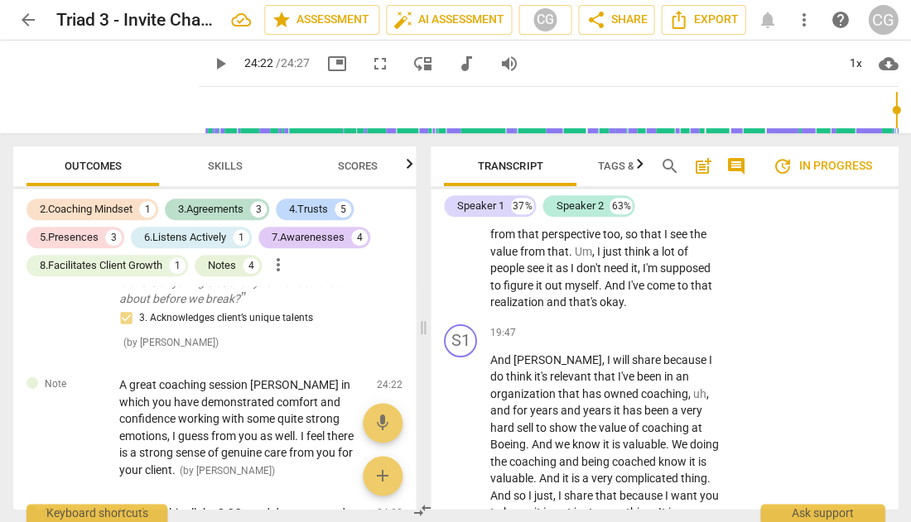
click at [25, 21] on span "arrow_back" at bounding box center [28, 20] width 20 height 20
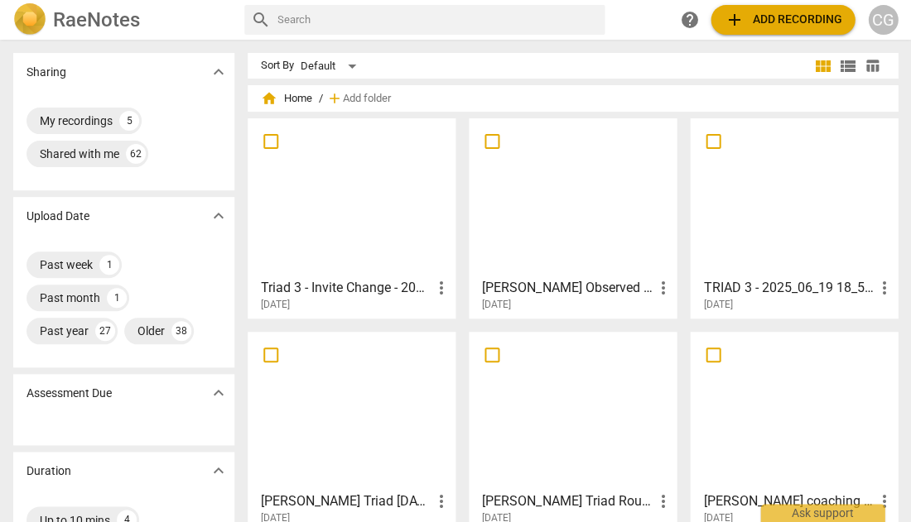
click at [362, 212] on div at bounding box center [351, 197] width 196 height 147
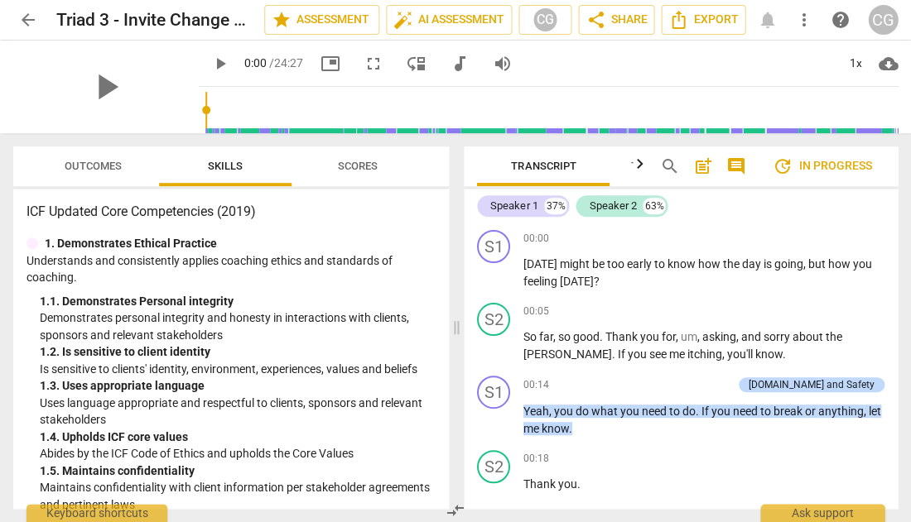
click at [83, 166] on span "Outcomes" at bounding box center [93, 166] width 57 height 12
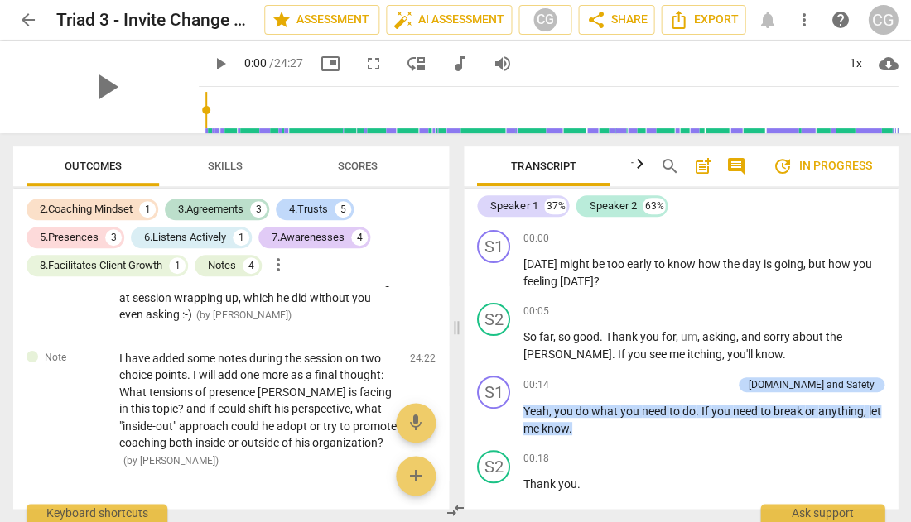
scroll to position [4097, 0]
click at [27, 17] on span "arrow_back" at bounding box center [28, 20] width 20 height 20
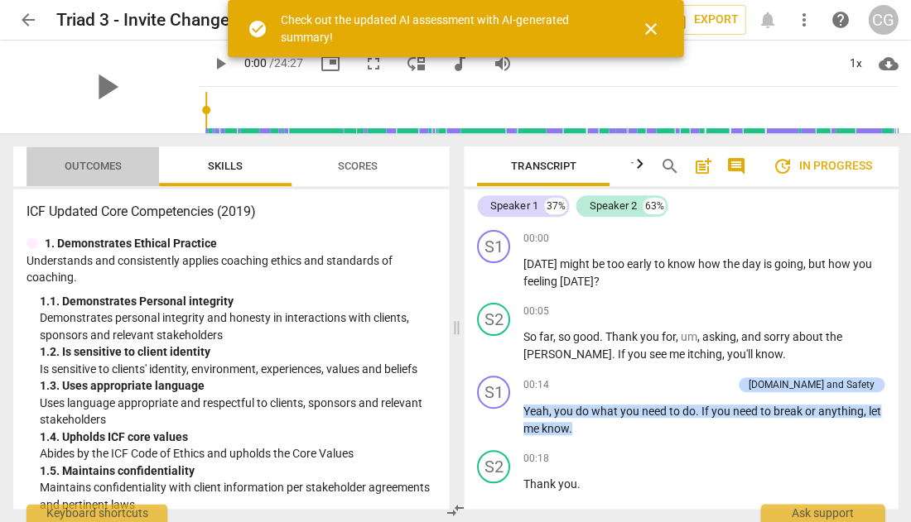
click at [99, 165] on span "Outcomes" at bounding box center [93, 166] width 57 height 12
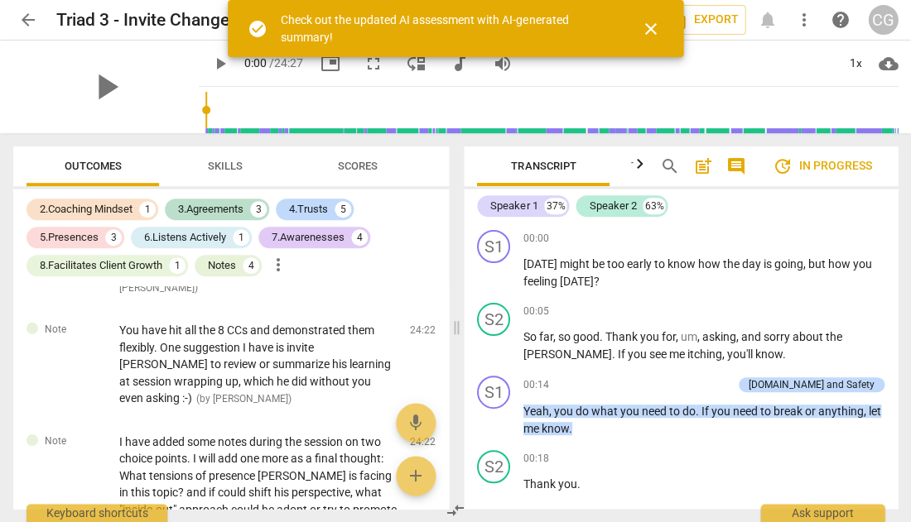
scroll to position [3978, 0]
